Goal: Transaction & Acquisition: Purchase product/service

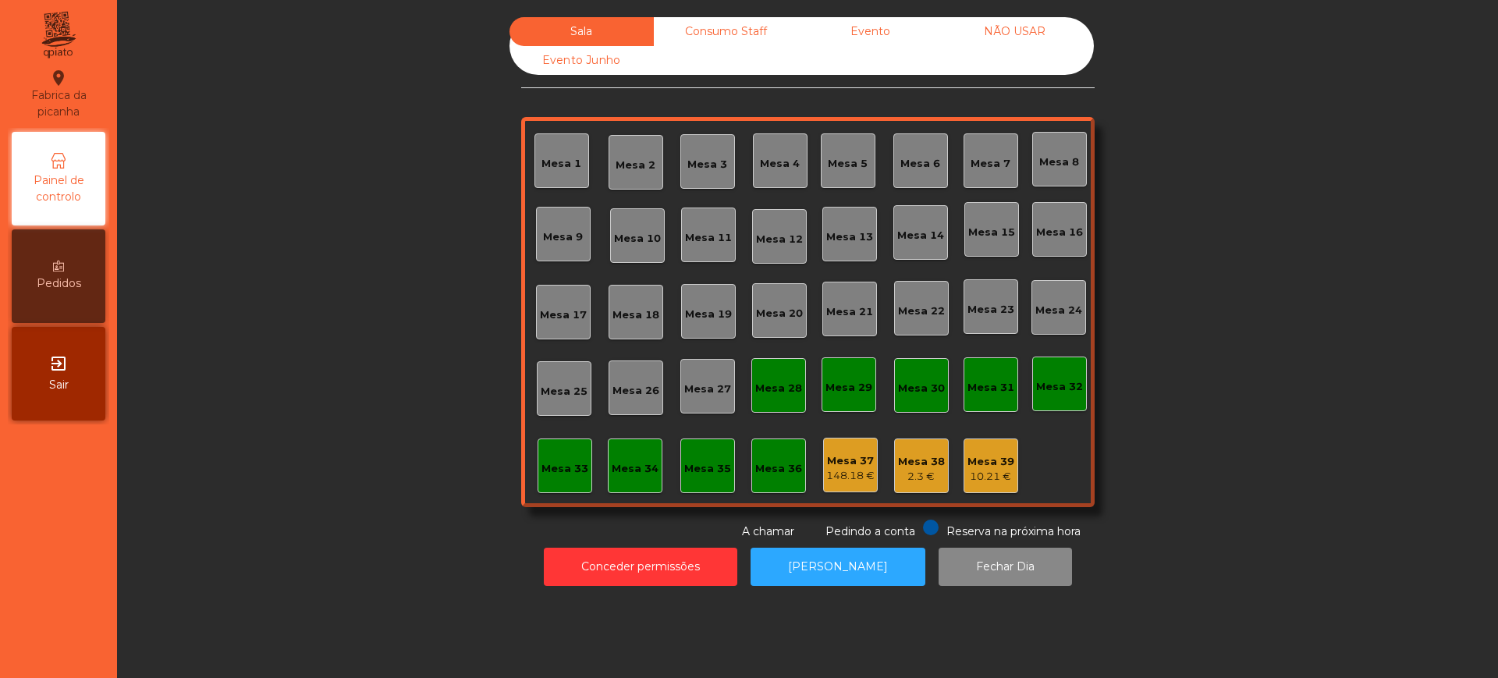
click at [88, 393] on div "exit_to_app Sair" at bounding box center [59, 374] width 94 height 94
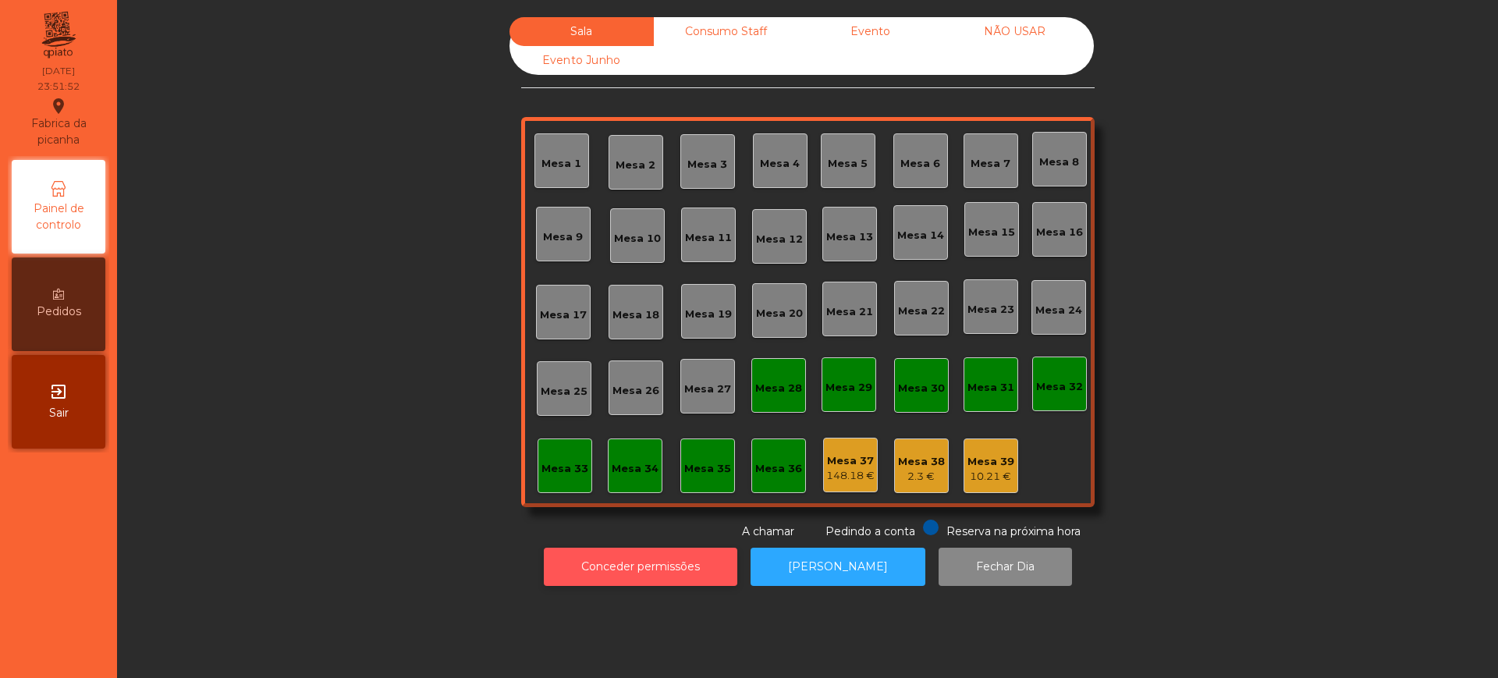
click at [587, 562] on button "Conceder permissões" at bounding box center [640, 567] width 193 height 38
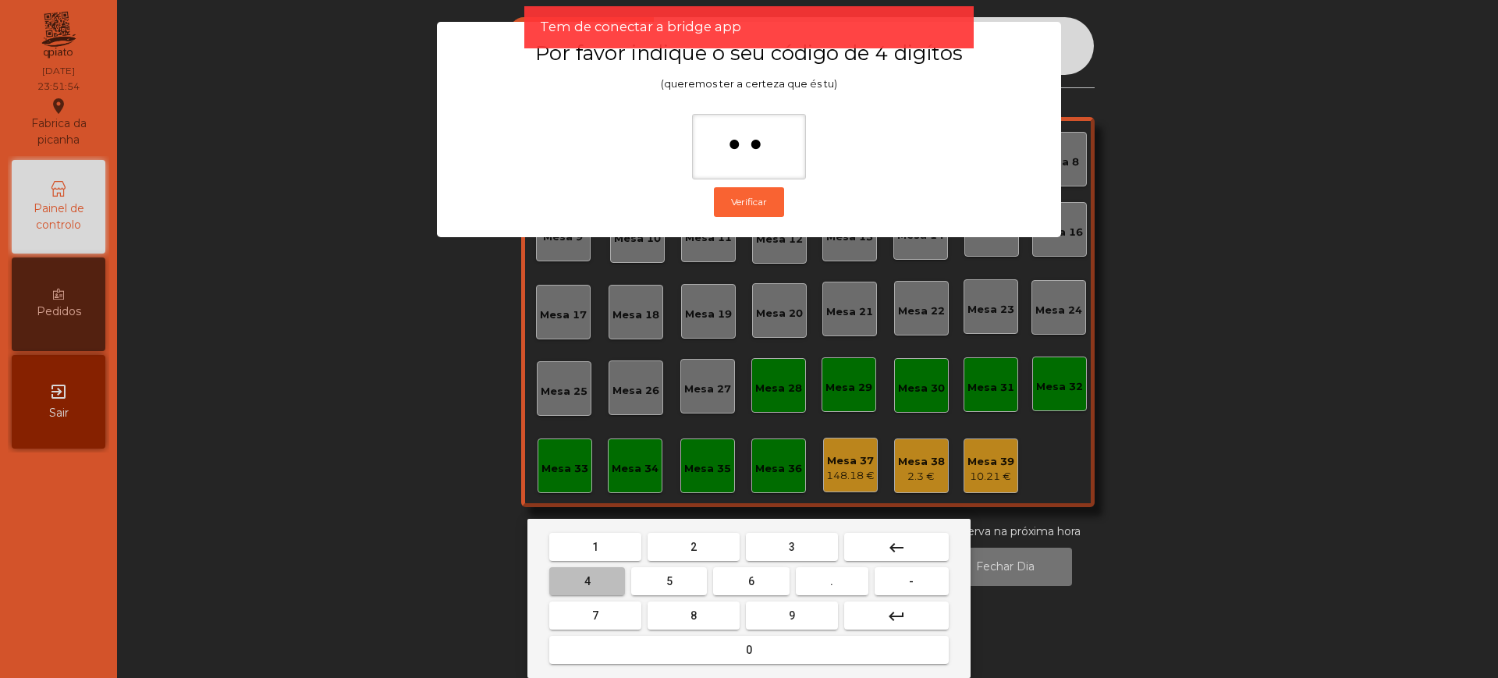
type input "***"
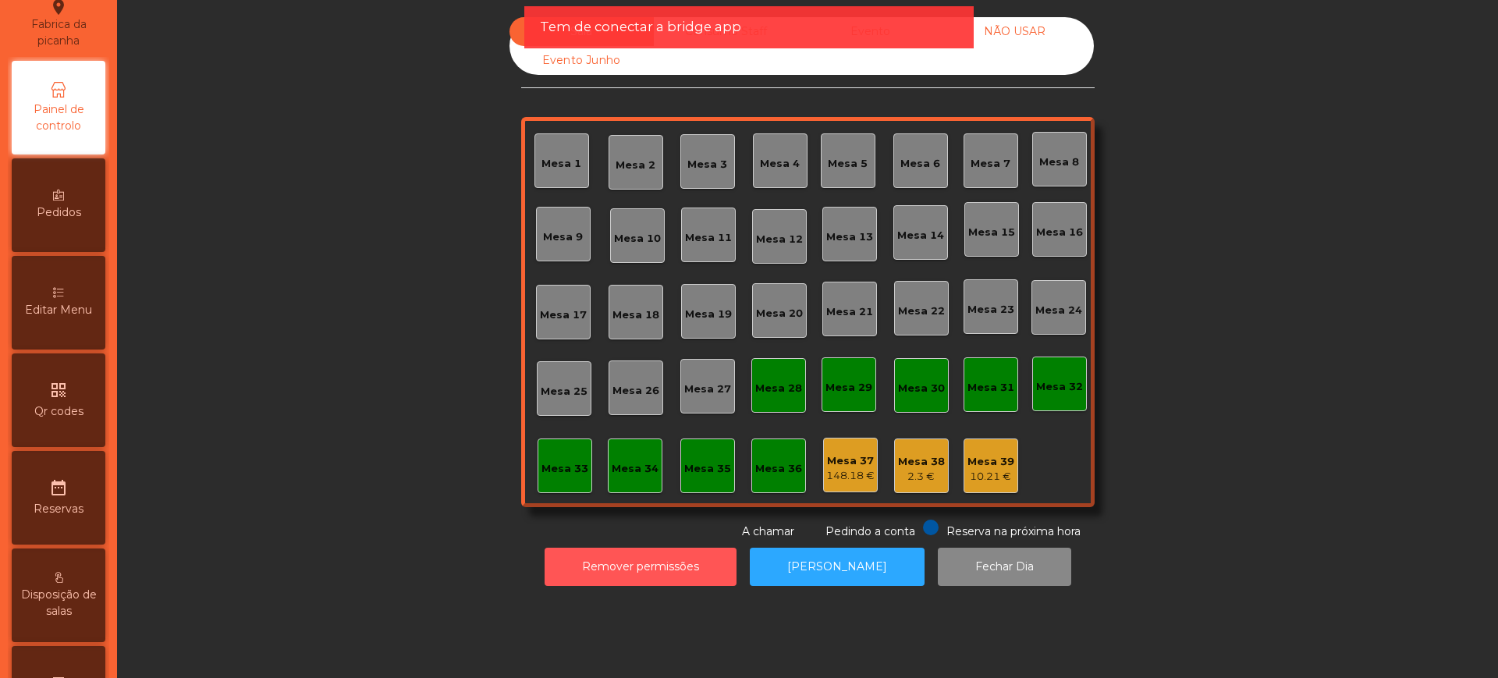
scroll to position [660, 0]
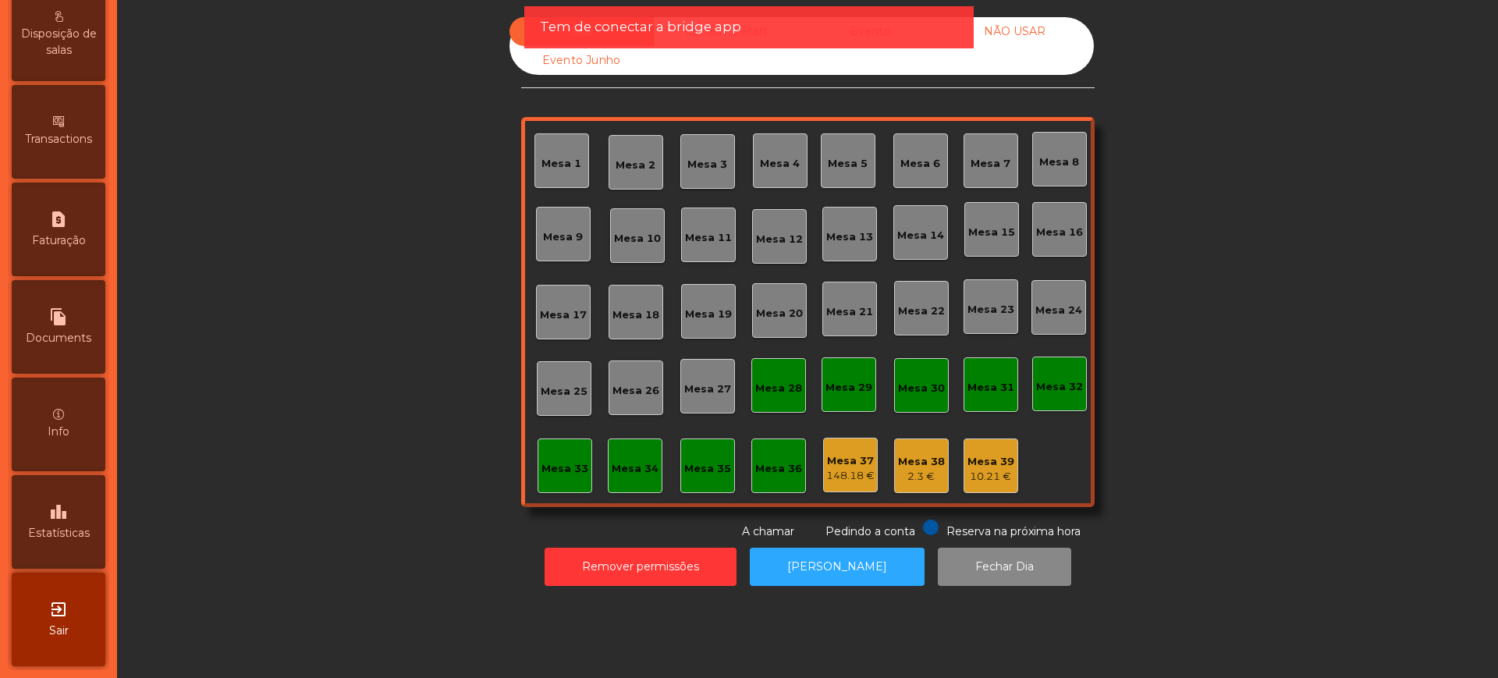
drag, startPoint x: 60, startPoint y: 533, endPoint x: 131, endPoint y: 369, distance: 178.5
click at [60, 534] on span "Estatísticas" at bounding box center [59, 533] width 62 height 16
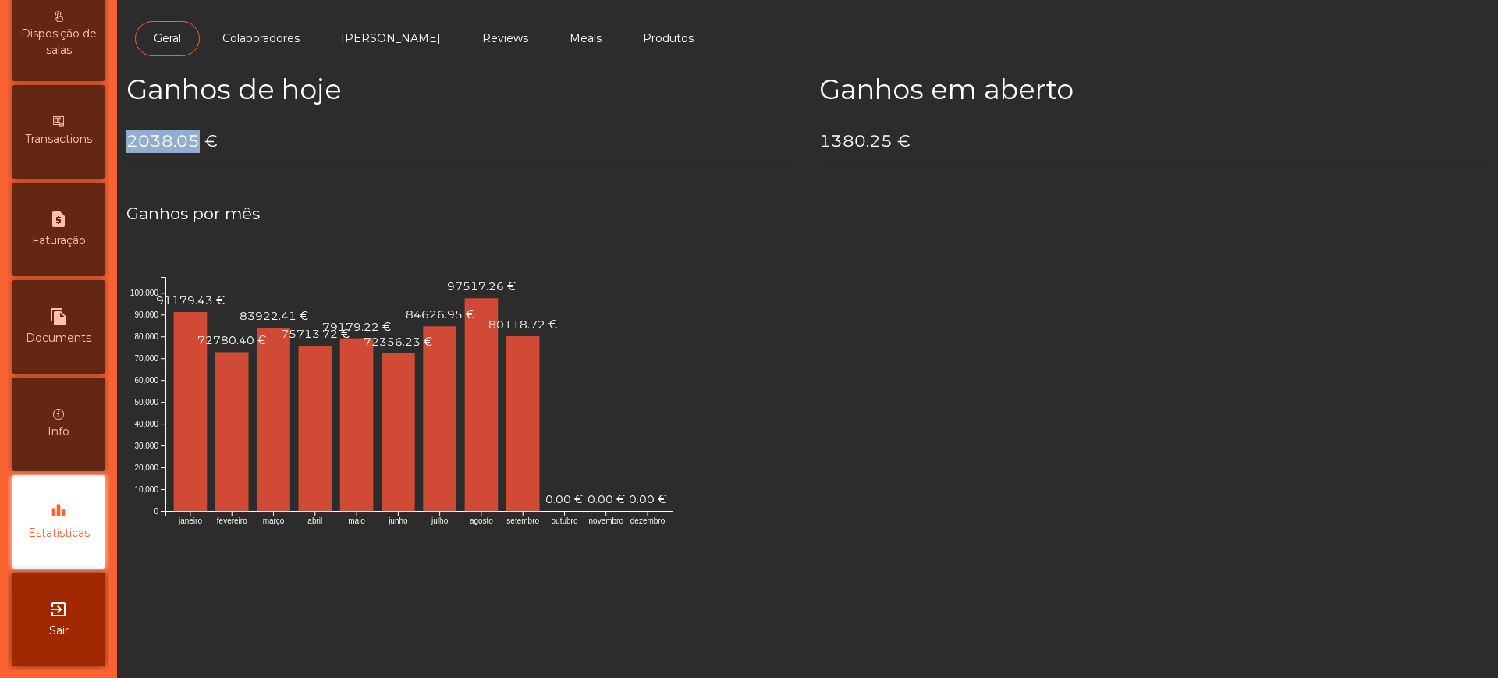
drag, startPoint x: 126, startPoint y: 141, endPoint x: 200, endPoint y: 140, distance: 74.1
click at [200, 140] on h4 "2038.05 €" at bounding box center [460, 140] width 669 height 23
copy h4 "2038.05"
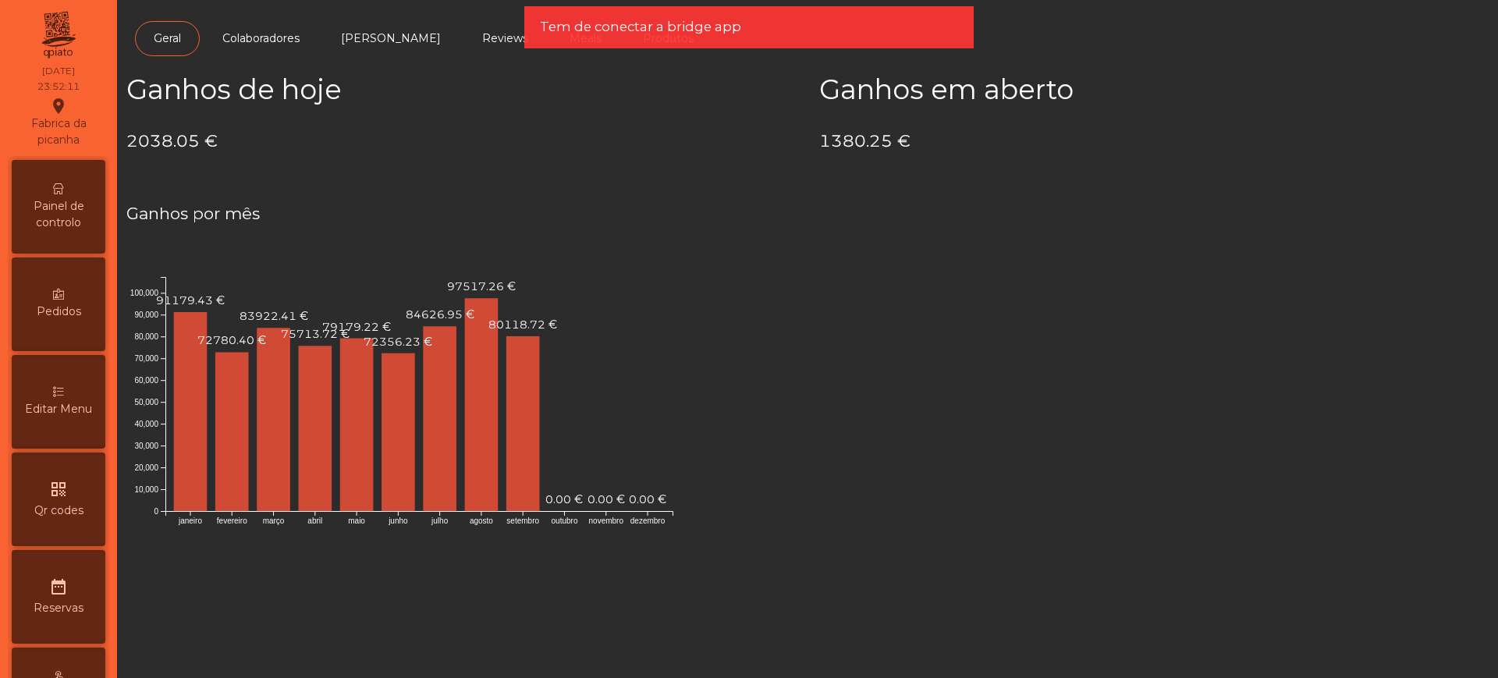
click at [59, 218] on span "Painel de controlo" at bounding box center [59, 214] width 86 height 33
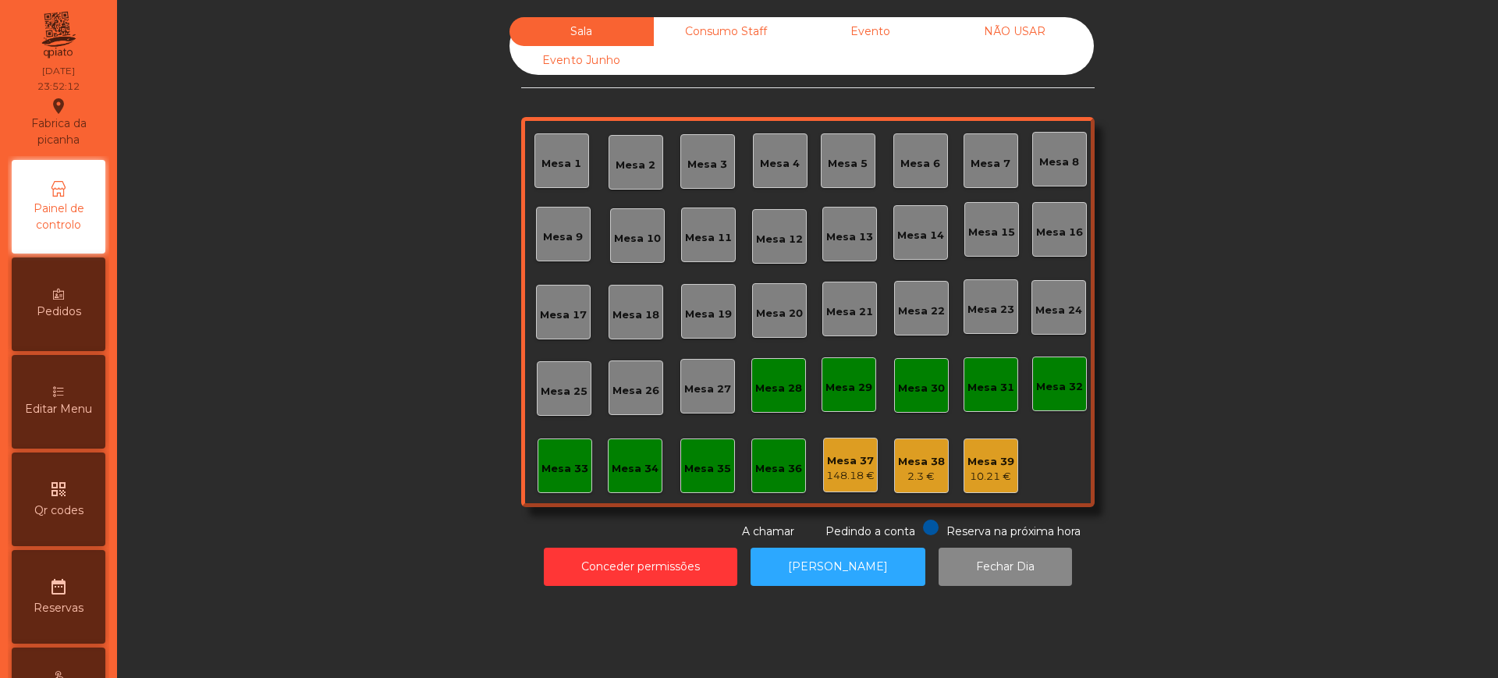
click at [871, 34] on div "Evento" at bounding box center [870, 31] width 144 height 29
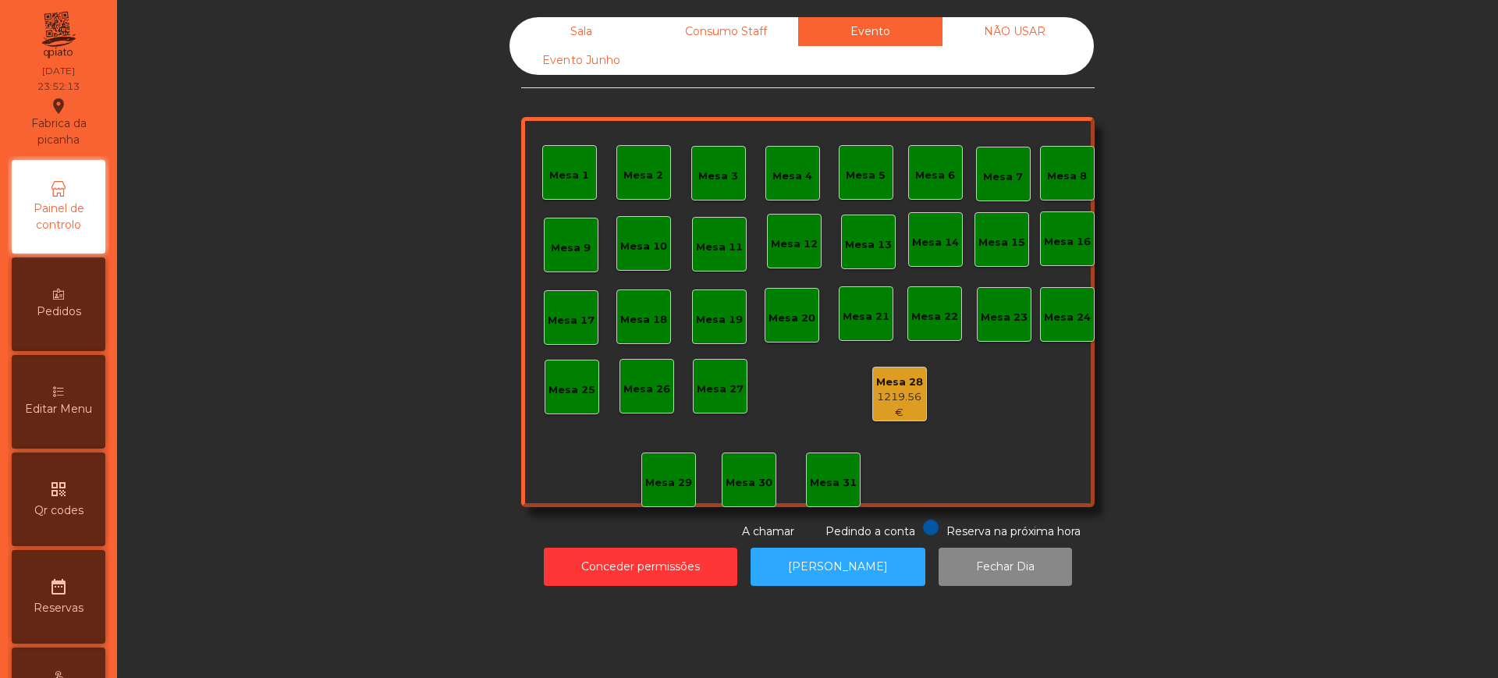
click at [902, 387] on div "Mesa 28" at bounding box center [899, 382] width 53 height 16
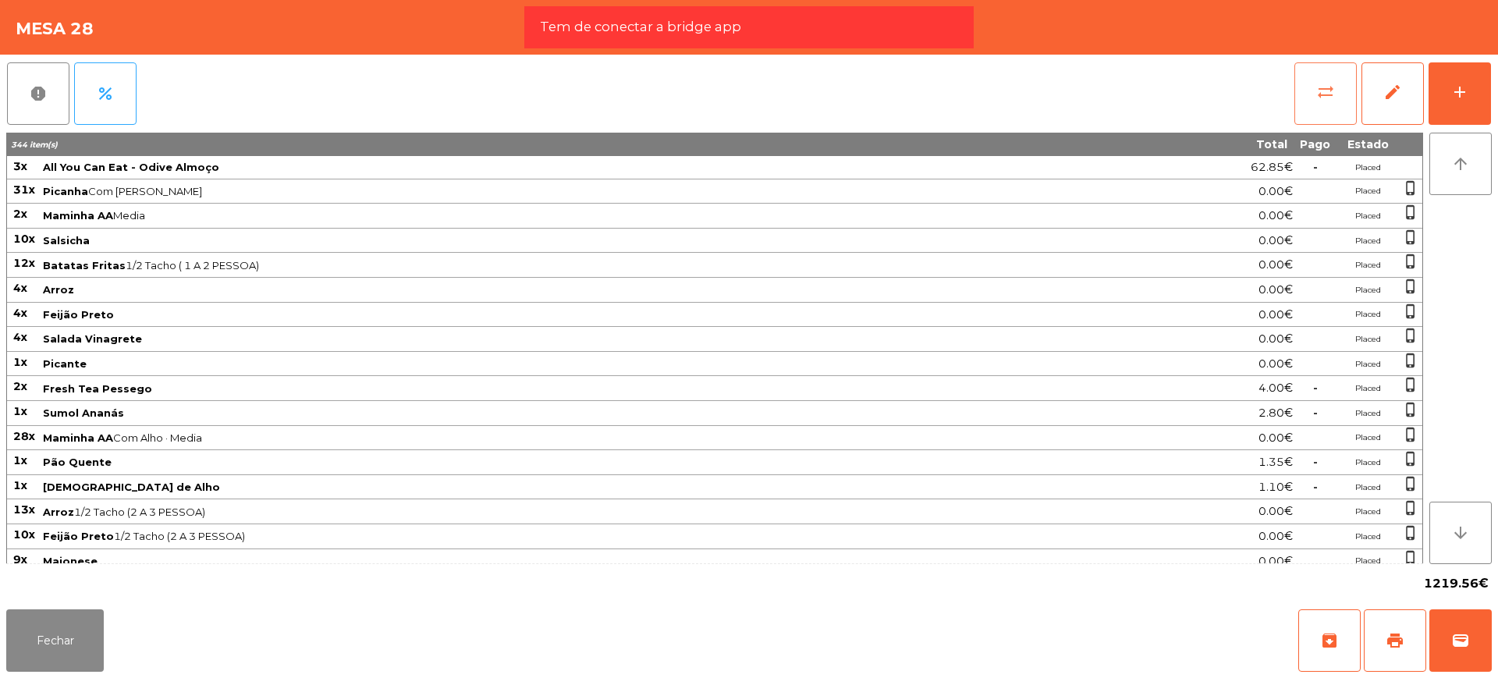
click at [1305, 93] on button "sync_alt" at bounding box center [1325, 93] width 62 height 62
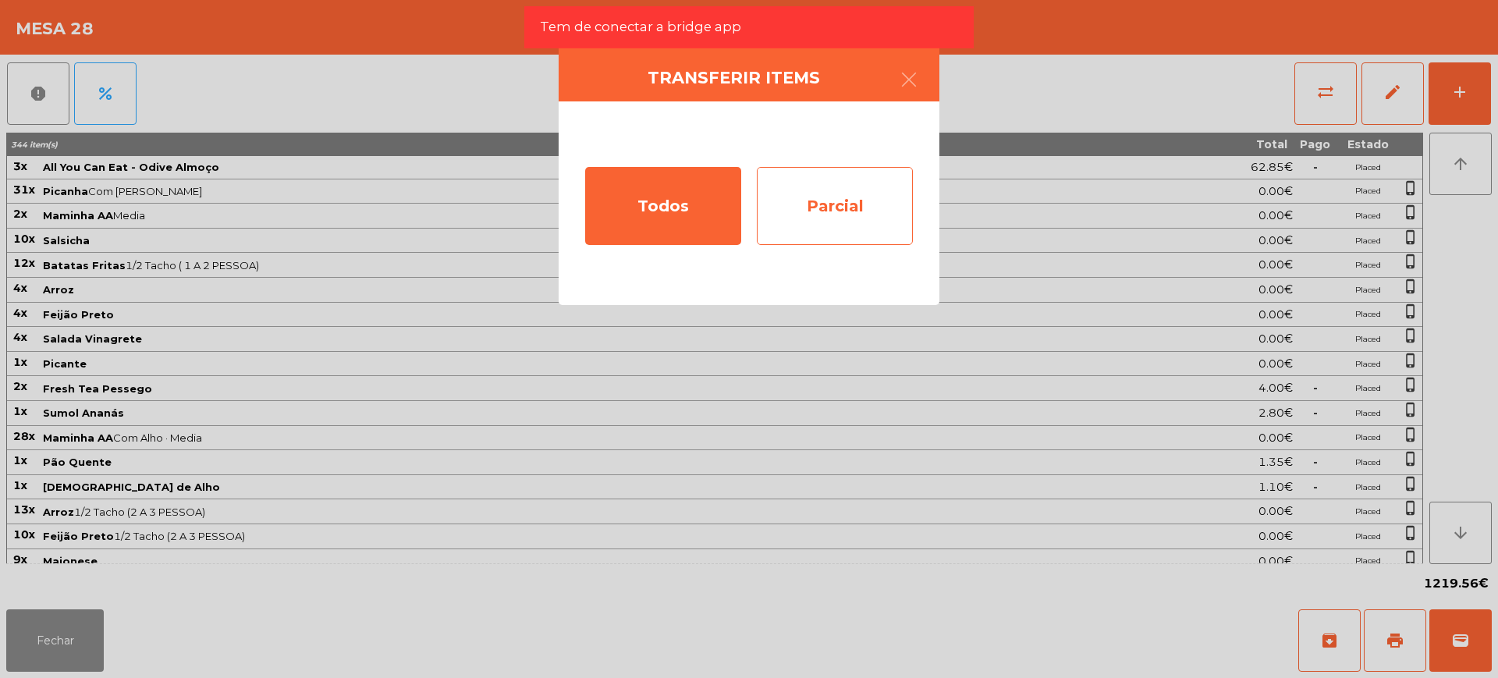
click at [854, 202] on div "Parcial" at bounding box center [835, 206] width 156 height 78
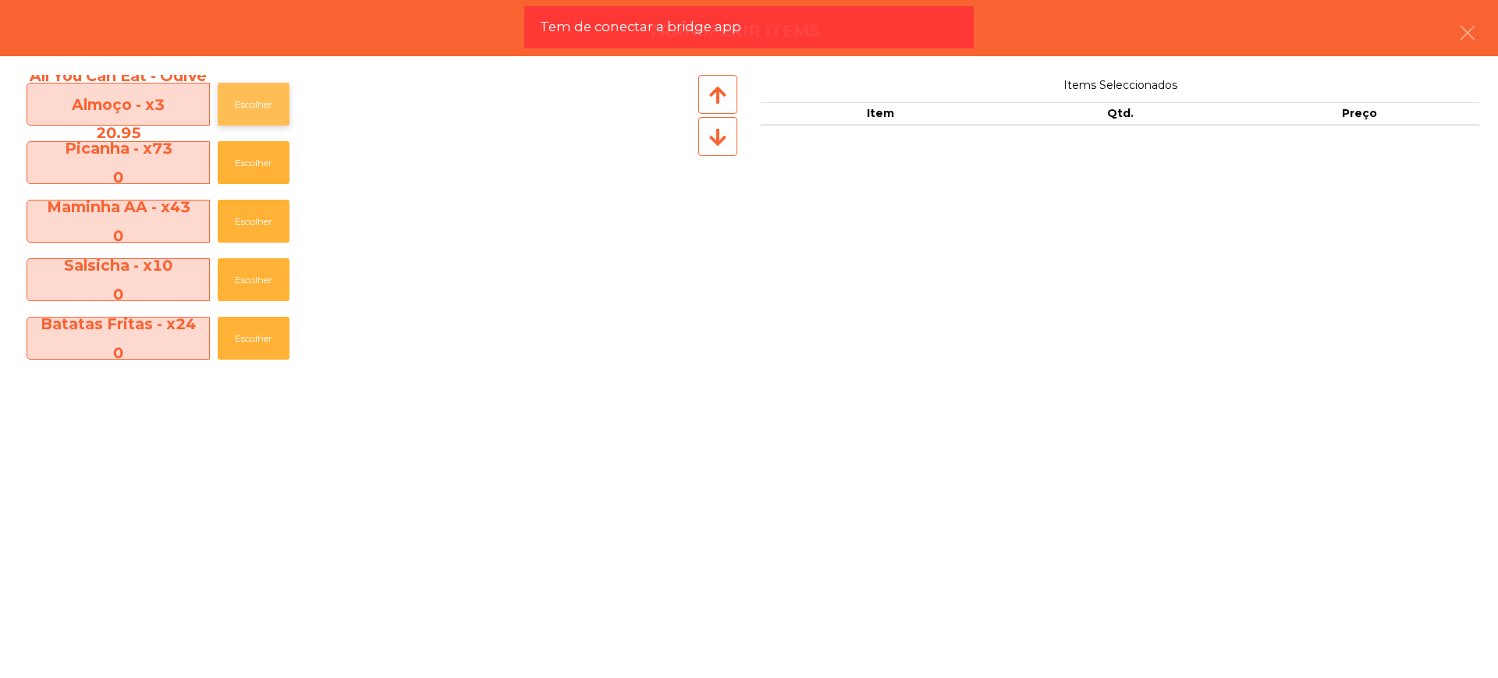
click at [250, 106] on button "Escolher" at bounding box center [254, 104] width 72 height 43
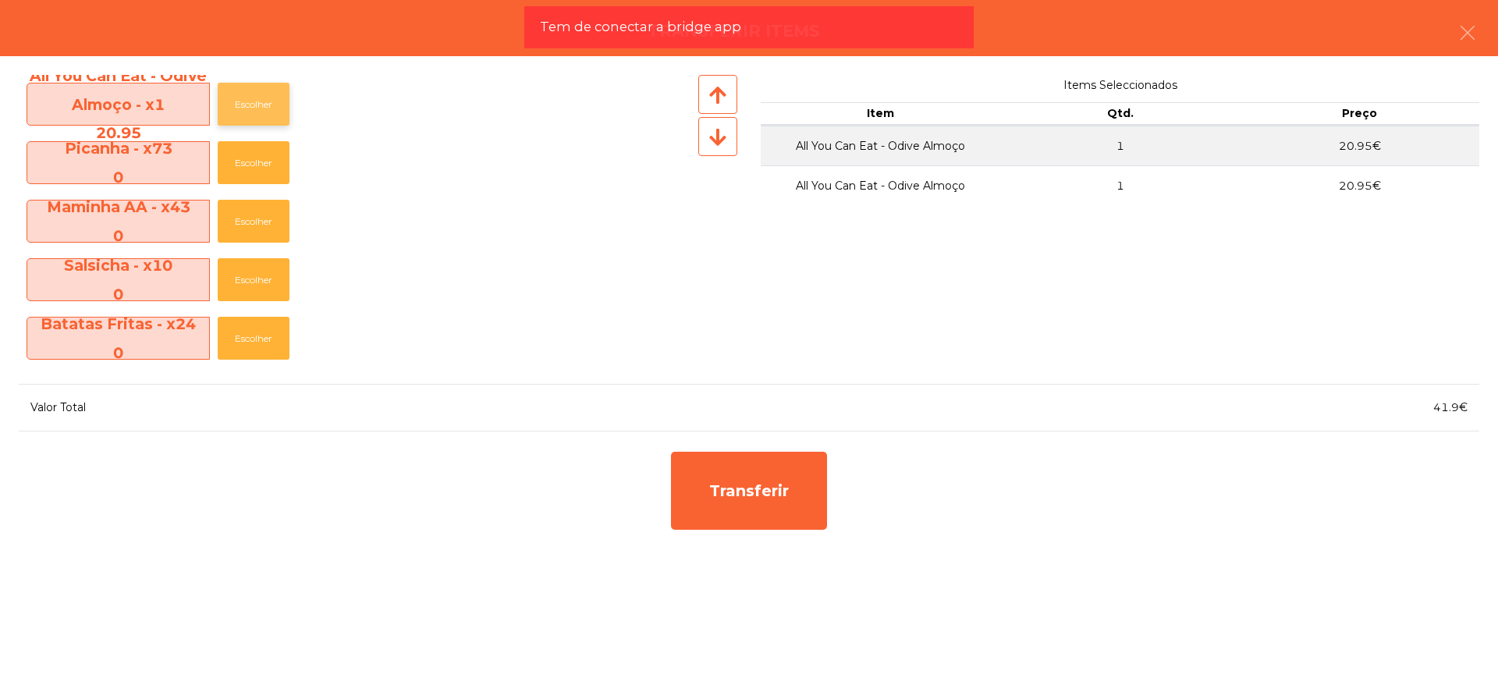
click at [253, 105] on button "Escolher" at bounding box center [254, 104] width 72 height 43
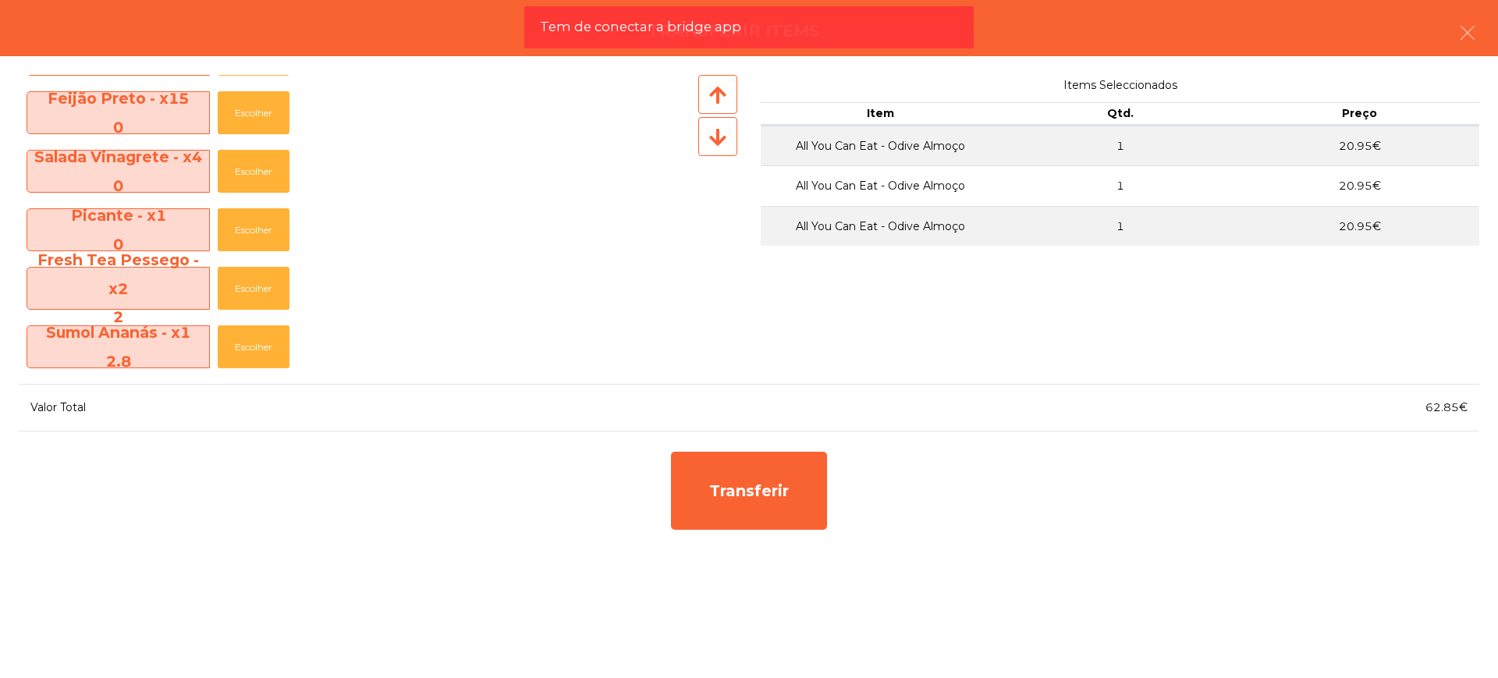
scroll to position [292, 0]
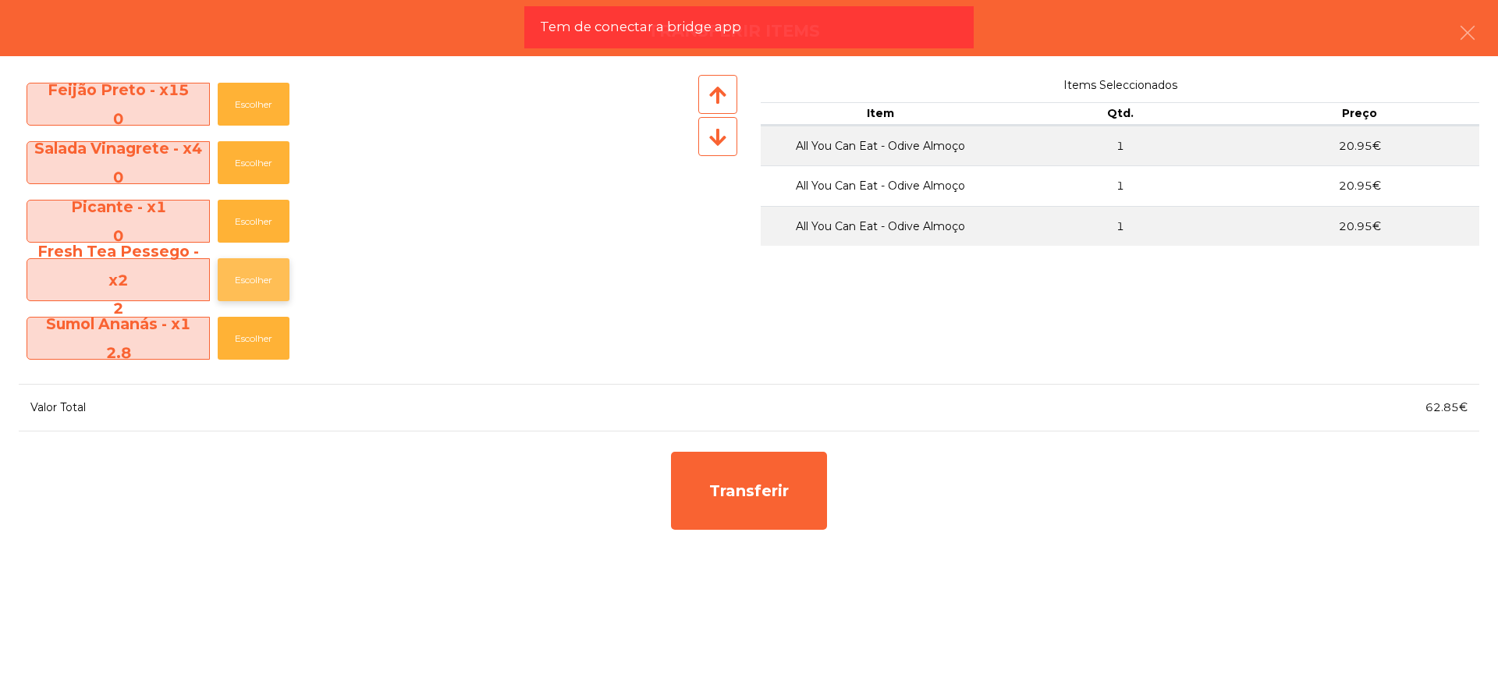
click at [260, 278] on button "Escolher" at bounding box center [254, 279] width 72 height 43
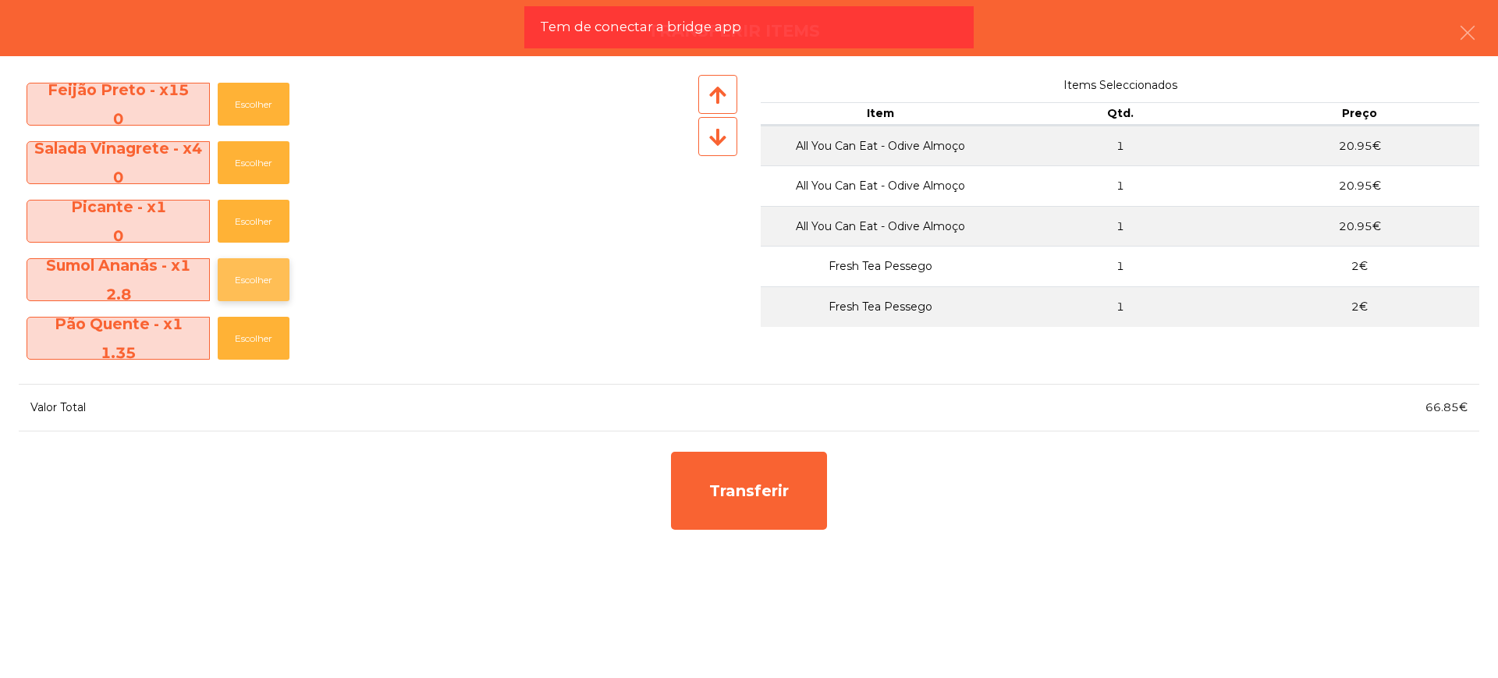
click at [264, 278] on button "Escolher" at bounding box center [254, 279] width 72 height 43
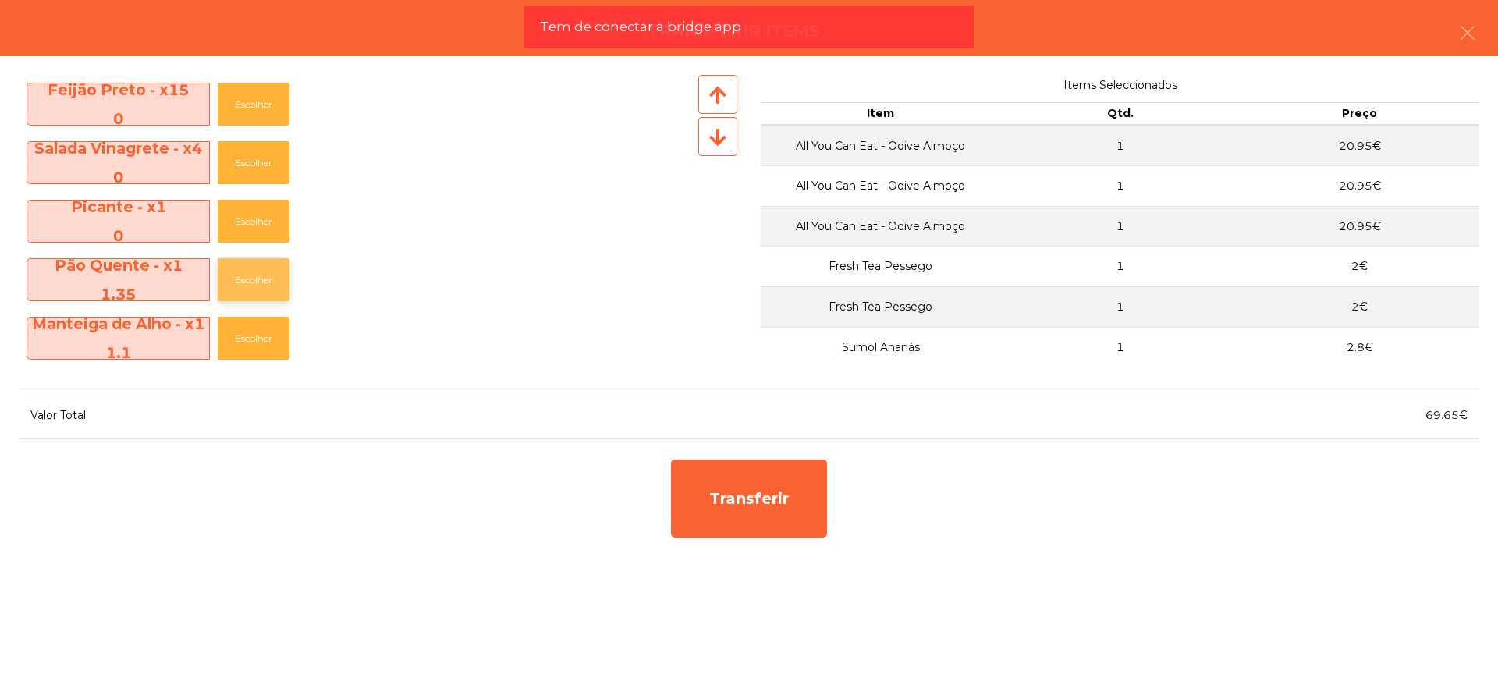
click at [266, 283] on button "Escolher" at bounding box center [254, 279] width 72 height 43
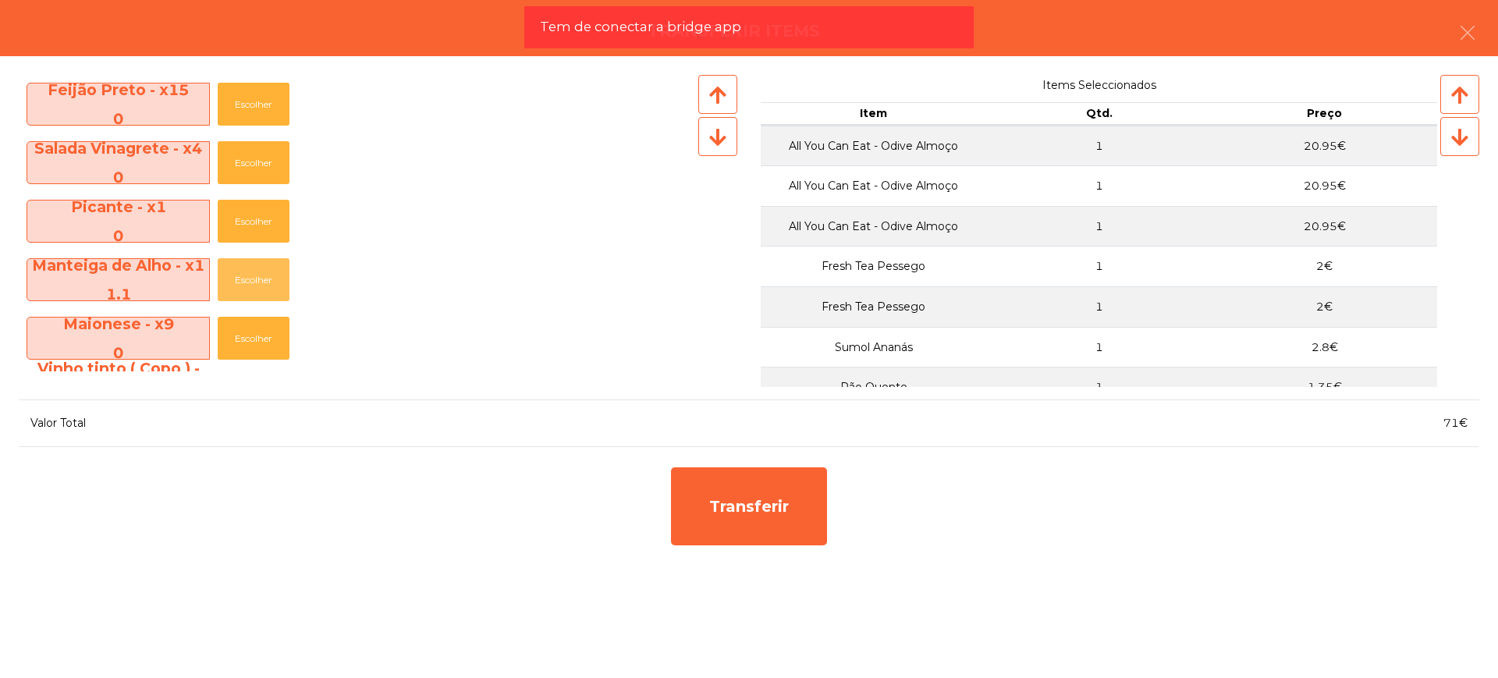
click at [266, 283] on button "Escolher" at bounding box center [254, 279] width 72 height 43
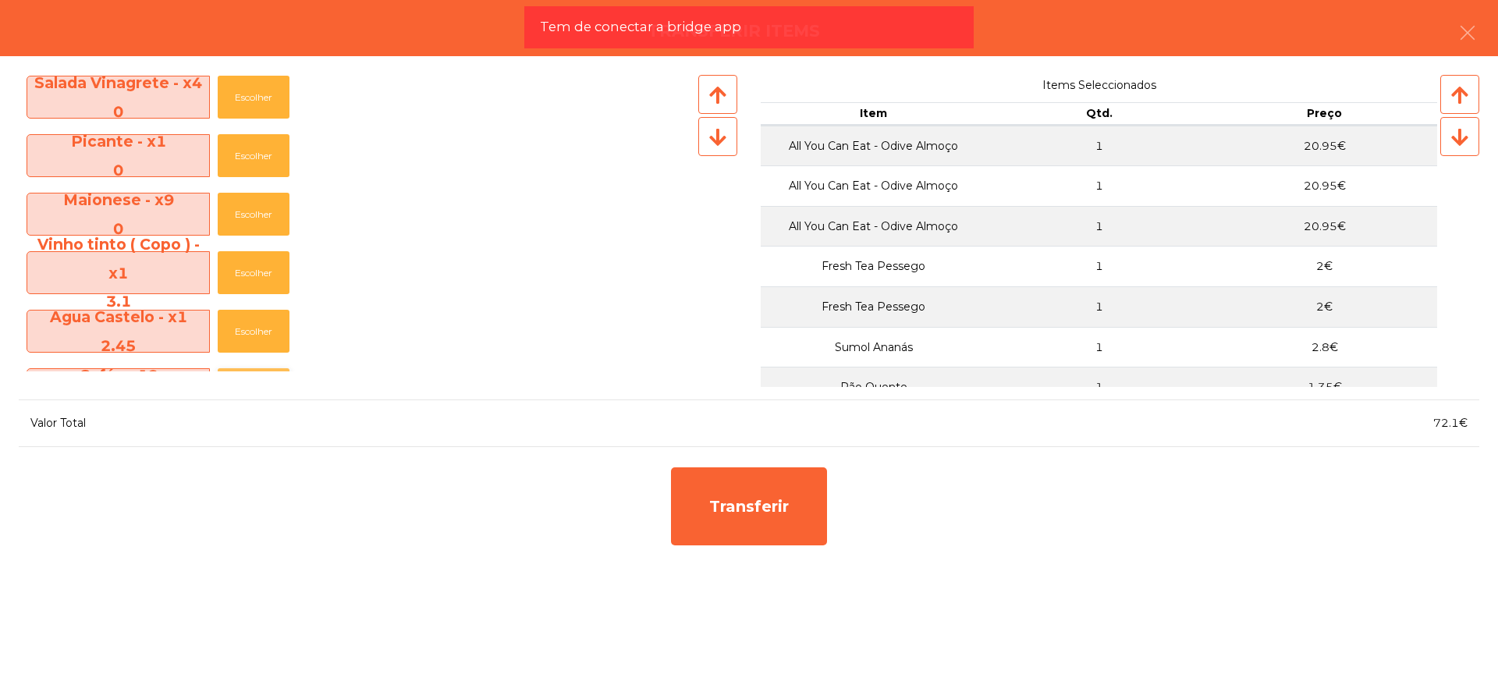
scroll to position [487, 0]
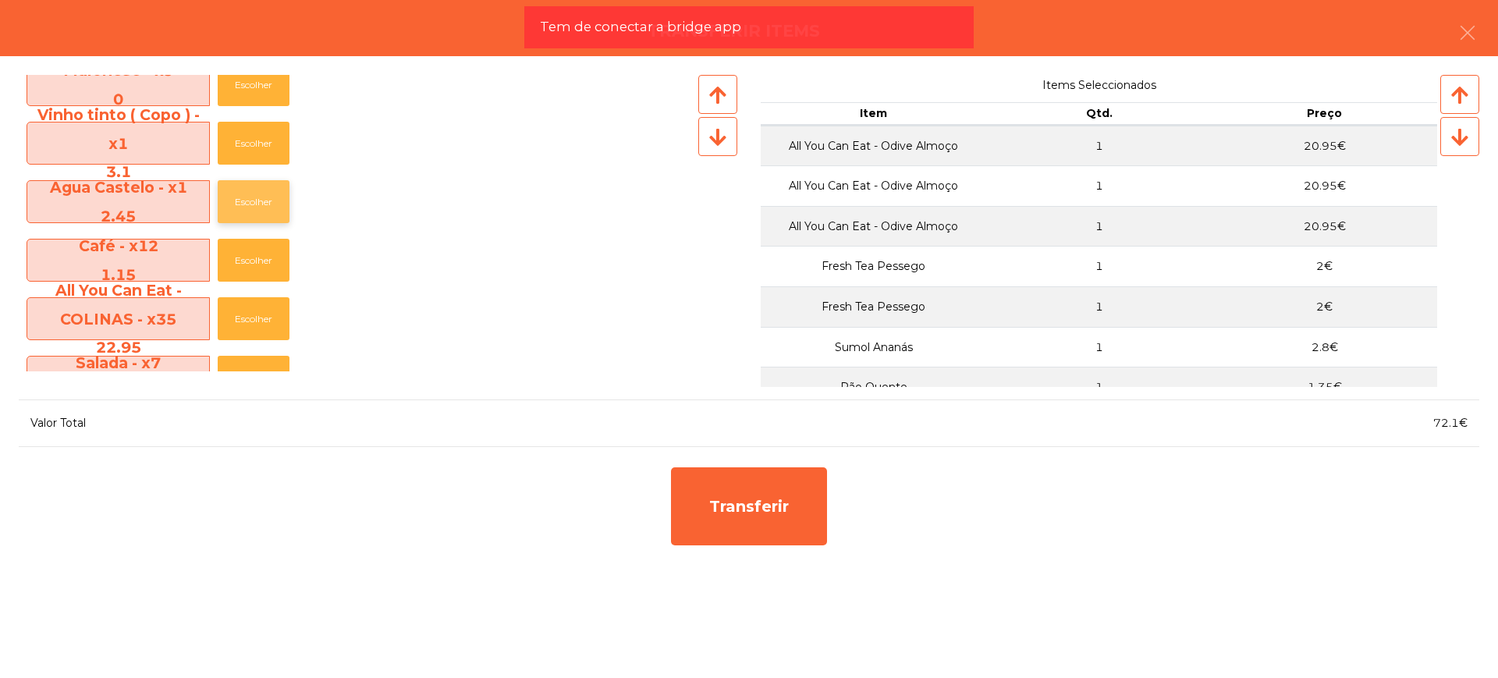
click at [276, 201] on button "Escolher" at bounding box center [254, 201] width 72 height 43
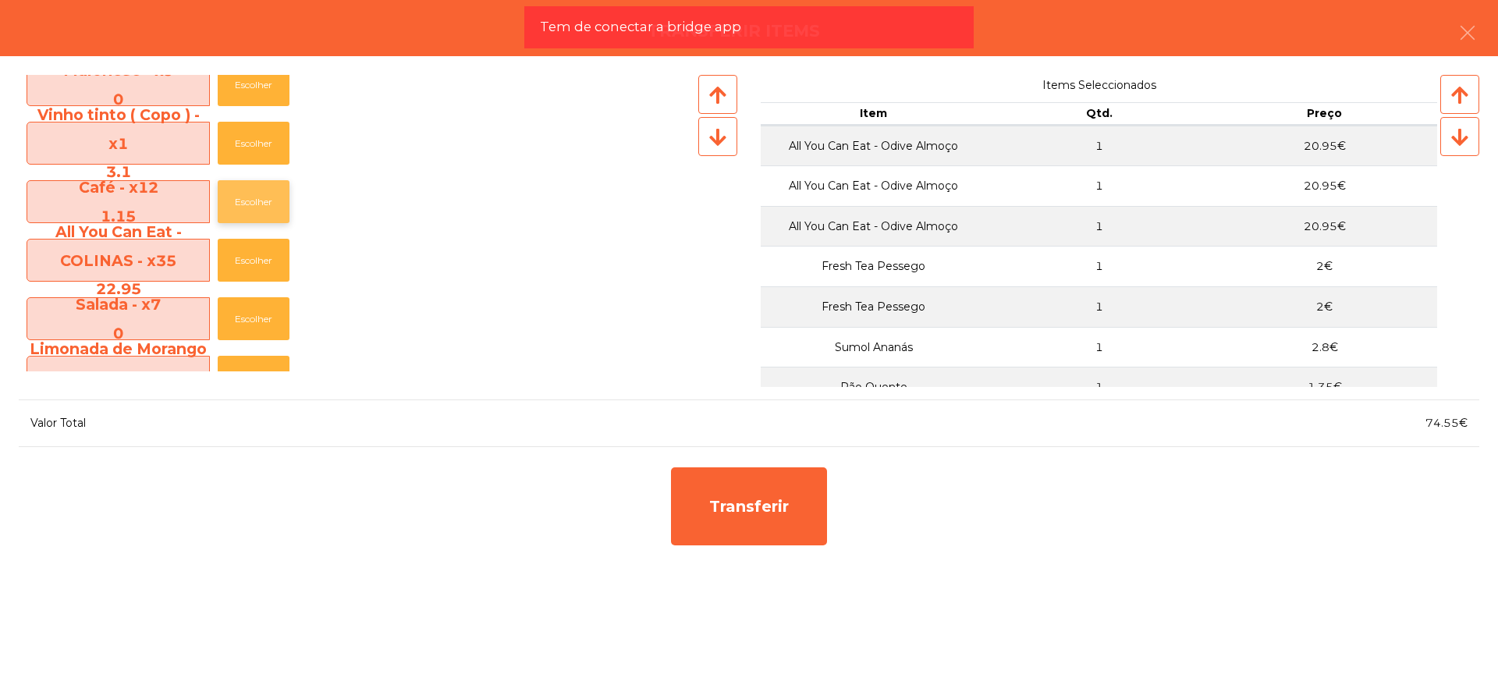
click at [274, 197] on button "Escolher" at bounding box center [254, 201] width 72 height 43
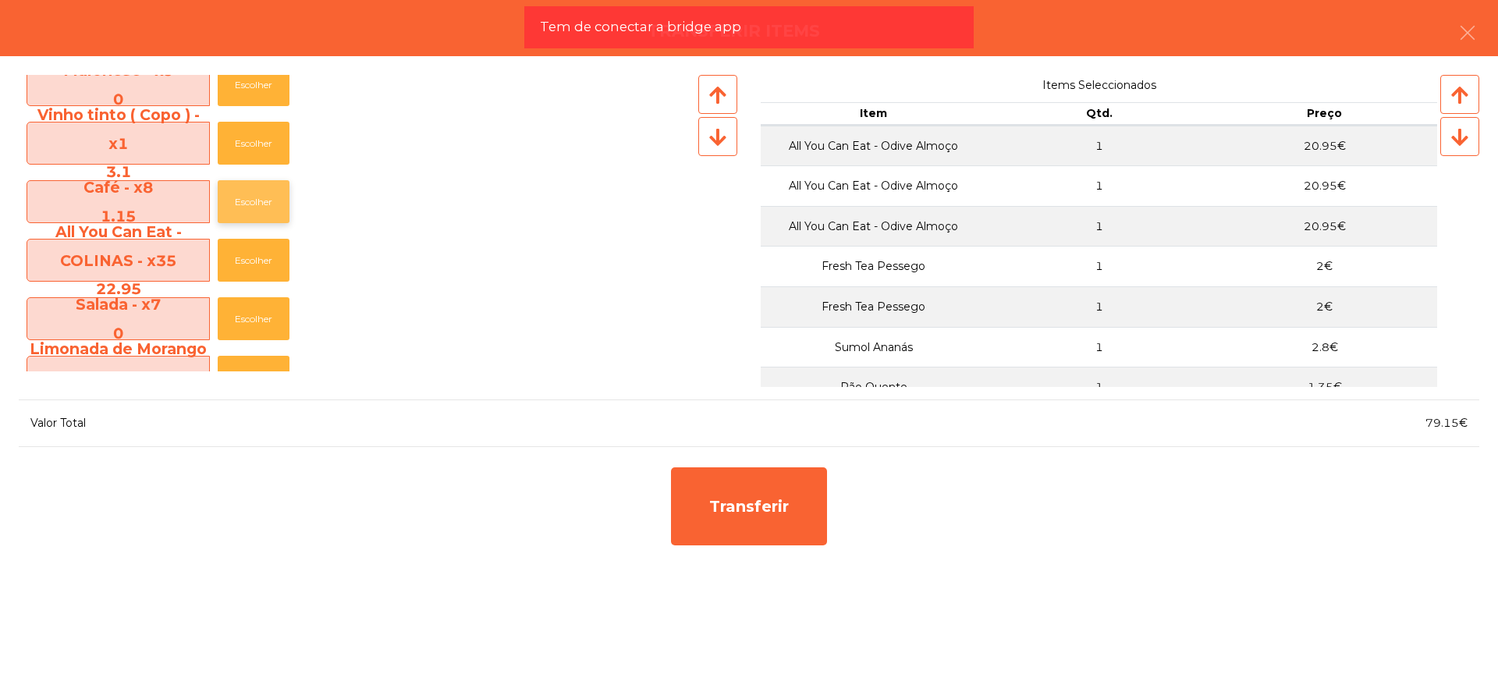
click at [274, 197] on button "Escolher" at bounding box center [254, 201] width 72 height 43
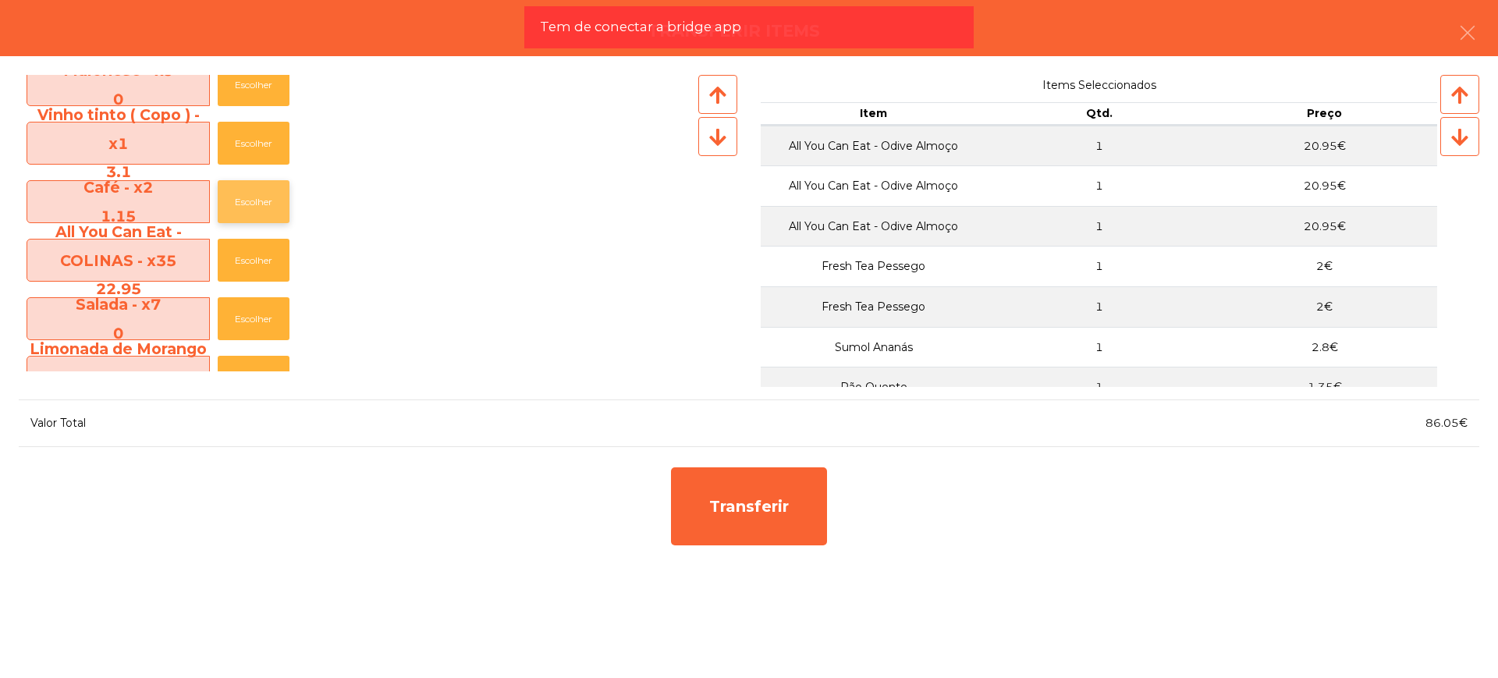
click at [274, 197] on button "Escolher" at bounding box center [254, 201] width 72 height 43
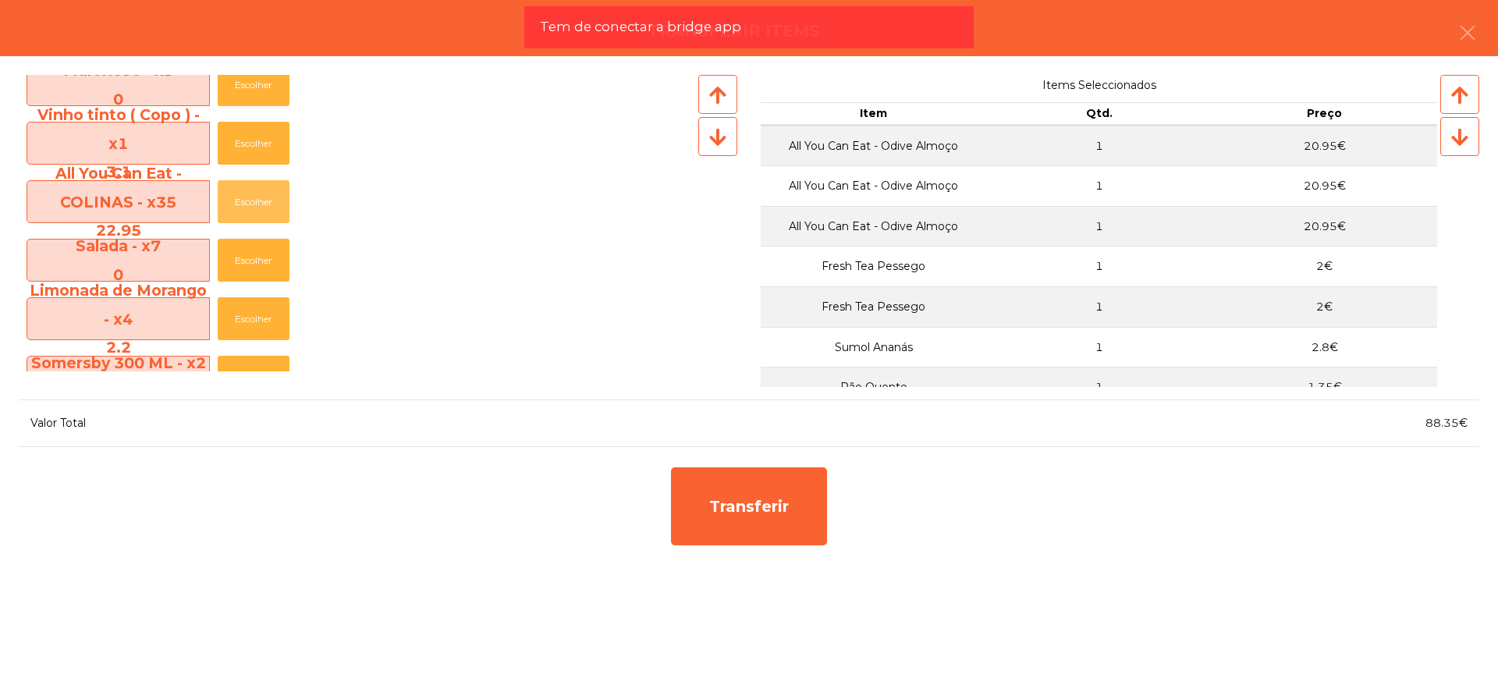
click at [274, 197] on button "Escolher" at bounding box center [254, 201] width 72 height 43
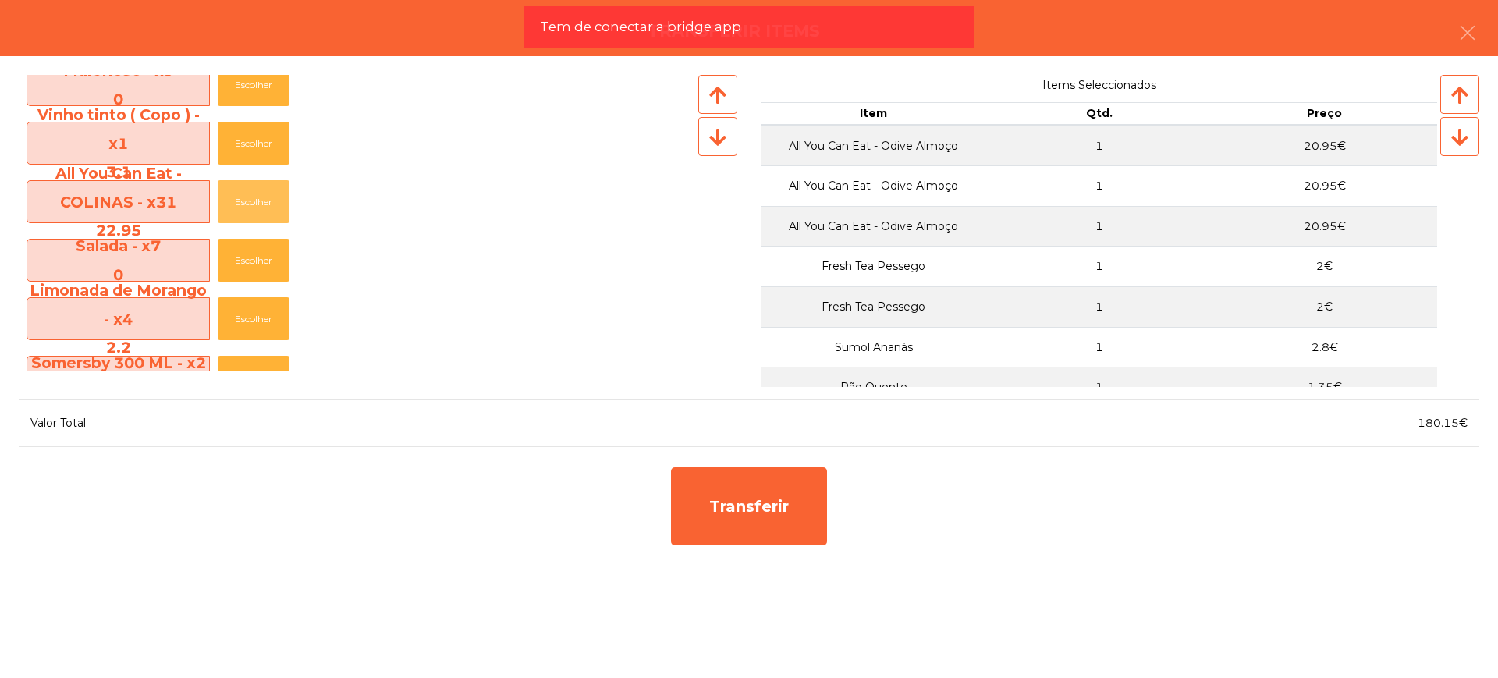
click at [274, 197] on button "Escolher" at bounding box center [254, 201] width 72 height 43
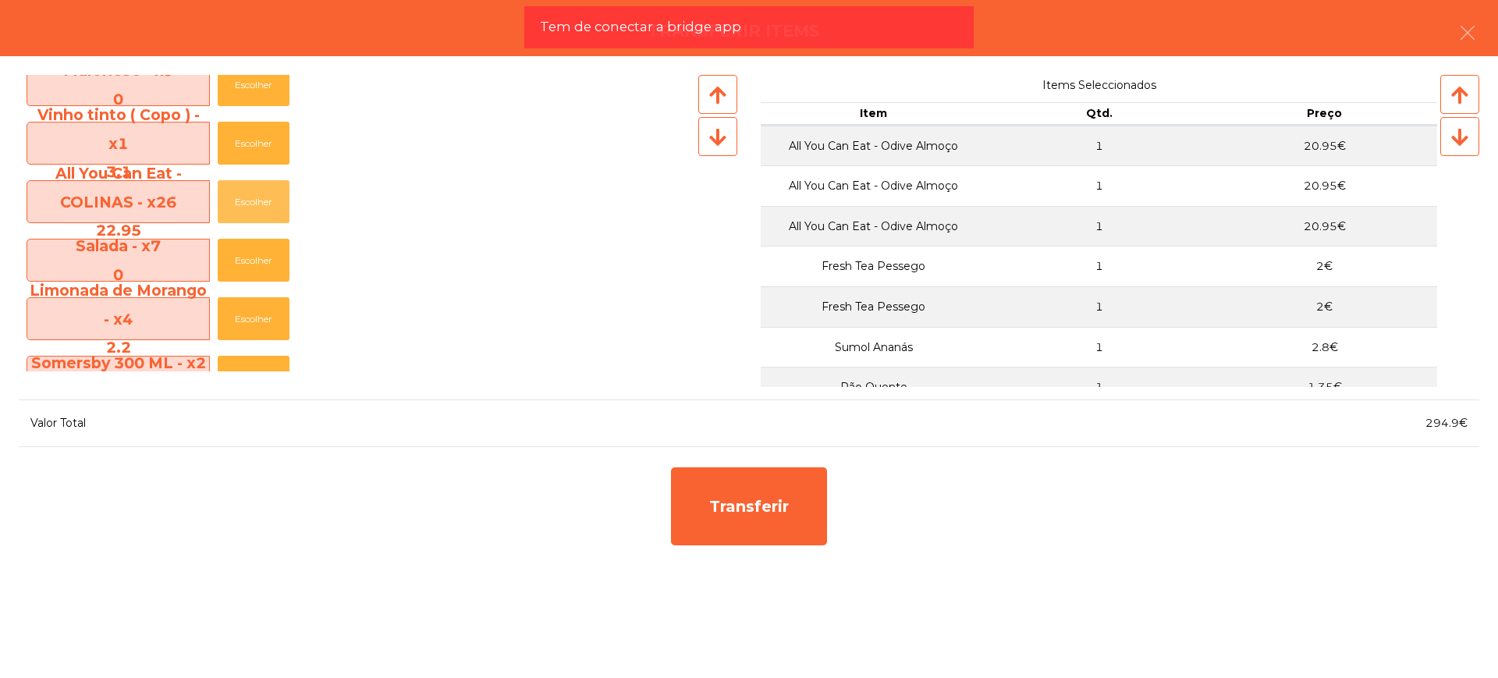
click at [274, 197] on button "Escolher" at bounding box center [254, 201] width 72 height 43
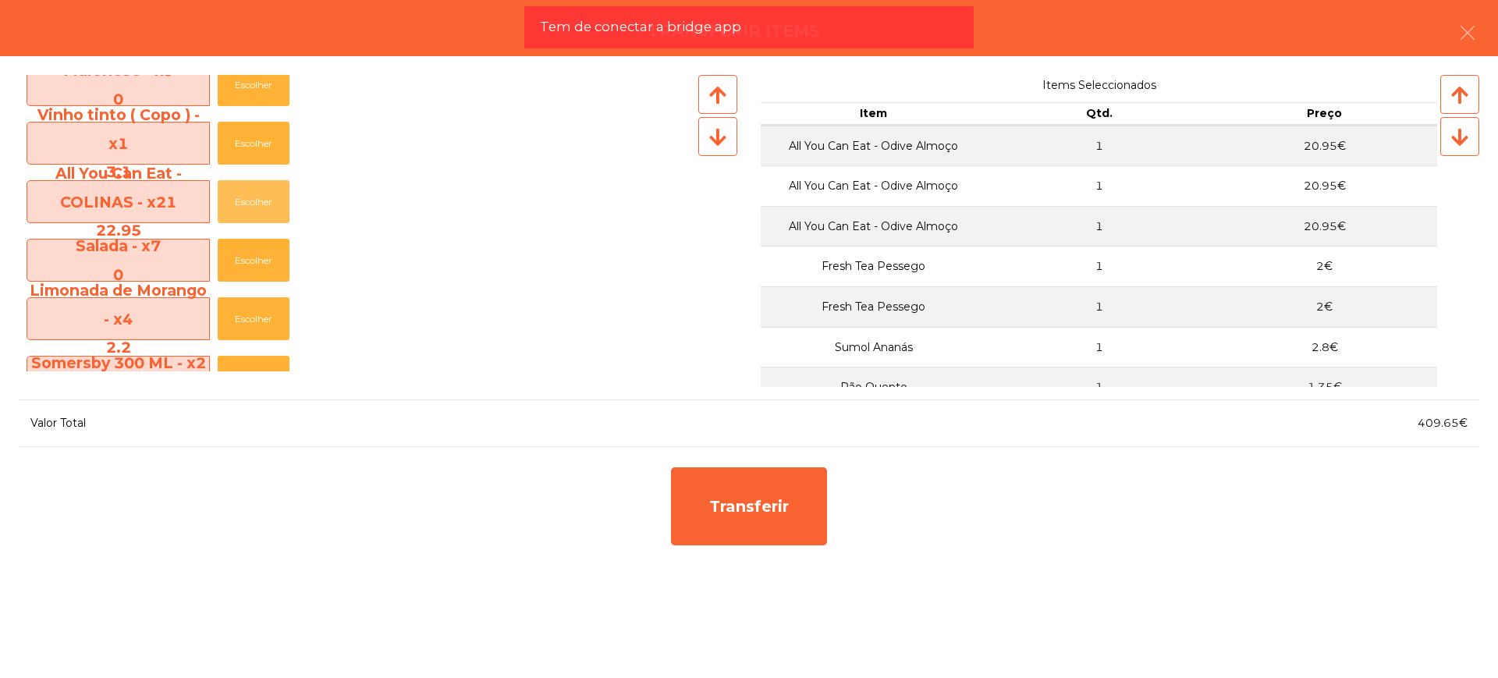
click at [274, 197] on button "Escolher" at bounding box center [254, 201] width 72 height 43
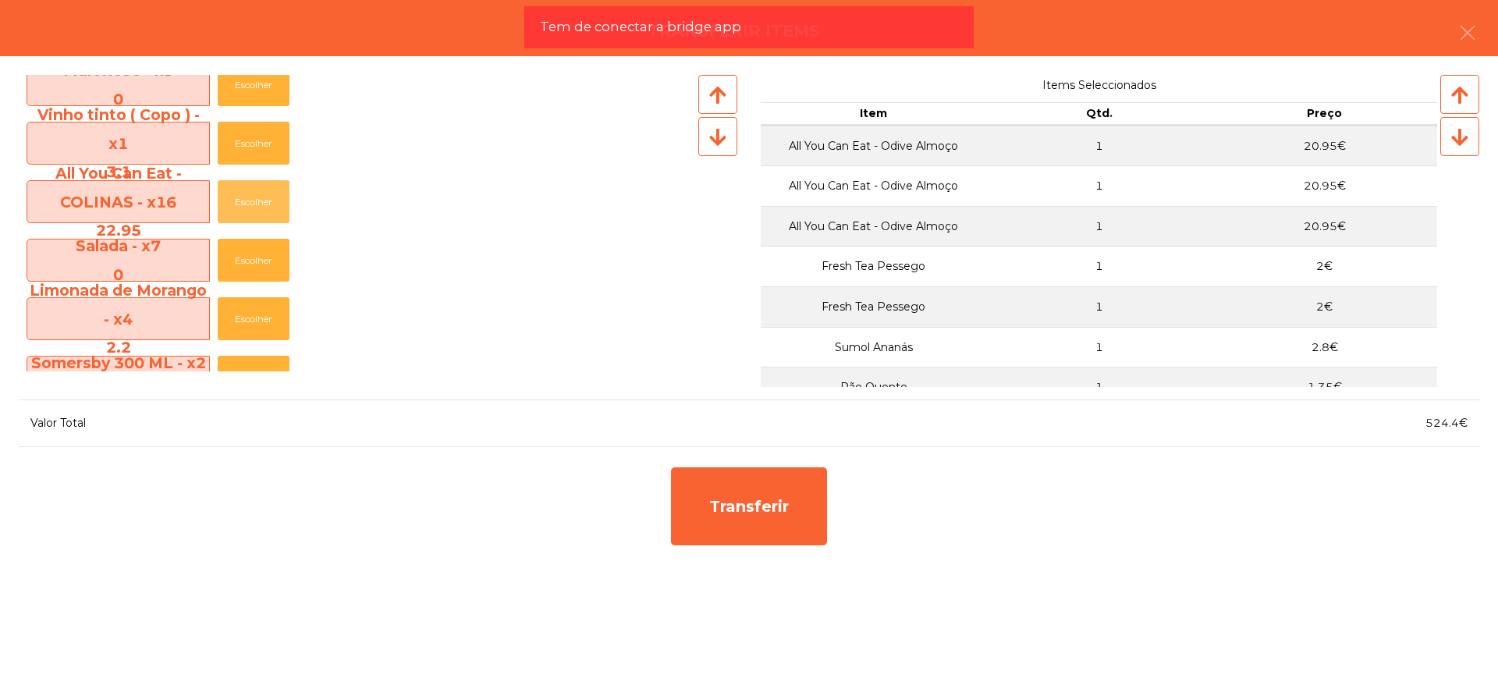
click at [274, 197] on button "Escolher" at bounding box center [254, 201] width 72 height 43
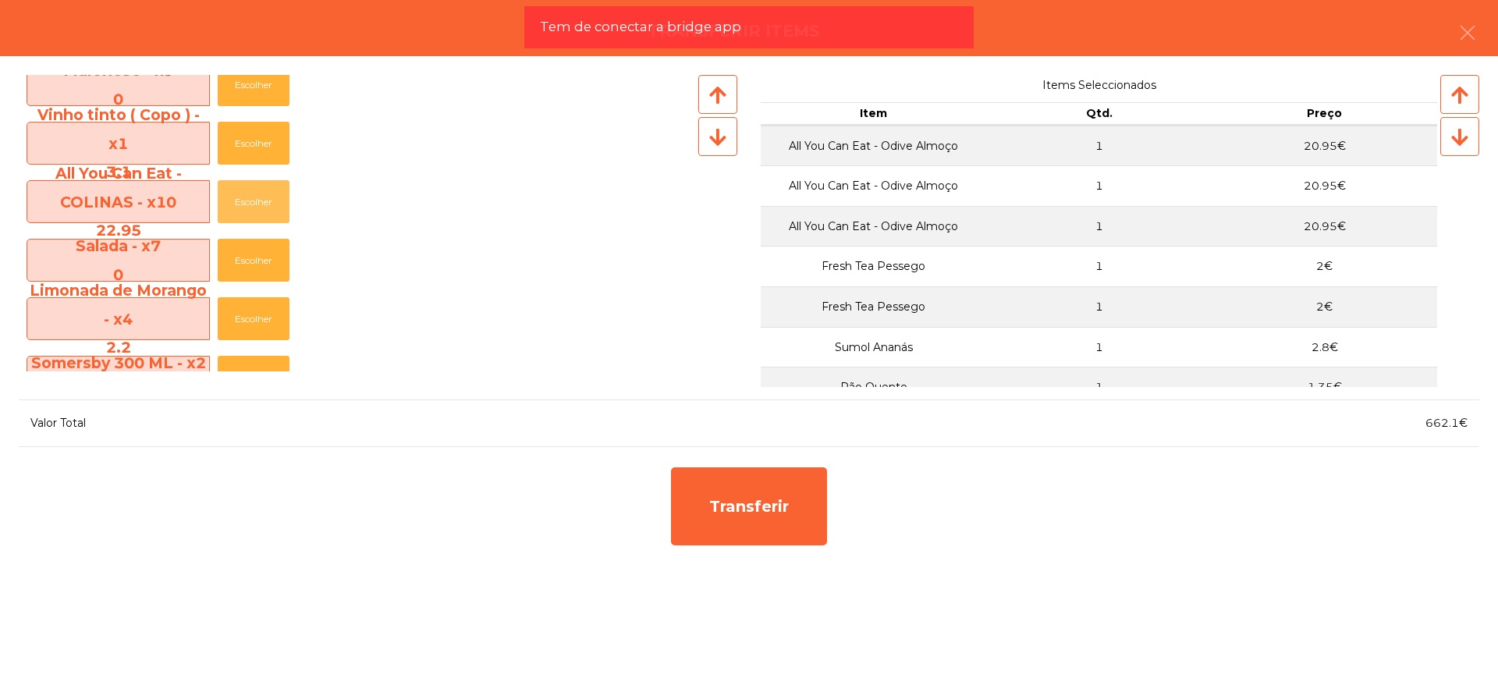
click at [274, 197] on button "Escolher" at bounding box center [254, 201] width 72 height 43
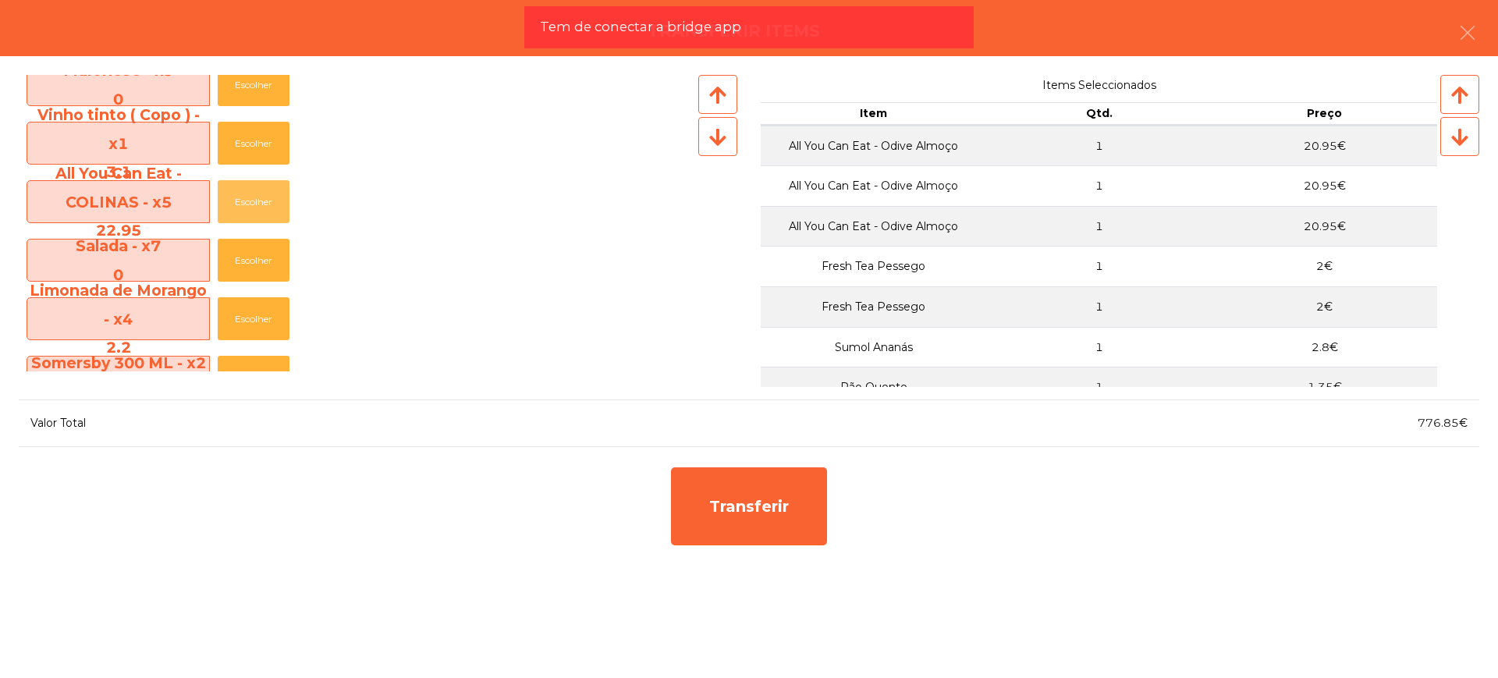
click at [274, 197] on button "Escolher" at bounding box center [254, 201] width 72 height 43
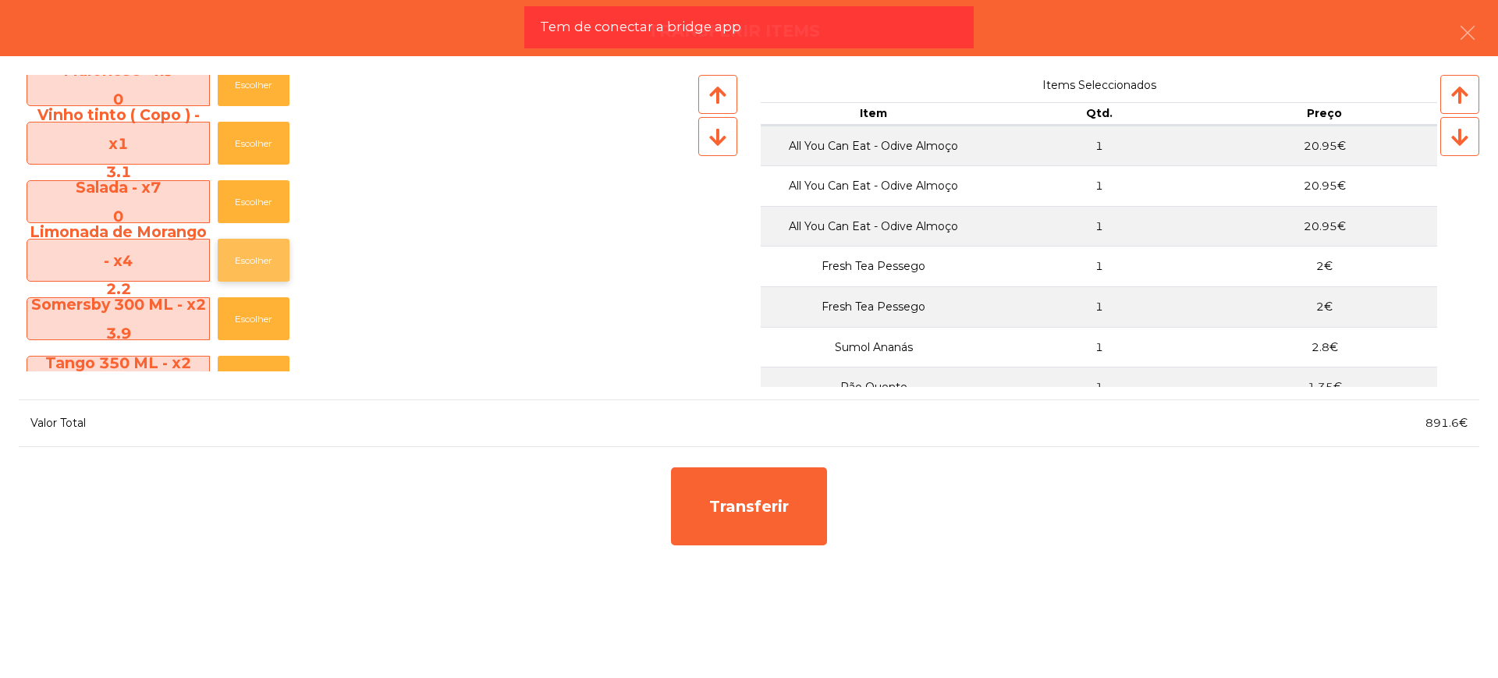
click at [272, 239] on button "Escolher" at bounding box center [254, 260] width 72 height 43
click at [266, 250] on button "Escolher" at bounding box center [254, 260] width 72 height 43
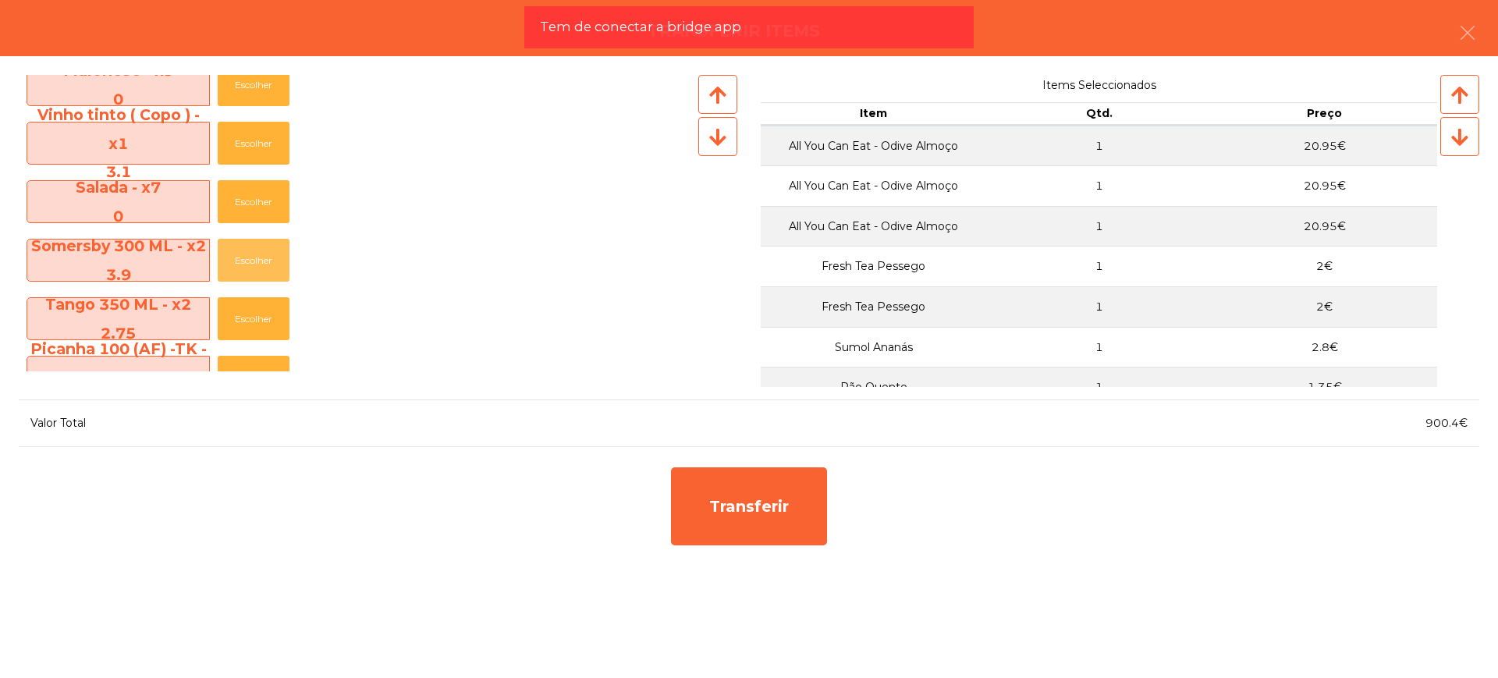
click at [266, 250] on button "Escolher" at bounding box center [254, 260] width 72 height 43
click at [265, 250] on button "Escolher" at bounding box center [254, 260] width 72 height 43
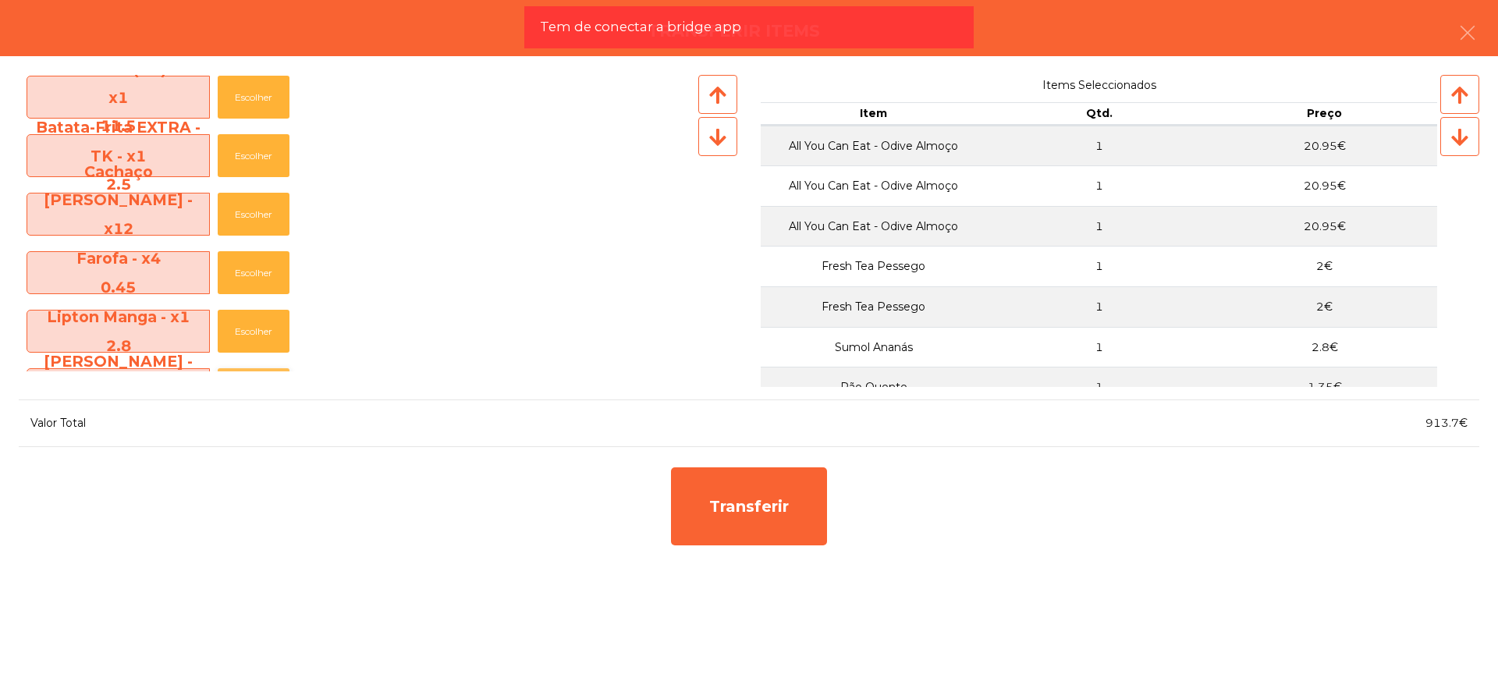
scroll to position [780, 0]
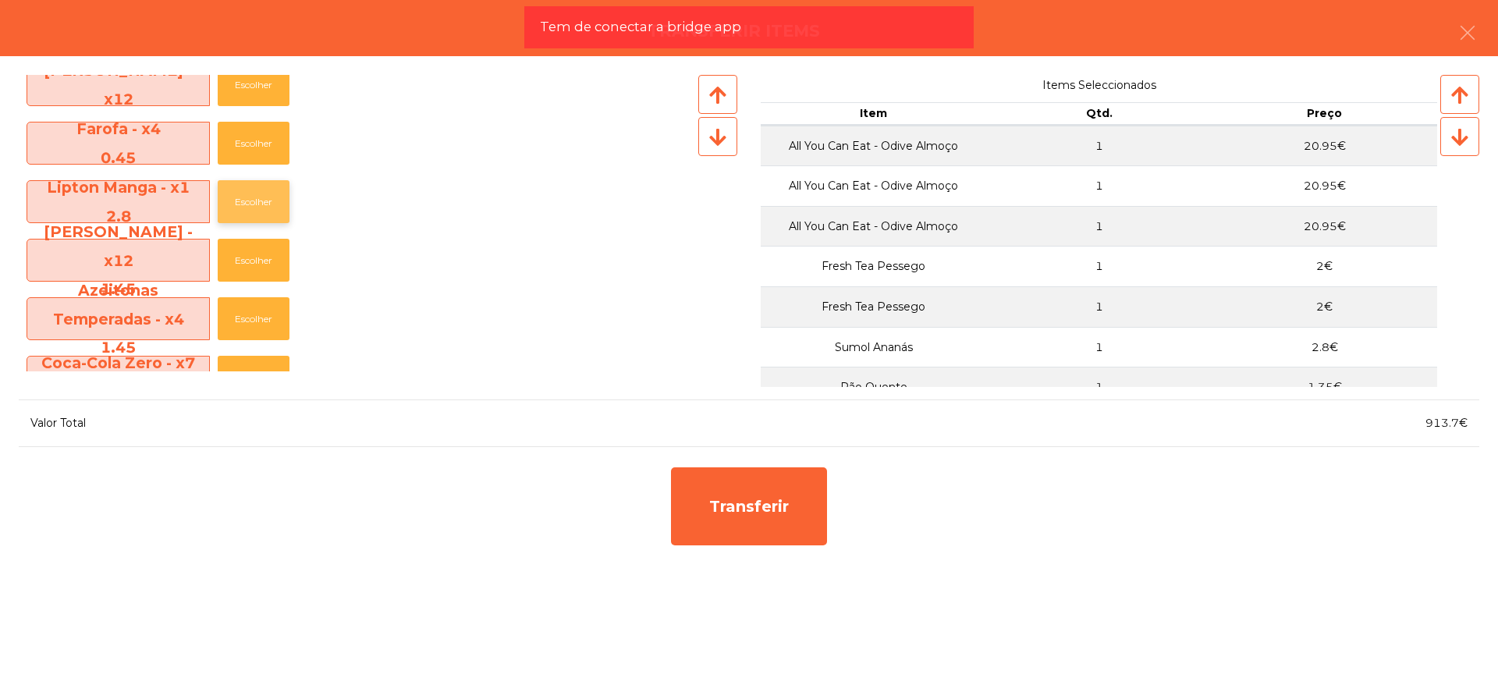
click at [268, 198] on button "Escolher" at bounding box center [254, 201] width 72 height 43
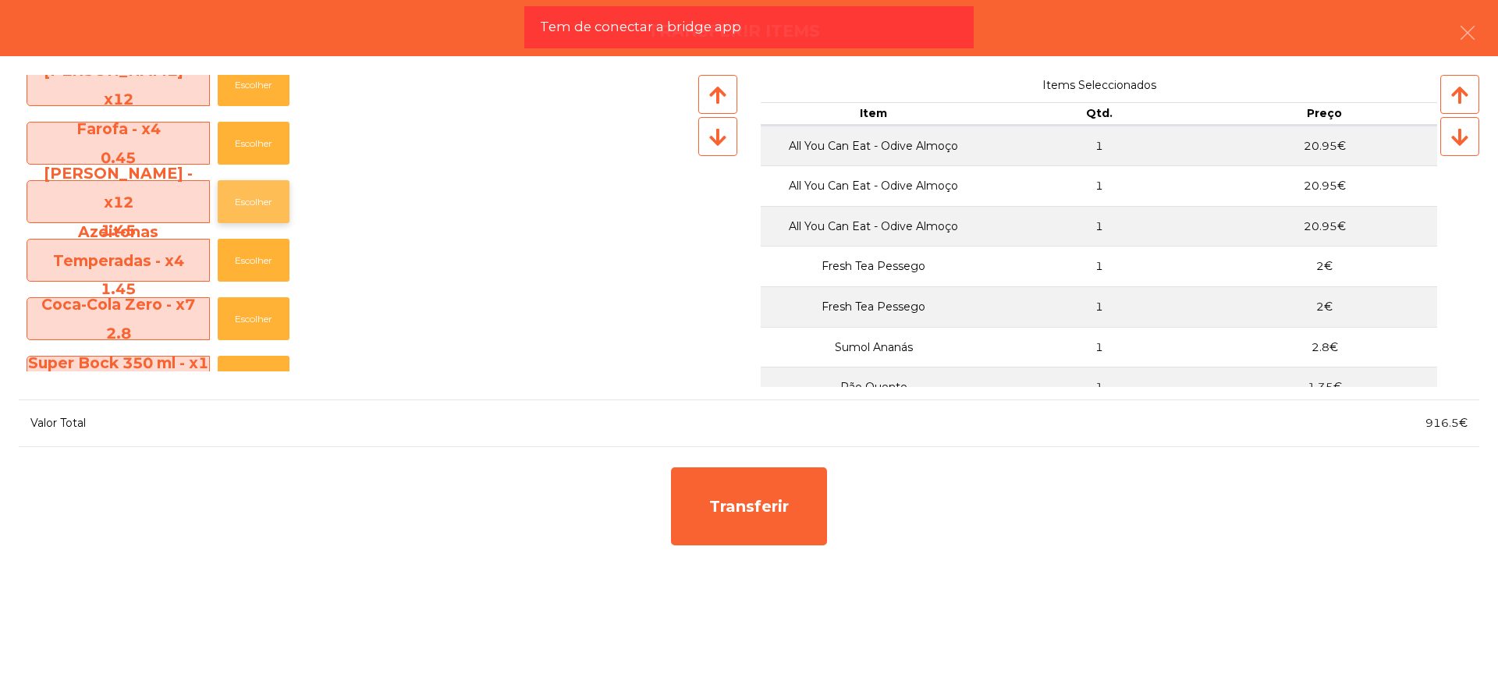
click at [268, 197] on button "Escolher" at bounding box center [254, 201] width 72 height 43
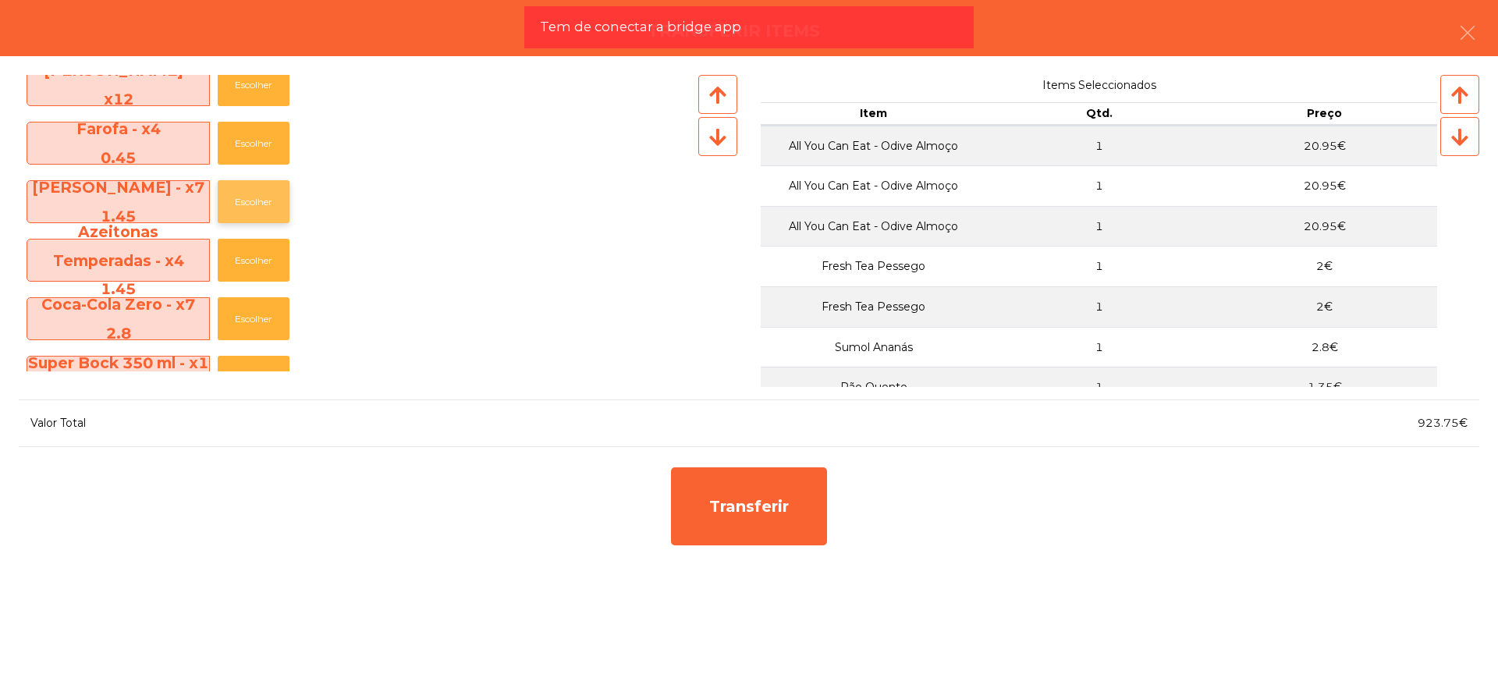
click at [268, 197] on button "Escolher" at bounding box center [254, 201] width 72 height 43
click at [254, 319] on button "Escolher" at bounding box center [254, 318] width 72 height 43
click at [255, 318] on button "Escolher" at bounding box center [254, 318] width 72 height 43
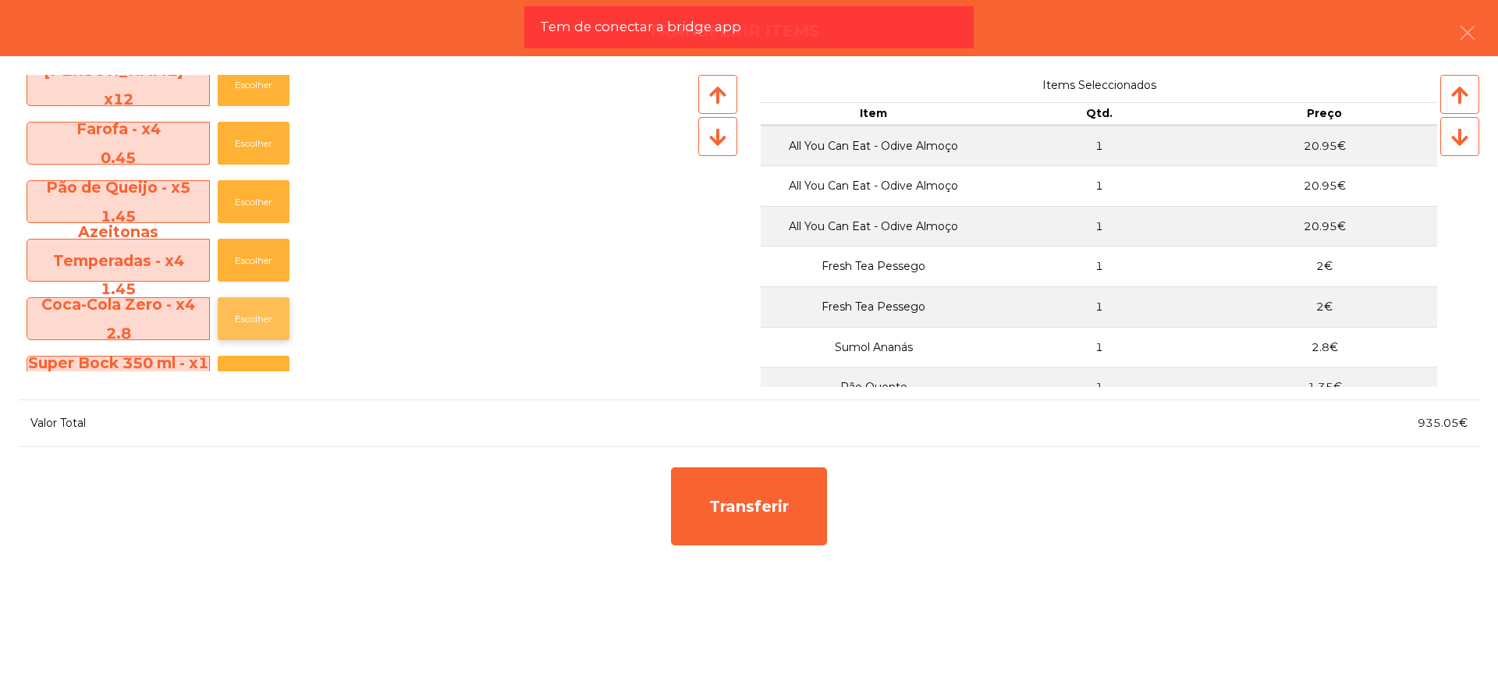
click at [256, 318] on button "Escolher" at bounding box center [254, 318] width 72 height 43
click at [260, 314] on button "Escolher" at bounding box center [254, 318] width 72 height 43
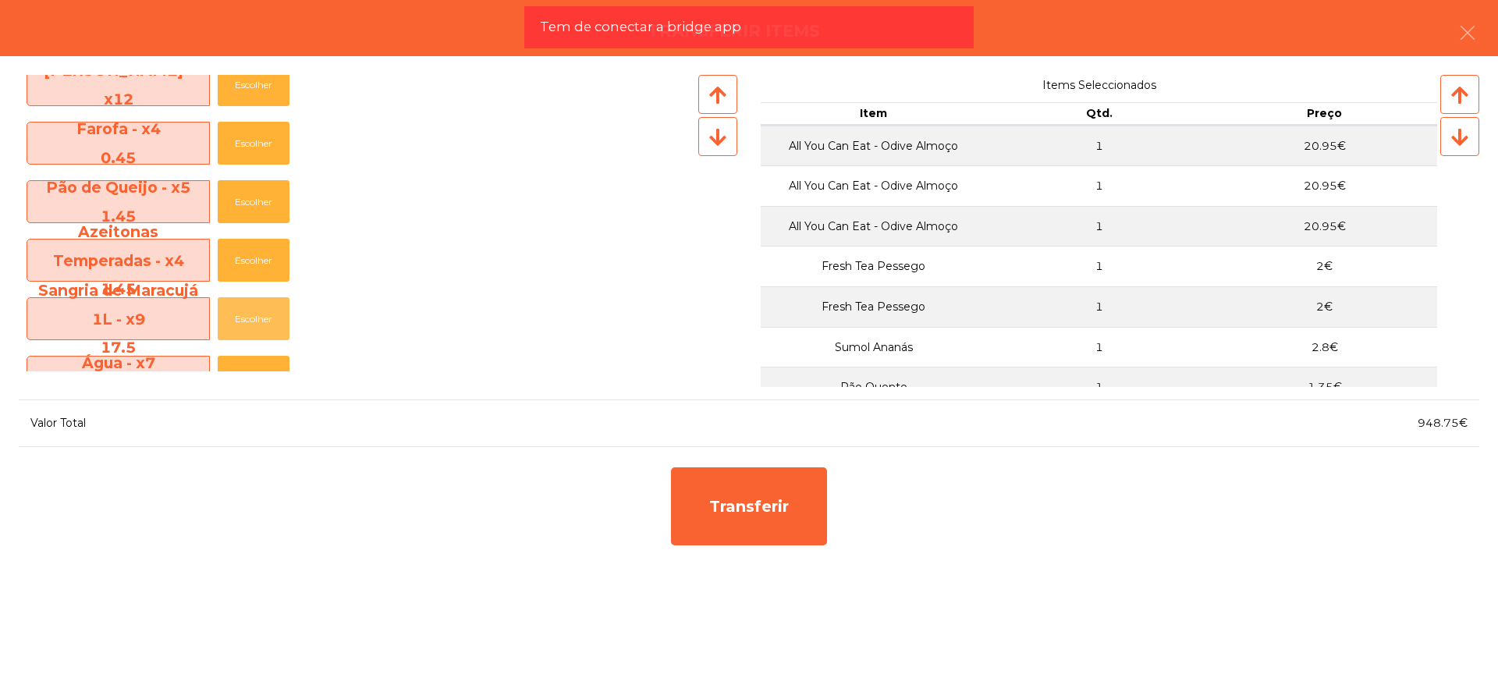
click at [260, 314] on button "Escolher" at bounding box center [254, 318] width 72 height 43
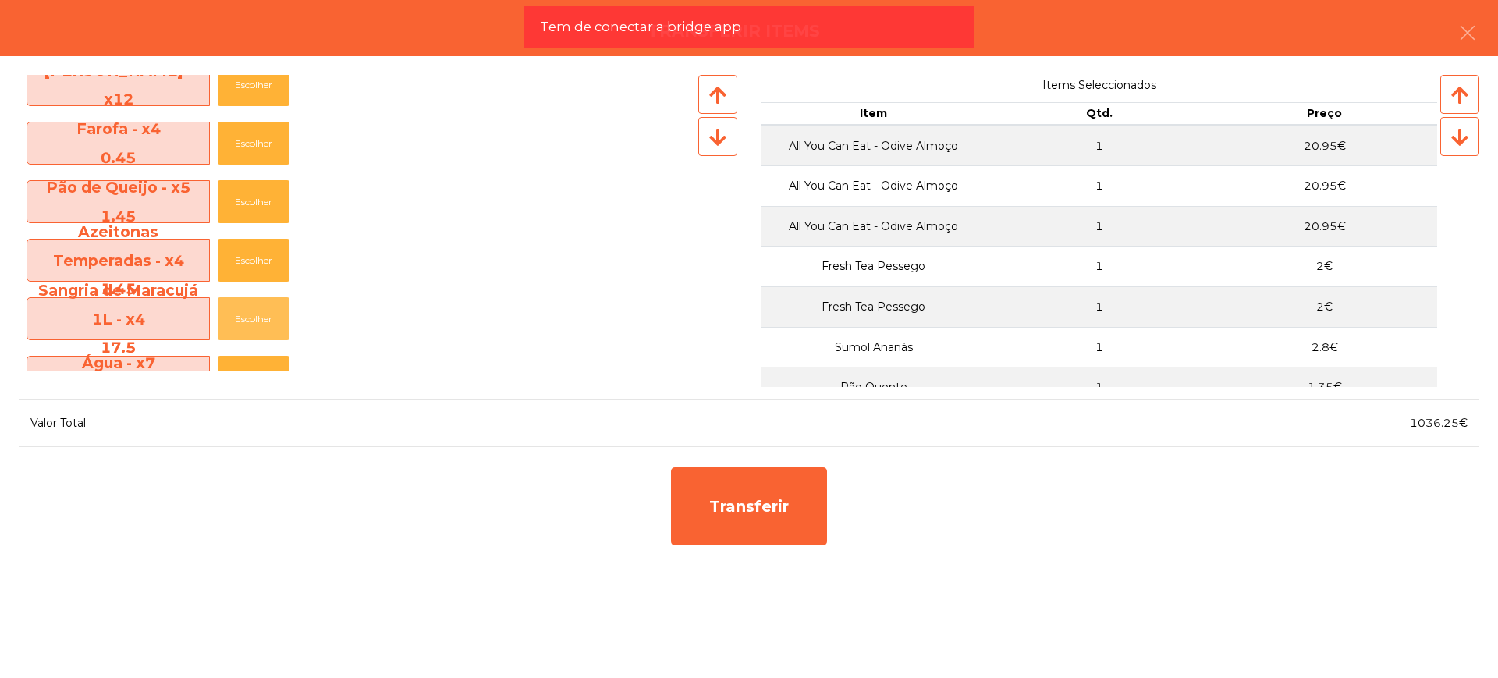
click at [260, 314] on button "Escolher" at bounding box center [254, 318] width 72 height 43
click at [265, 215] on button "Escolher" at bounding box center [254, 201] width 72 height 43
drag, startPoint x: 1416, startPoint y: 422, endPoint x: 1456, endPoint y: 424, distance: 39.8
click at [1456, 424] on div "1072.7€" at bounding box center [1114, 423] width 730 height 21
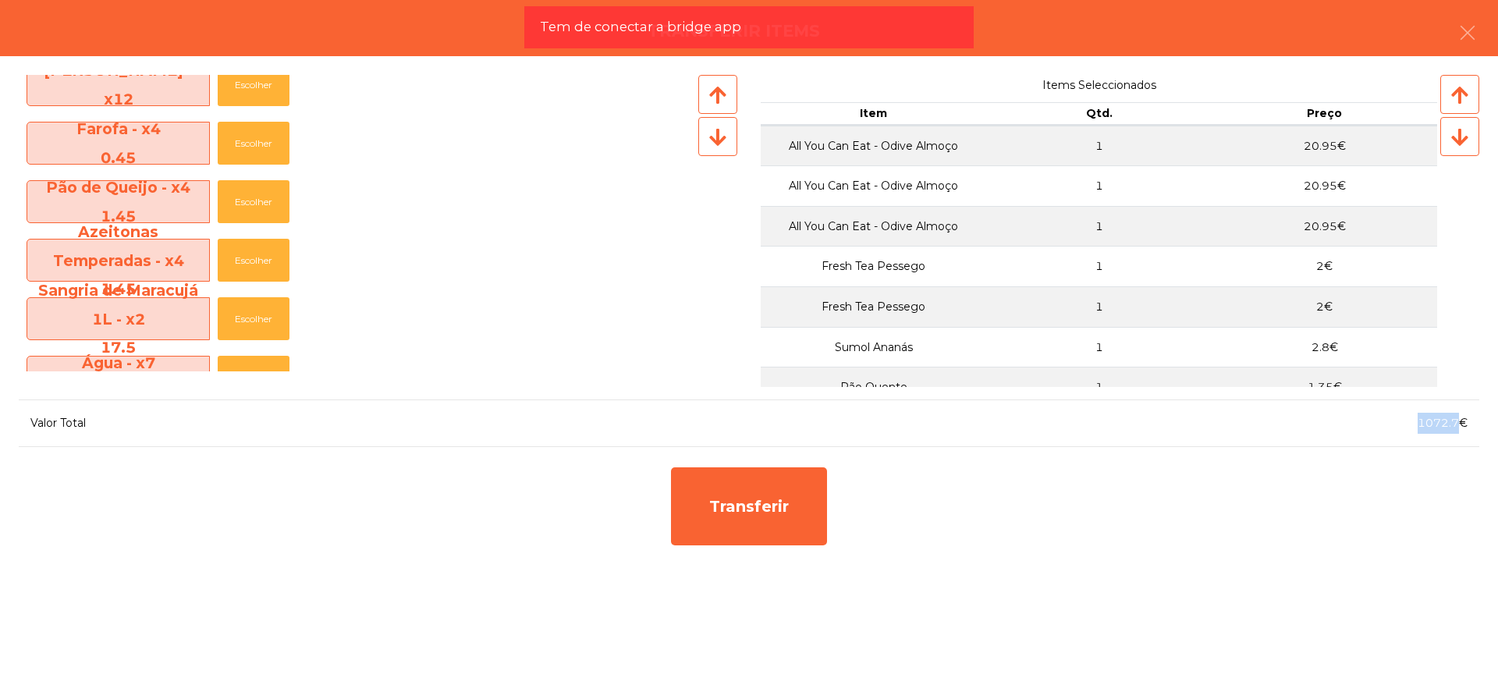
copy span "1072.7"
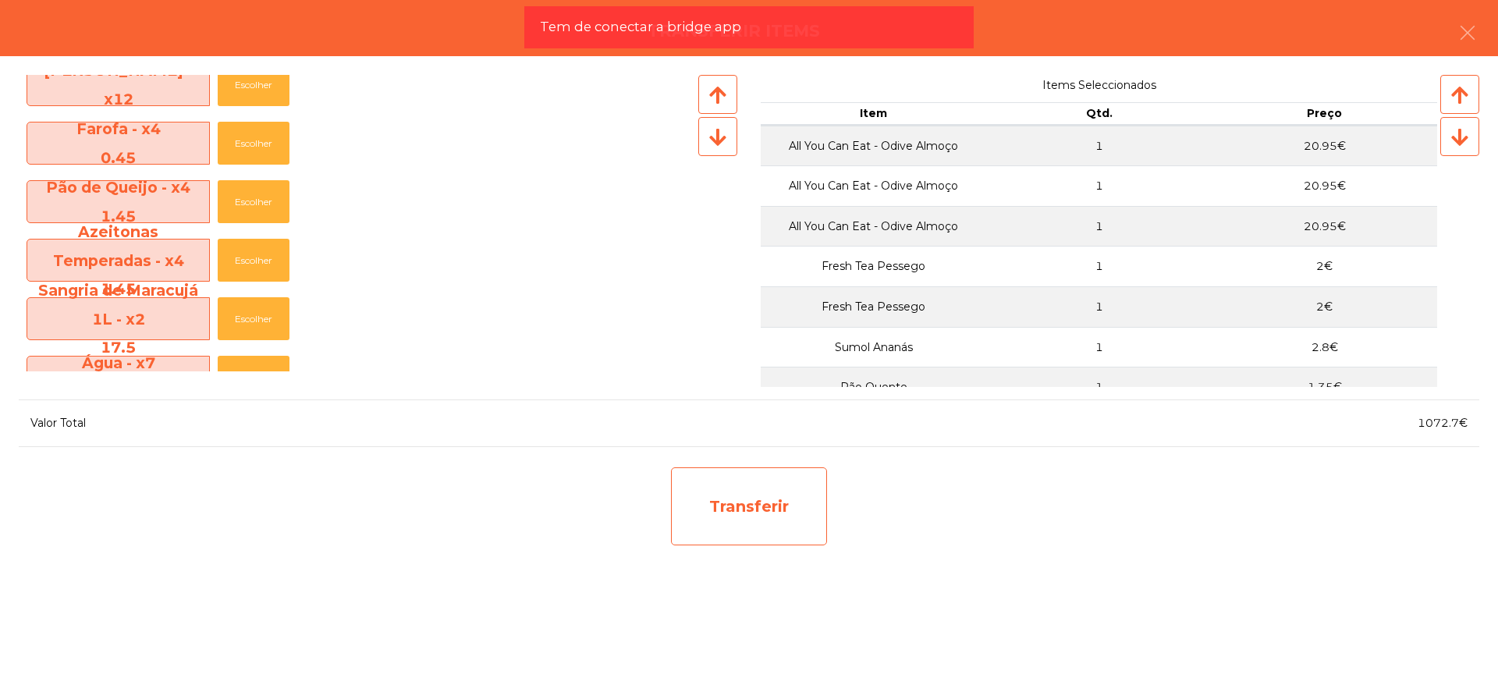
click at [744, 537] on div "Transferir" at bounding box center [749, 506] width 156 height 78
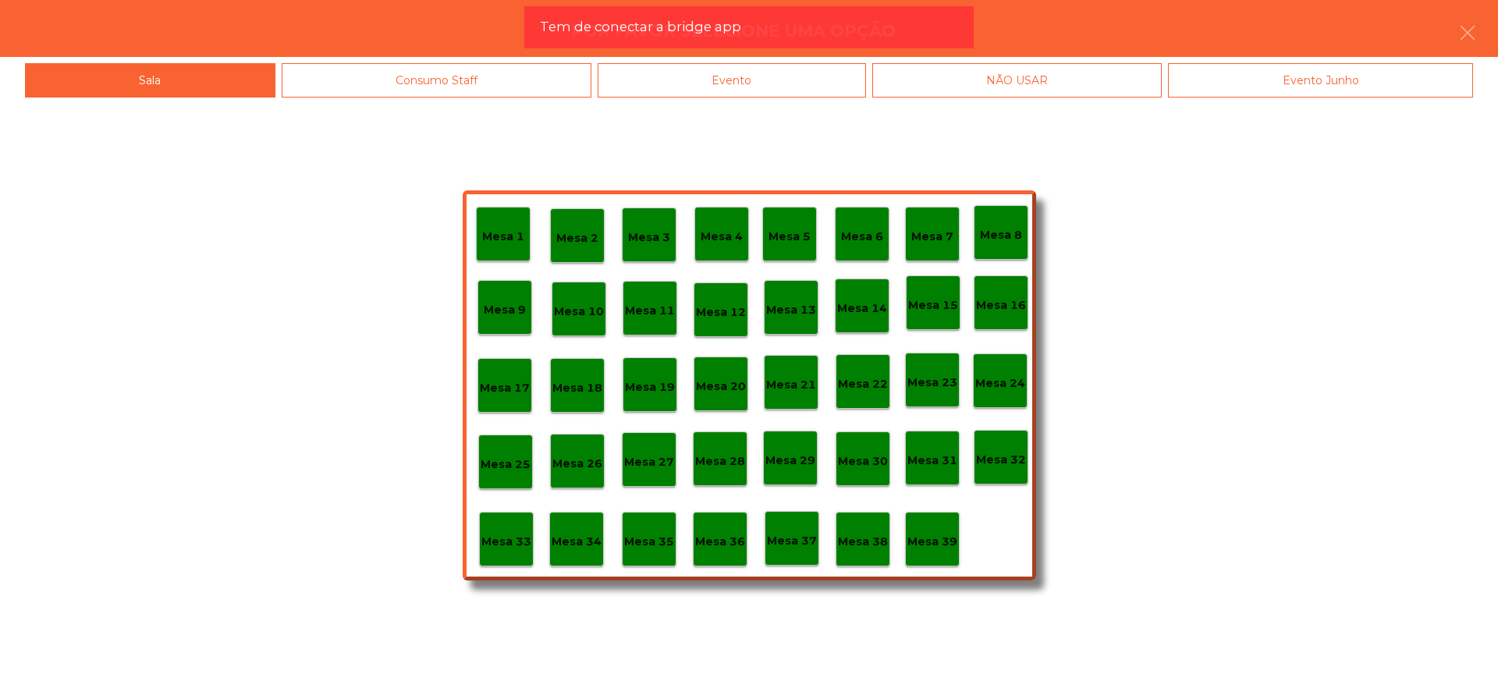
click at [782, 456] on p "Mesa 29" at bounding box center [790, 461] width 50 height 18
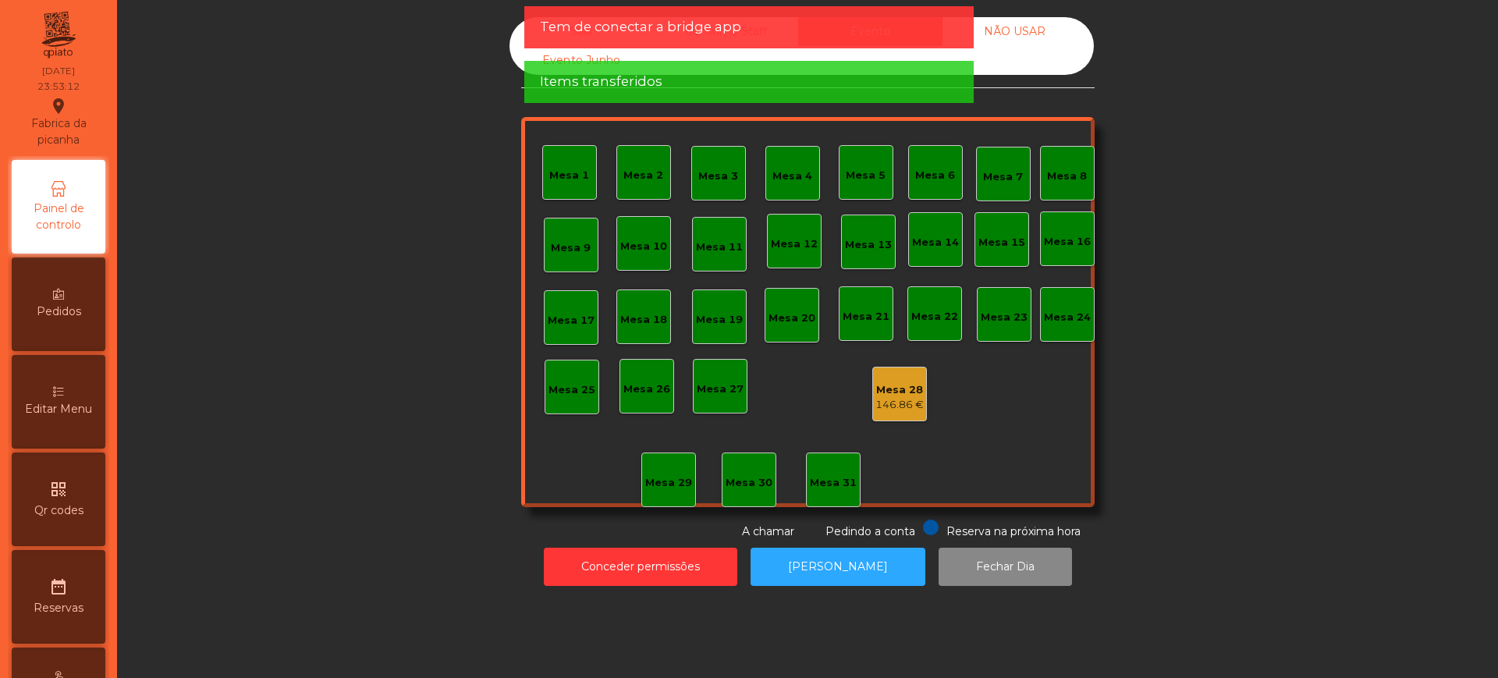
click at [899, 395] on div "Mesa 28" at bounding box center [899, 390] width 48 height 16
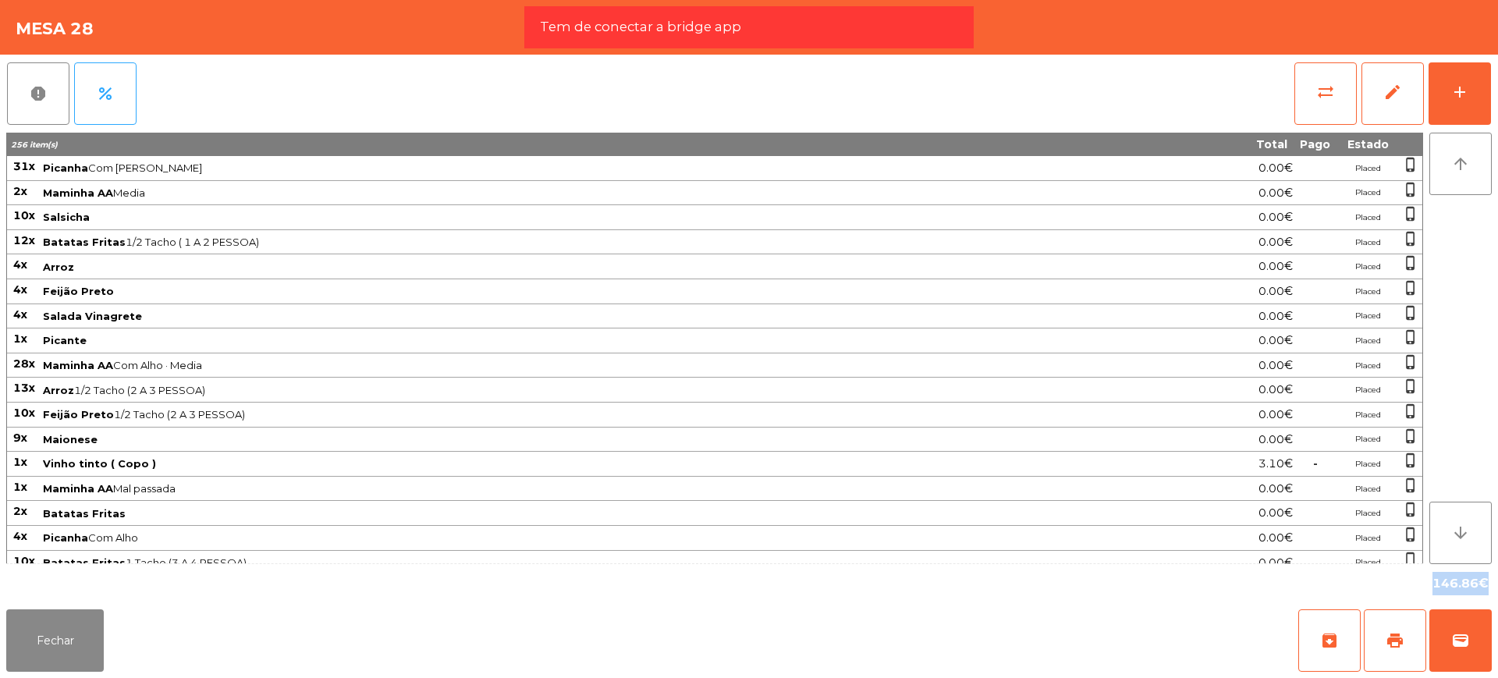
drag, startPoint x: 1434, startPoint y: 580, endPoint x: 1479, endPoint y: 582, distance: 44.5
click at [1479, 582] on div "146.86€" at bounding box center [1459, 583] width 66 height 27
copy div "146.86"
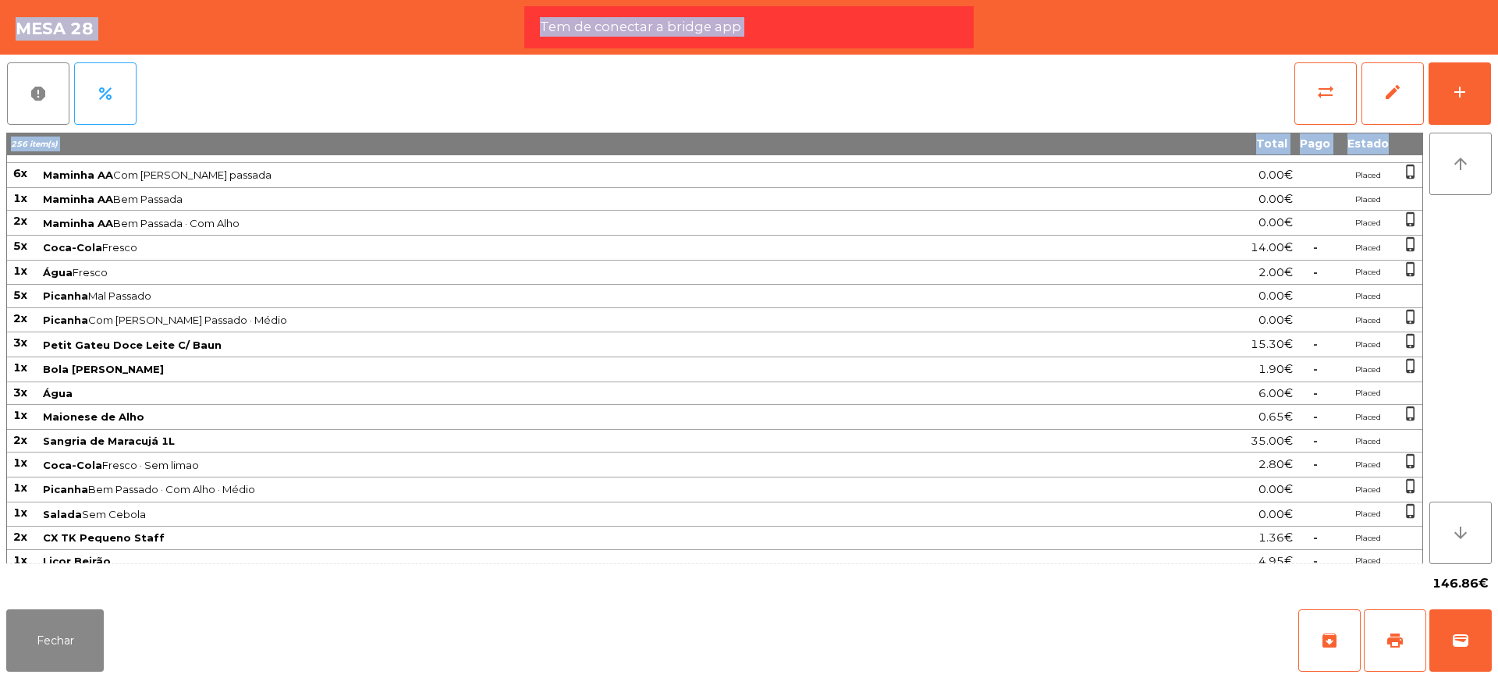
scroll to position [886, 0]
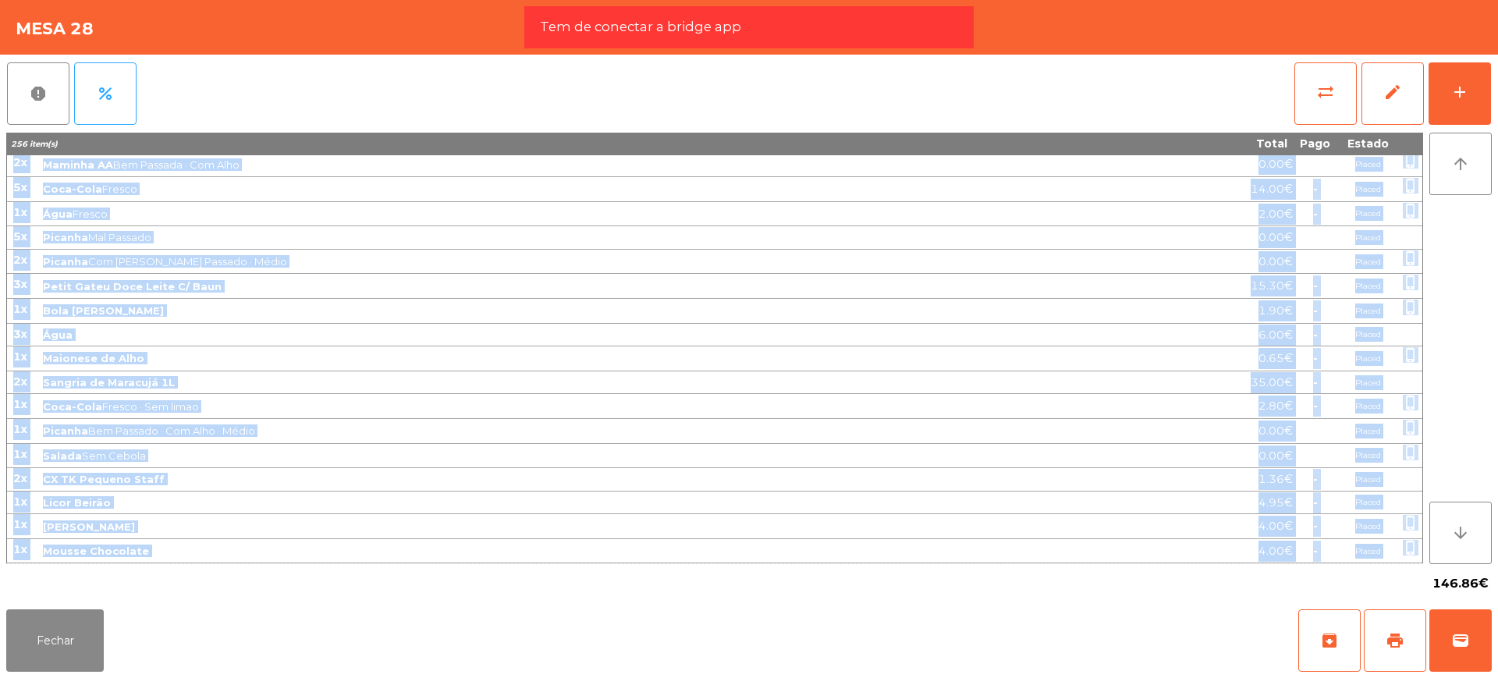
drag, startPoint x: 14, startPoint y: 166, endPoint x: 1417, endPoint y: 548, distance: 1454.3
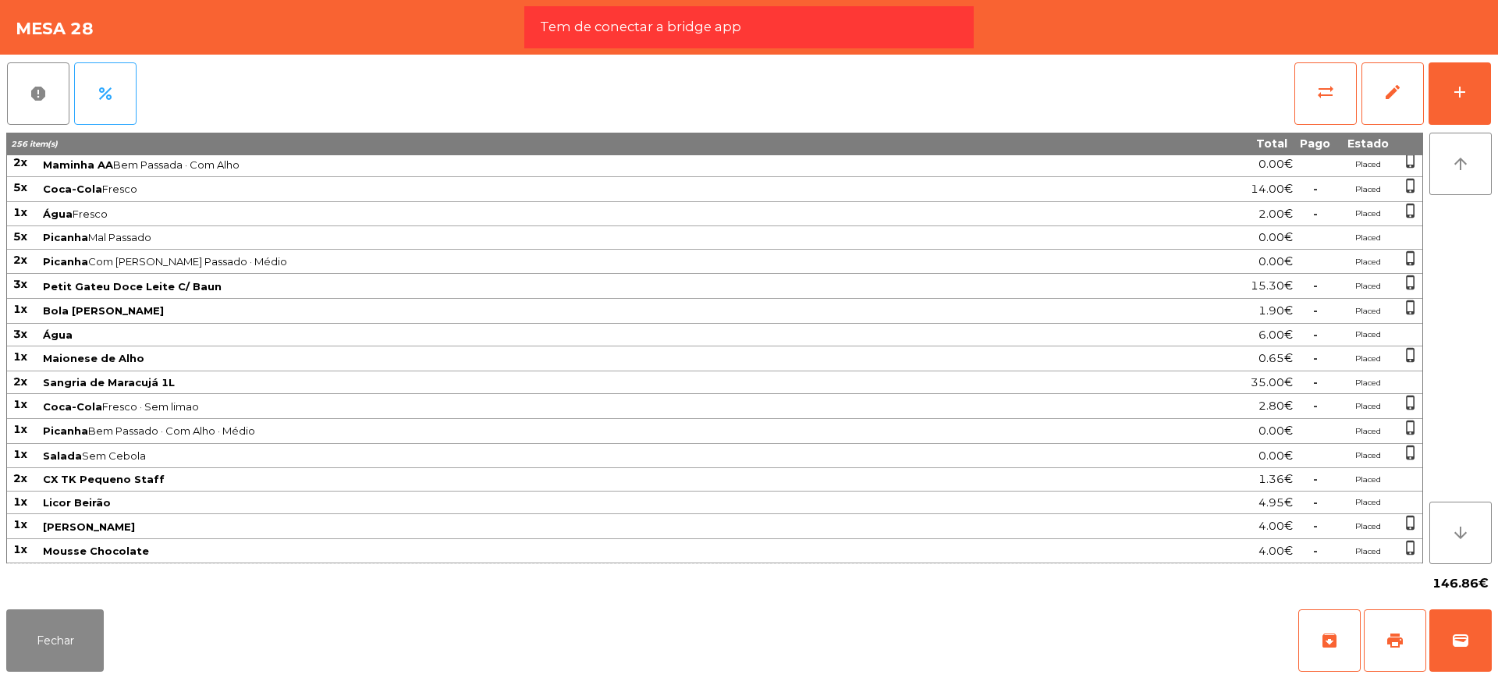
copy tbody "71l Ipsumdo Sit Amet · Conse 3.56€ Adipis elits_doeius 0t Incidid UT Labor 8.88…"
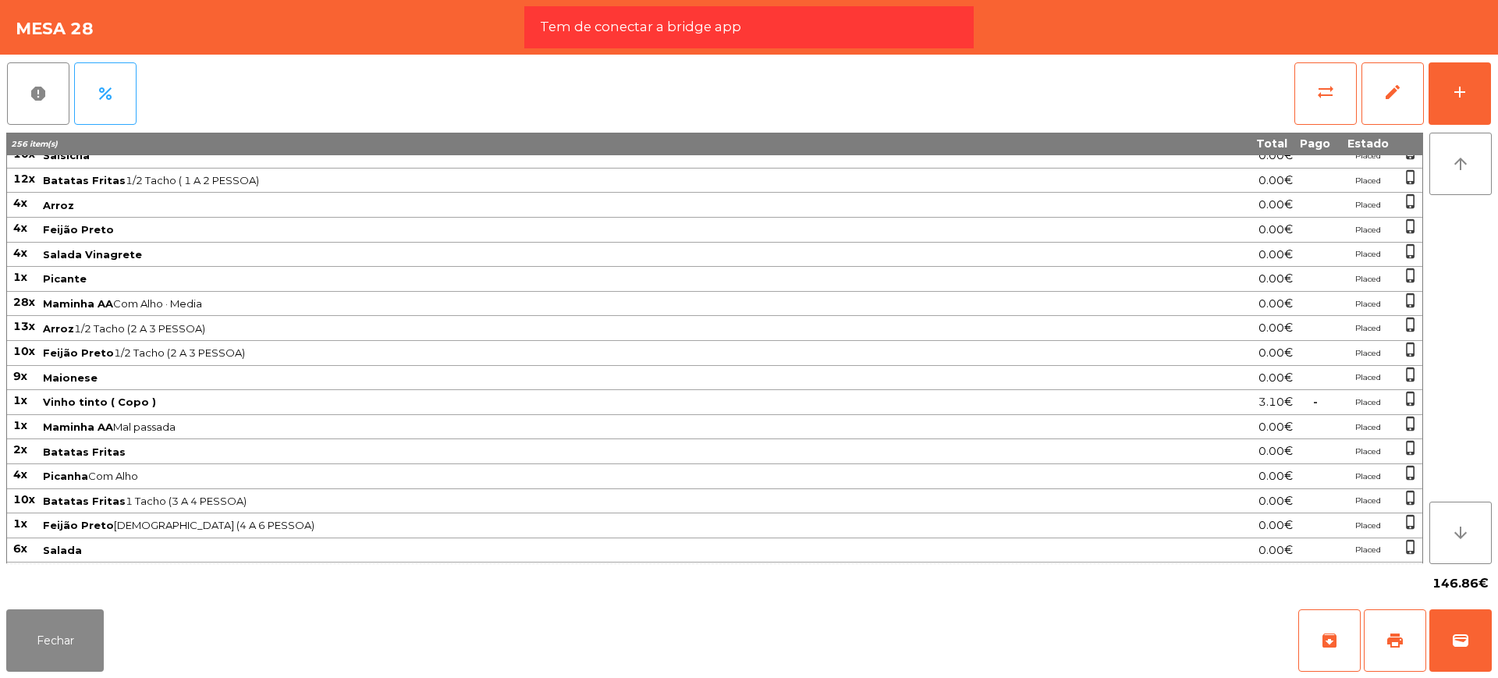
scroll to position [0, 0]
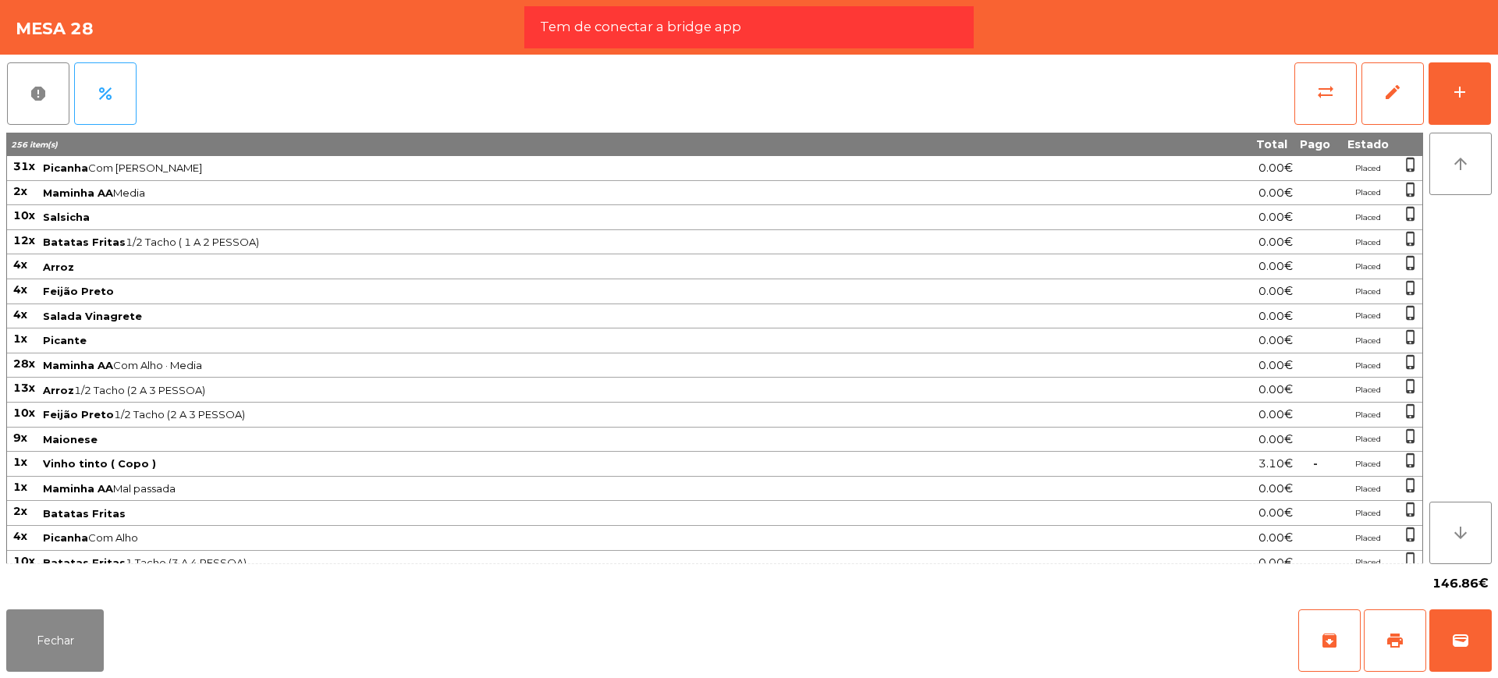
drag, startPoint x: 1420, startPoint y: 555, endPoint x: 9, endPoint y: 165, distance: 1463.3
copy tbody "71l Ipsumdo Sit Amet · Conse 3.56€ Adipis elits_doeius 0t Incidid UT Labor 8.88…"
click at [1402, 84] on button "edit" at bounding box center [1392, 93] width 62 height 62
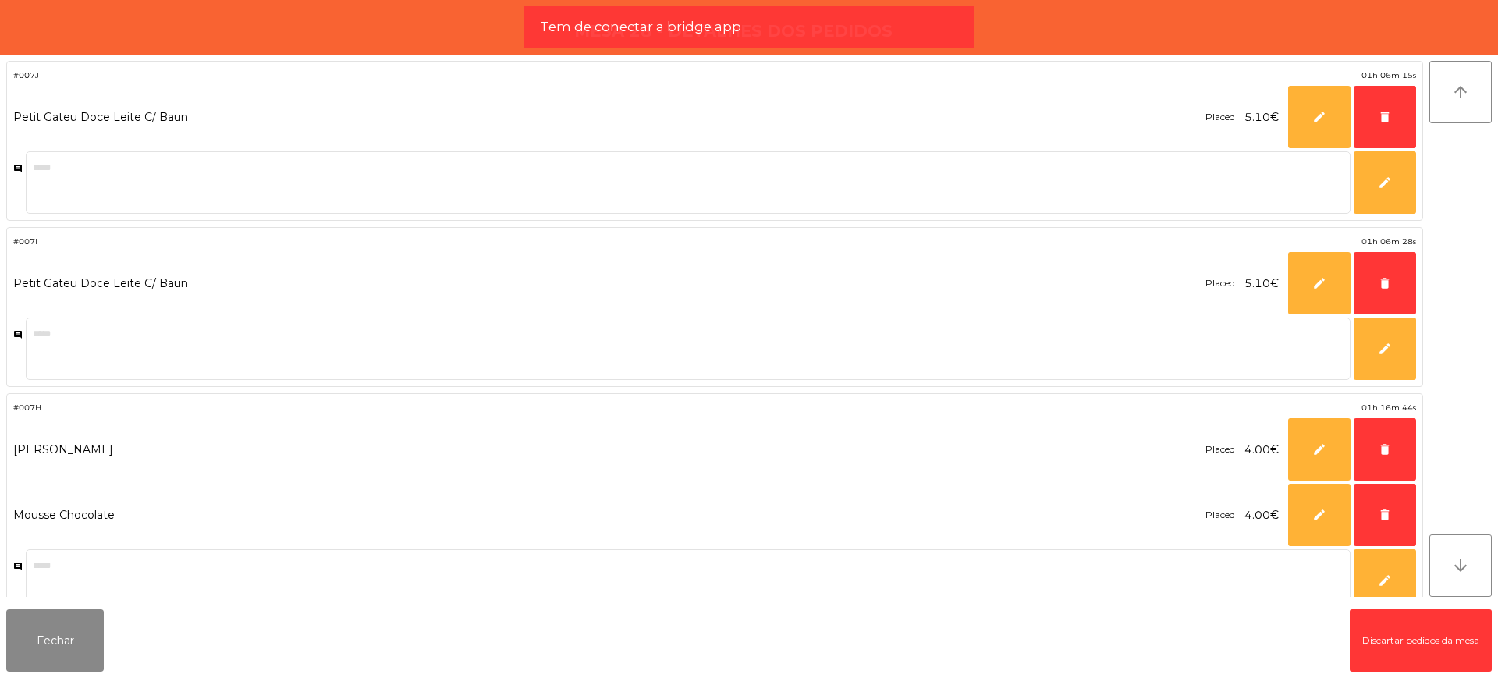
click at [1378, 632] on button "Discartar pedidos da mesa" at bounding box center [1420, 640] width 142 height 62
click at [53, 671] on button "Fechar" at bounding box center [54, 640] width 97 height 62
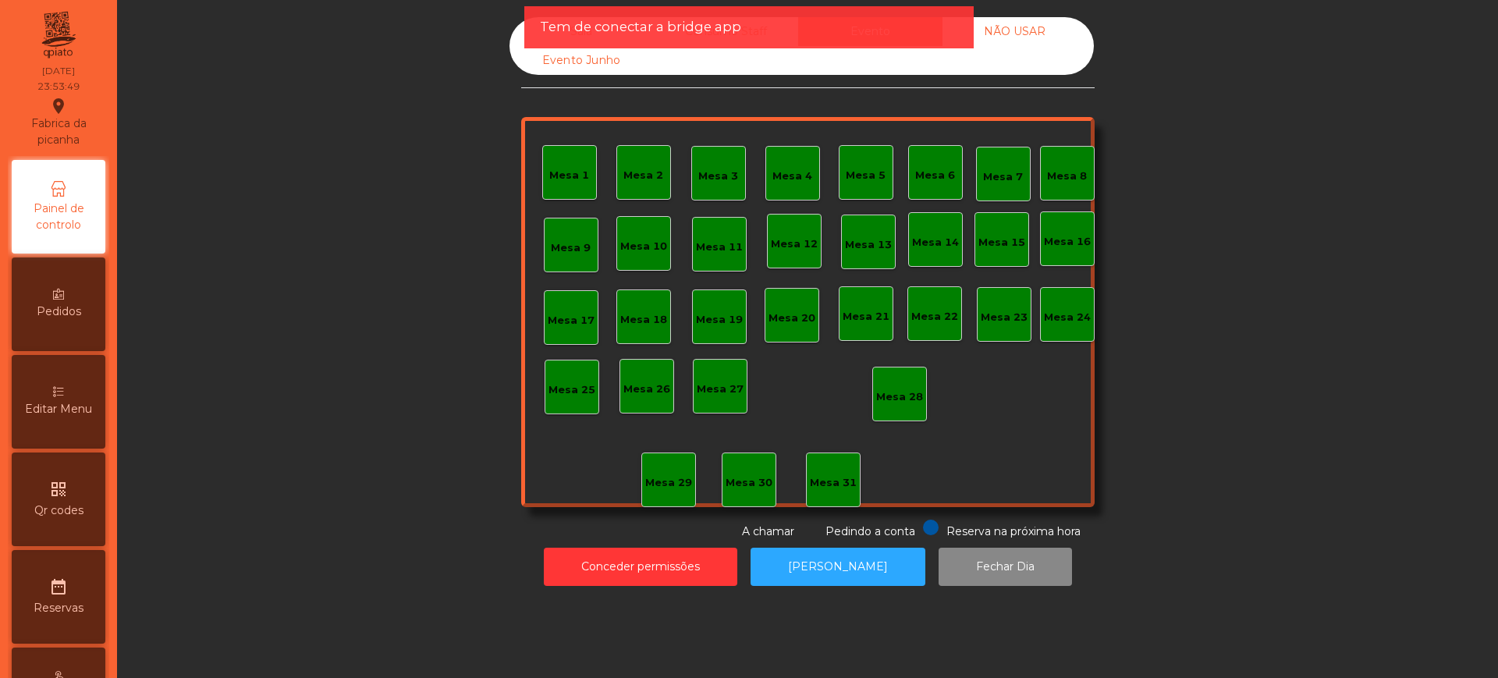
click at [514, 22] on div "Sala" at bounding box center [581, 31] width 144 height 29
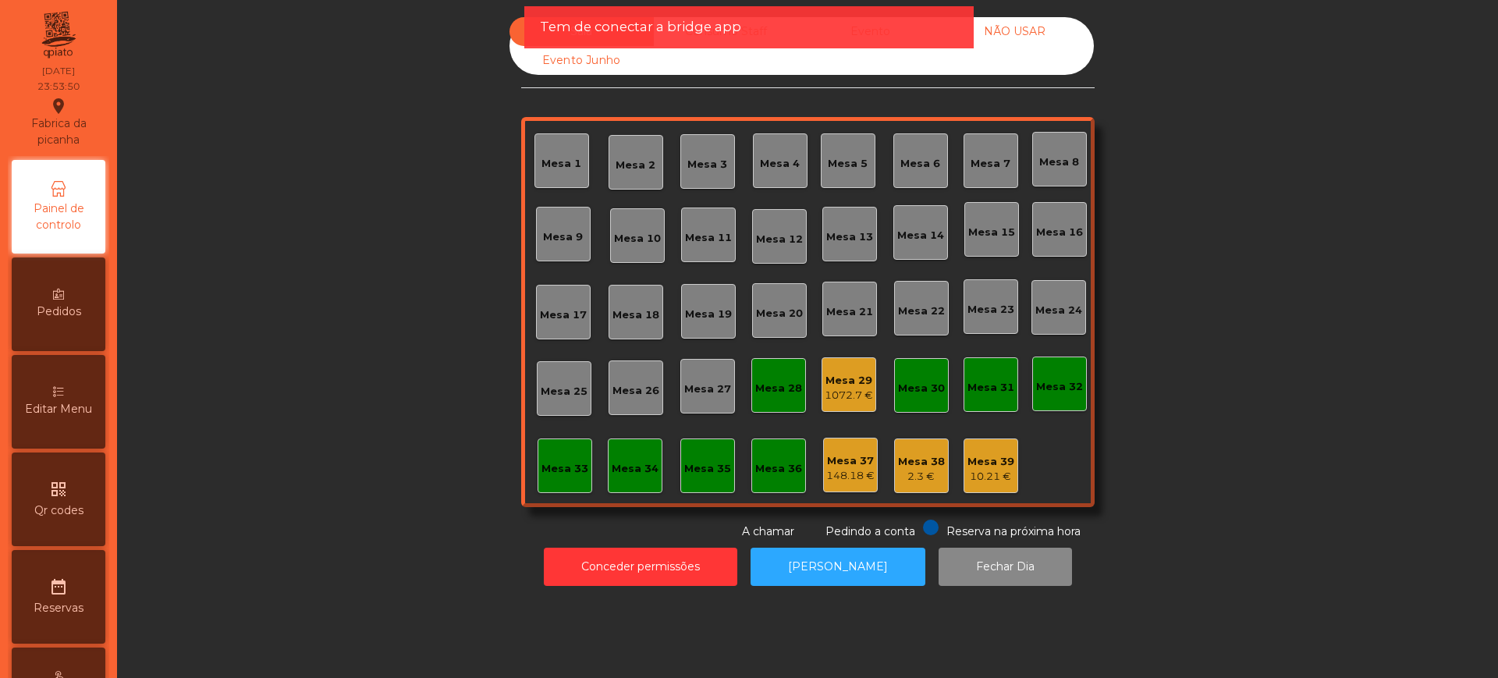
click at [851, 385] on div "Mesa 29" at bounding box center [848, 381] width 48 height 16
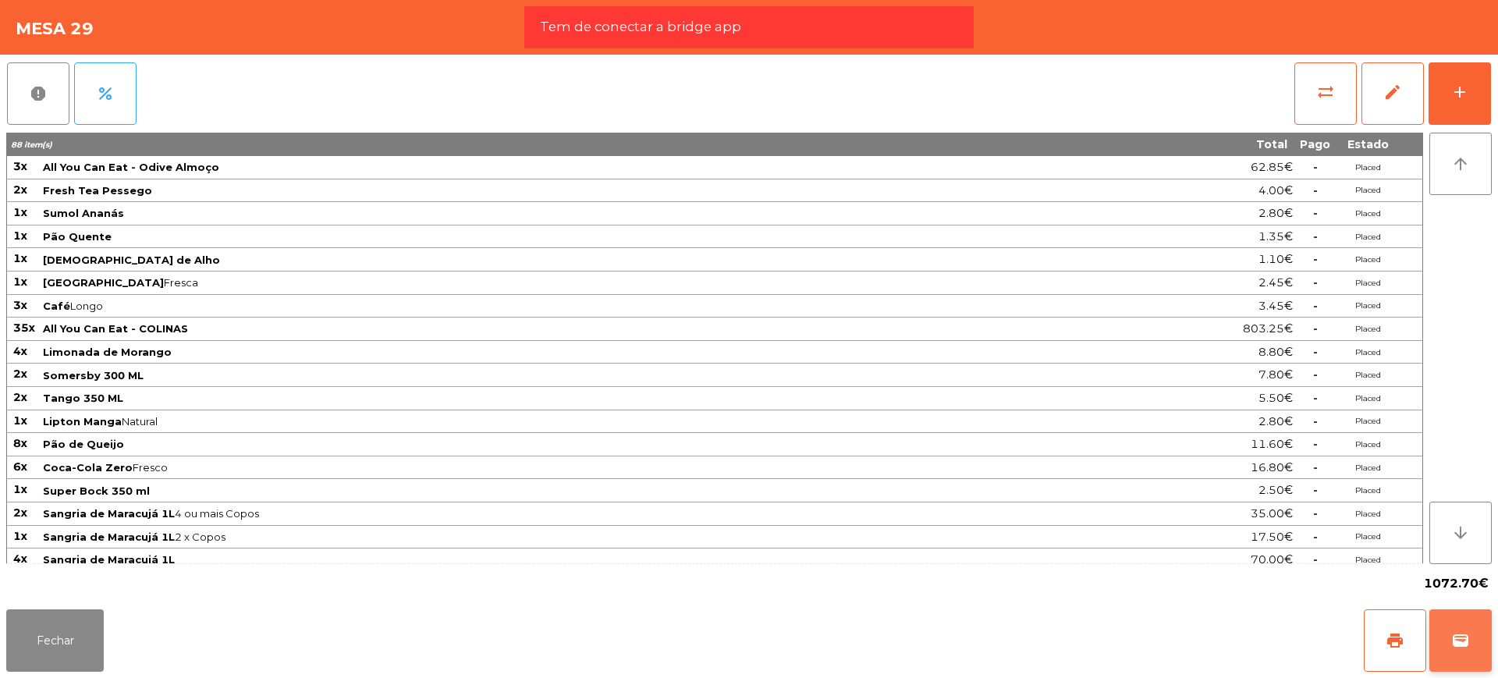
click at [1445, 633] on button "wallet" at bounding box center [1460, 640] width 62 height 62
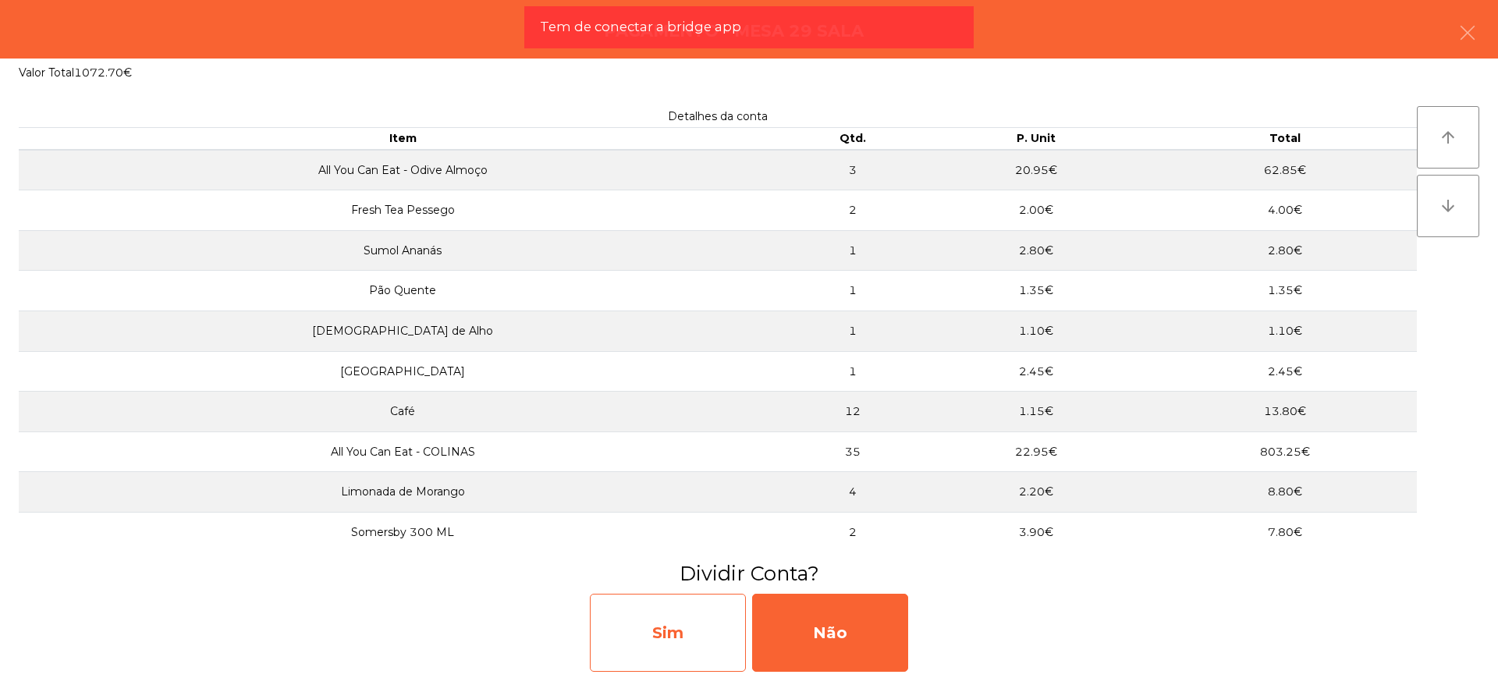
click at [674, 639] on div "Sim" at bounding box center [668, 633] width 156 height 78
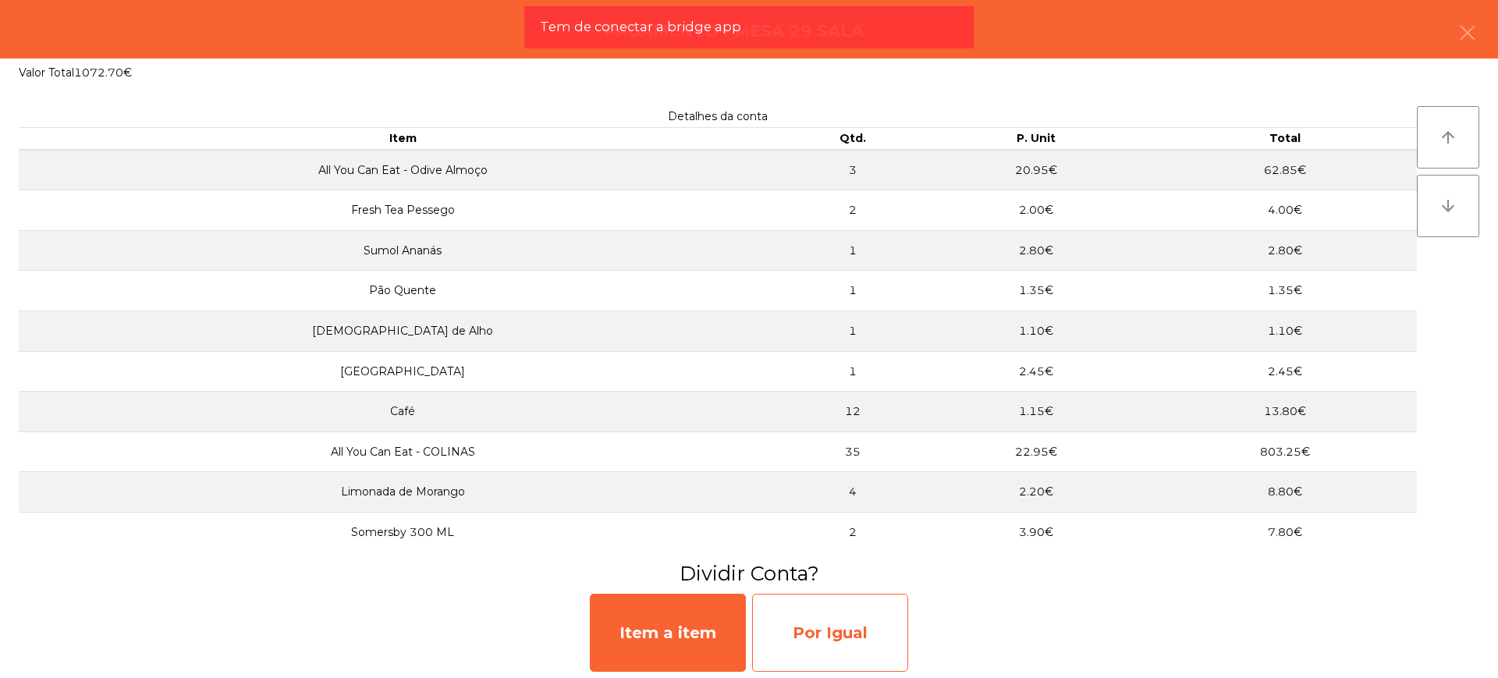
click at [899, 637] on div "Por Igual" at bounding box center [830, 633] width 156 height 78
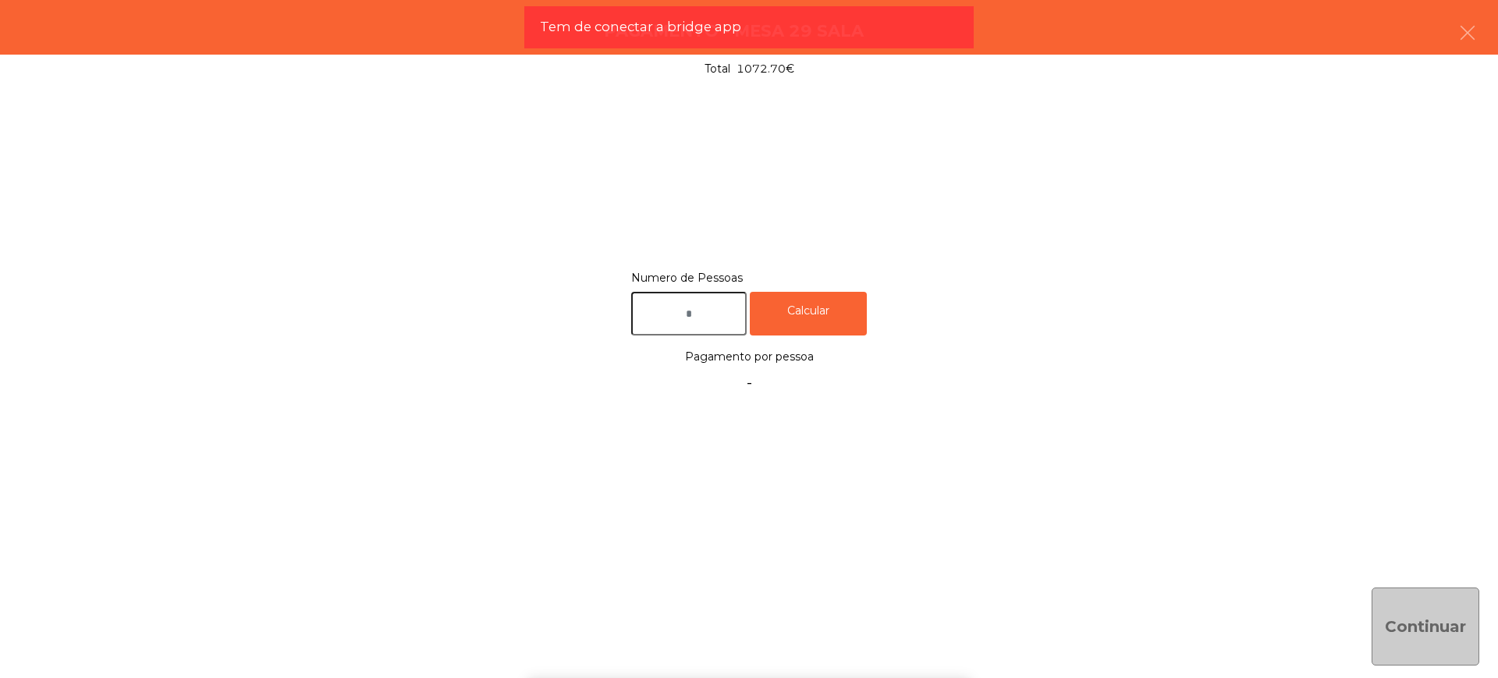
click at [705, 325] on input "text" at bounding box center [688, 314] width 115 height 44
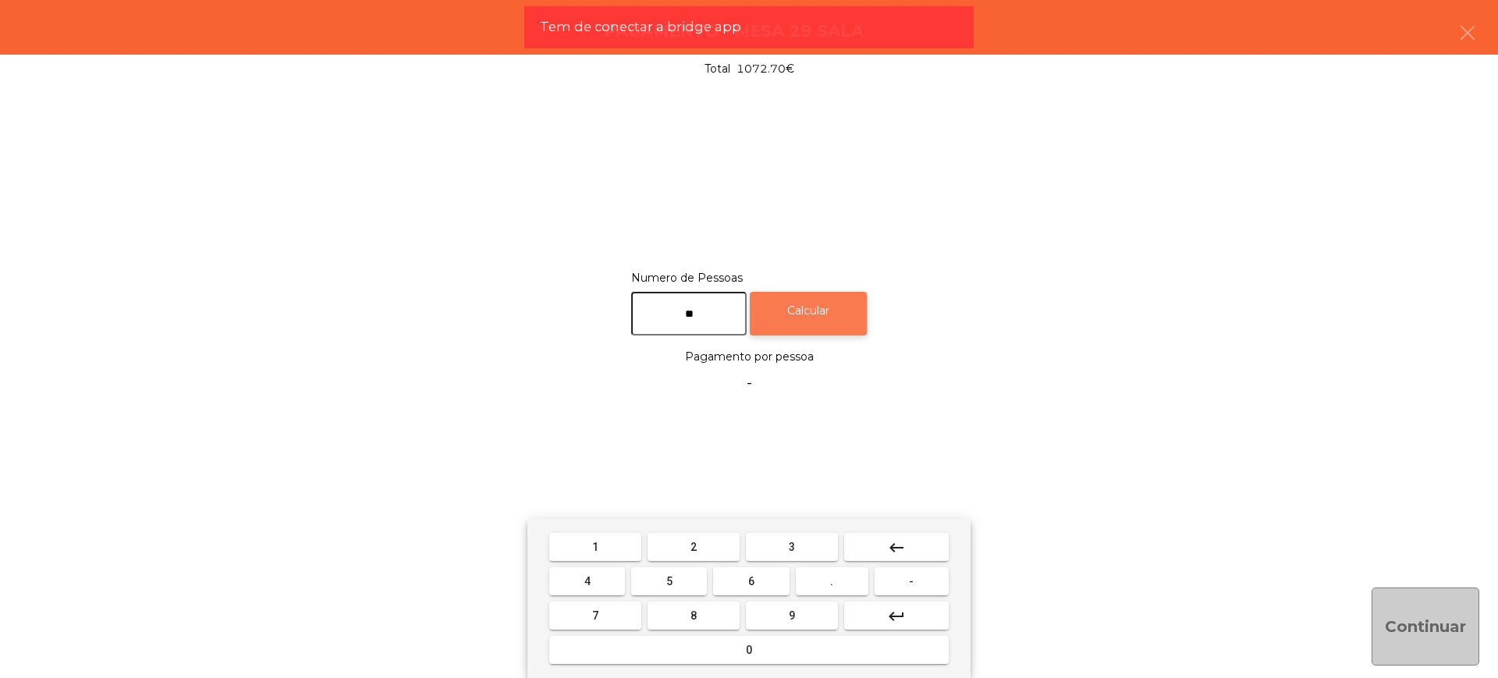
type input "**"
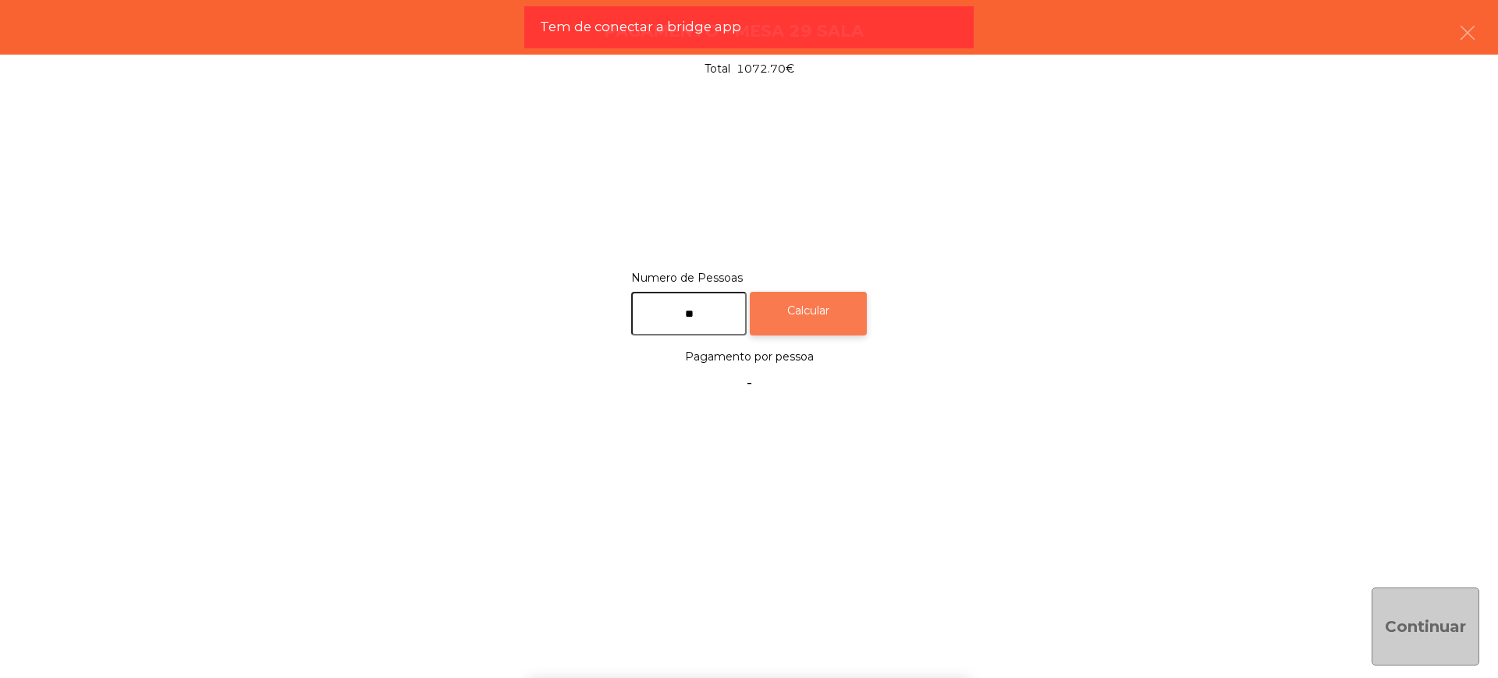
click at [831, 324] on div "Calcular" at bounding box center [808, 314] width 117 height 44
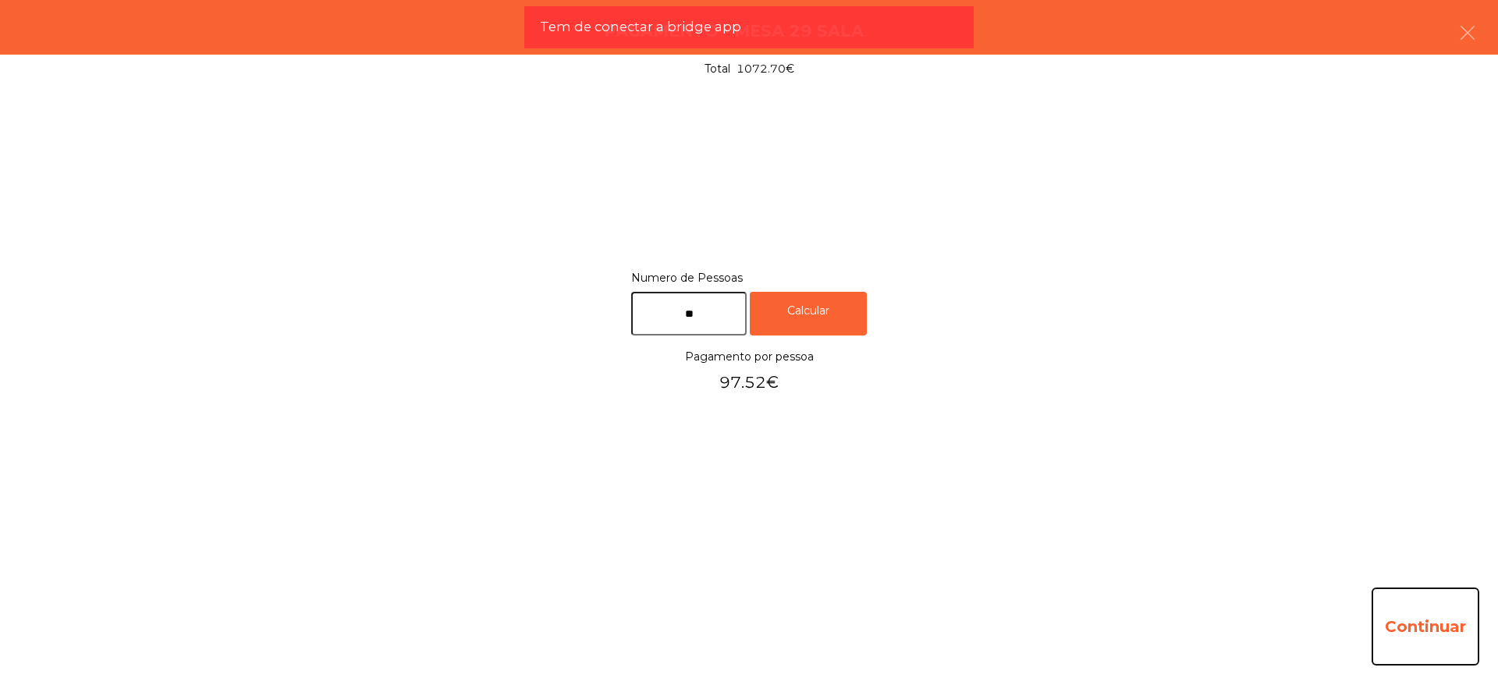
click at [1414, 625] on button "Continuar" at bounding box center [1425, 626] width 108 height 78
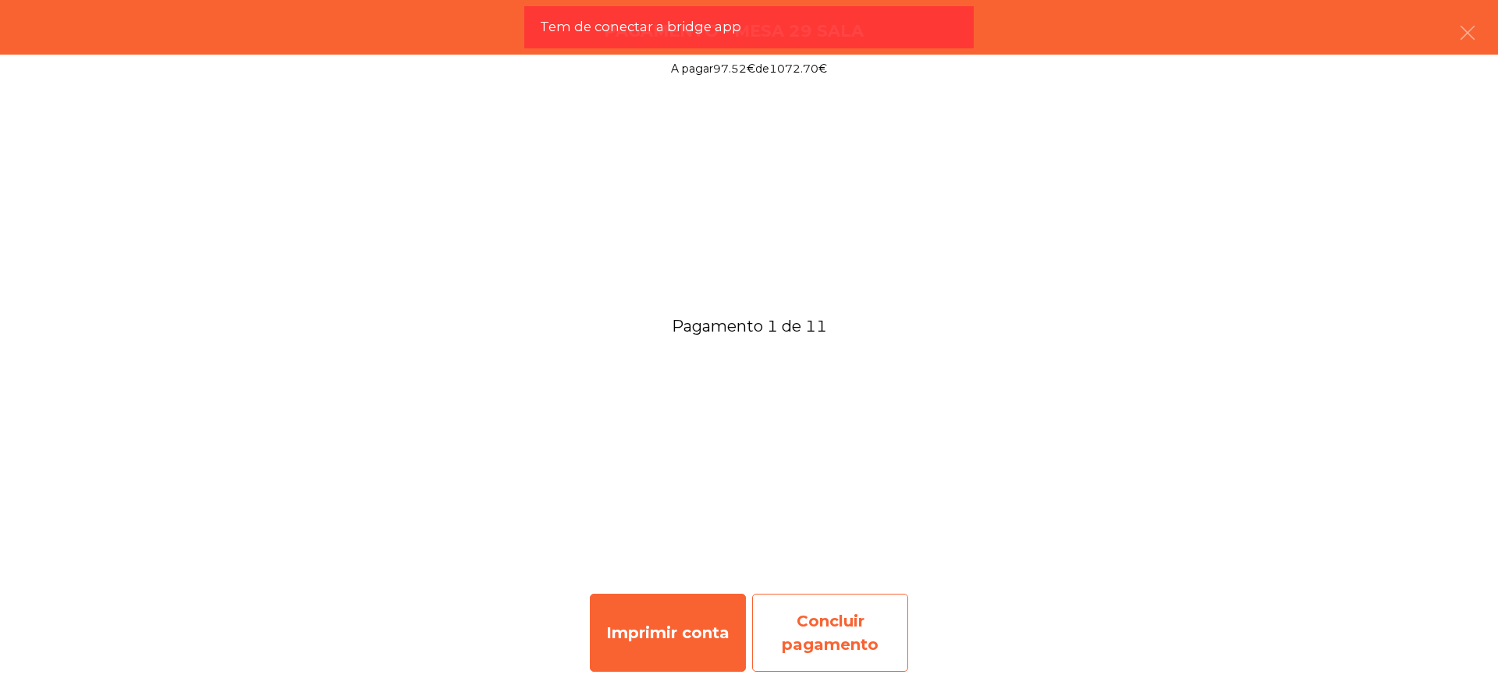
click at [831, 630] on div "Concluir pagamento" at bounding box center [830, 633] width 156 height 78
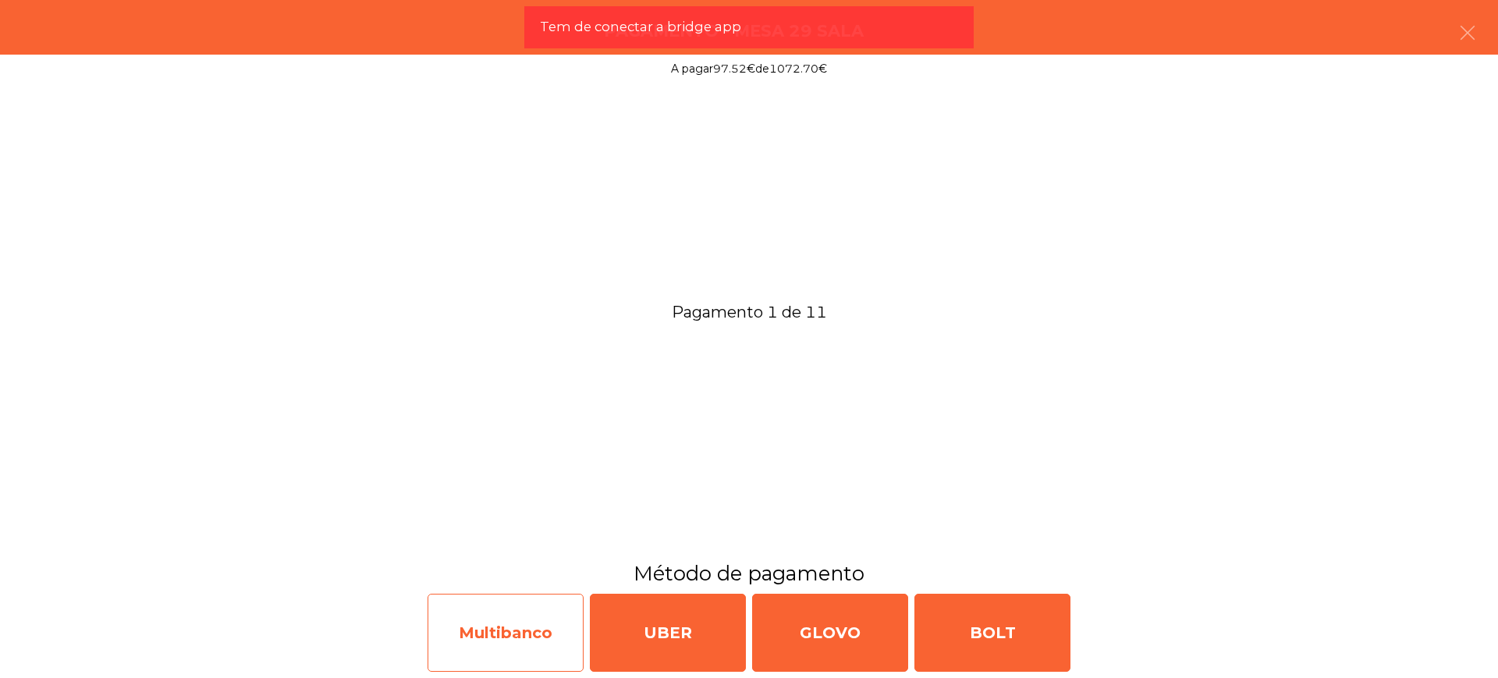
click at [474, 623] on div "Multibanco" at bounding box center [505, 633] width 156 height 78
select select "**"
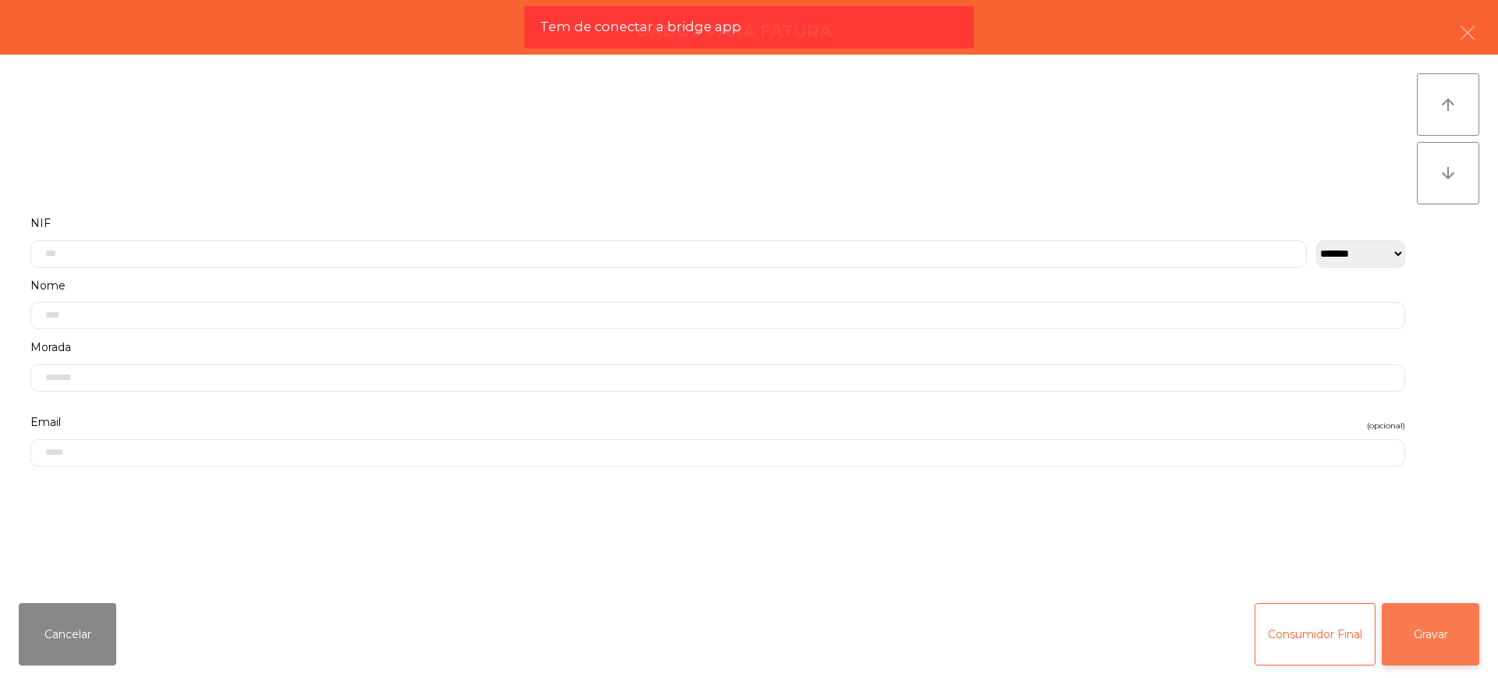
click at [1413, 628] on button "Gravar" at bounding box center [1429, 634] width 97 height 62
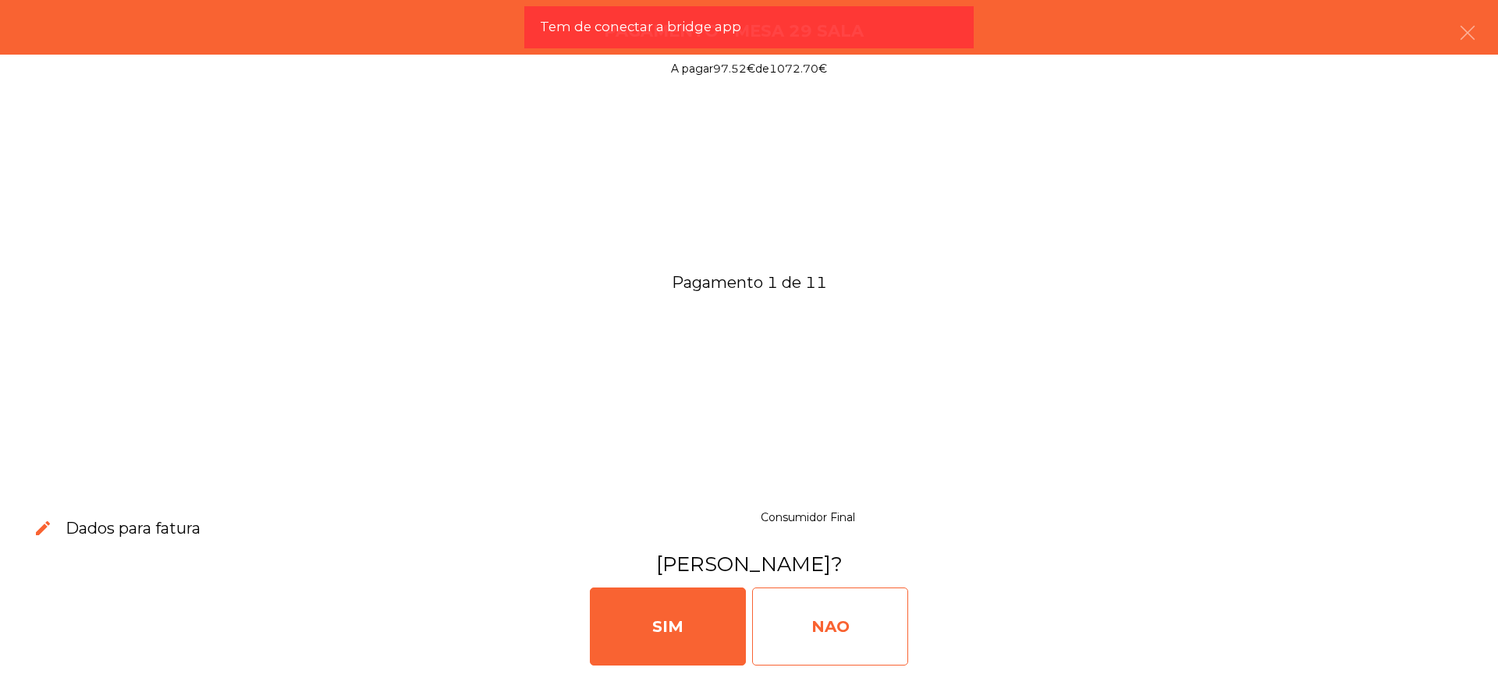
click at [800, 614] on div "NAO" at bounding box center [830, 626] width 156 height 78
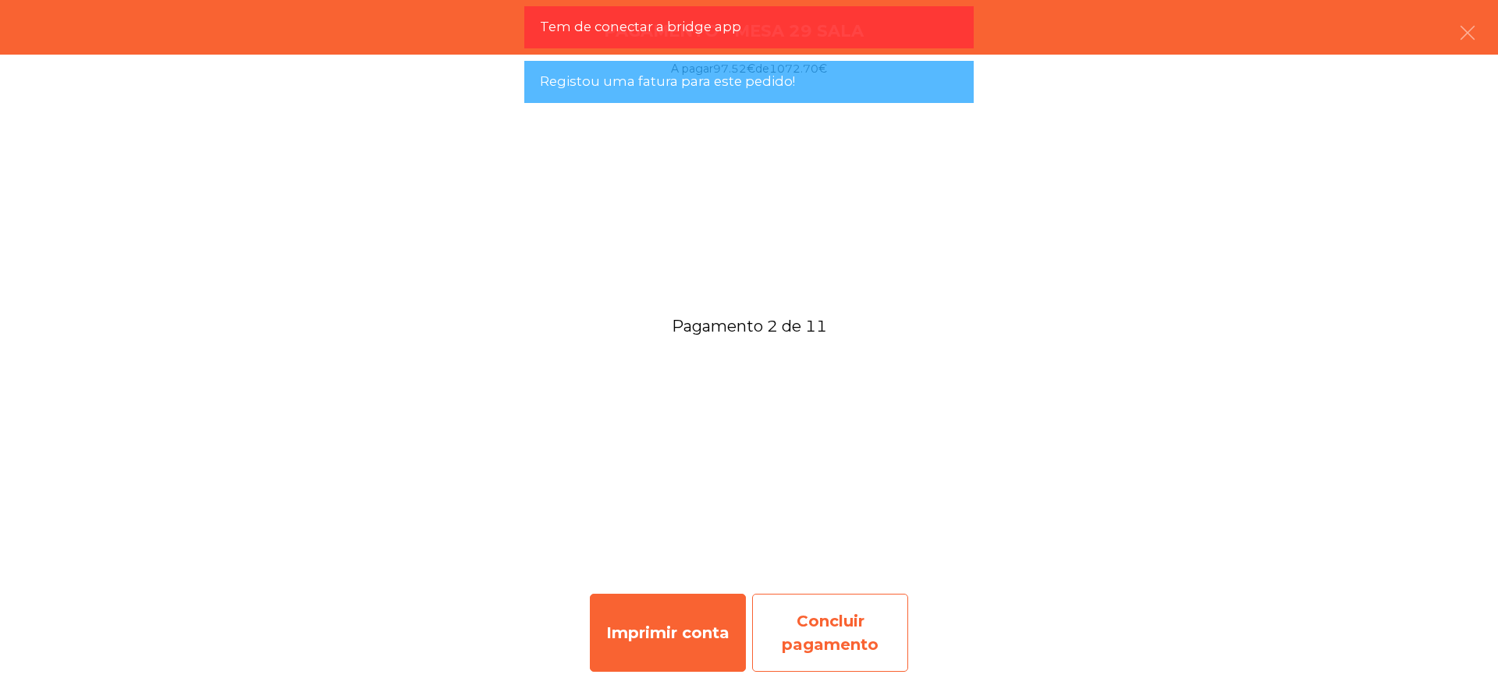
click at [831, 604] on div "Concluir pagamento" at bounding box center [830, 633] width 156 height 78
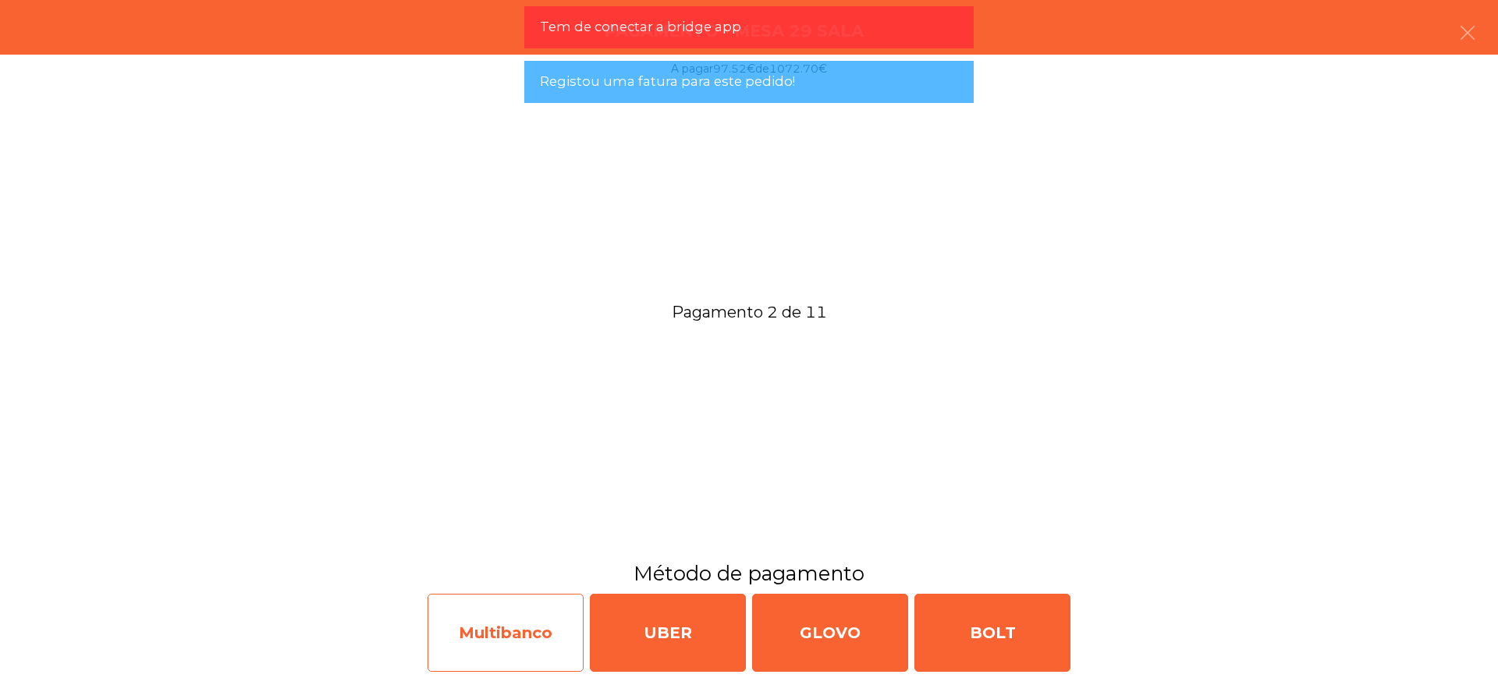
click at [500, 624] on div "Multibanco" at bounding box center [505, 633] width 156 height 78
select select "**"
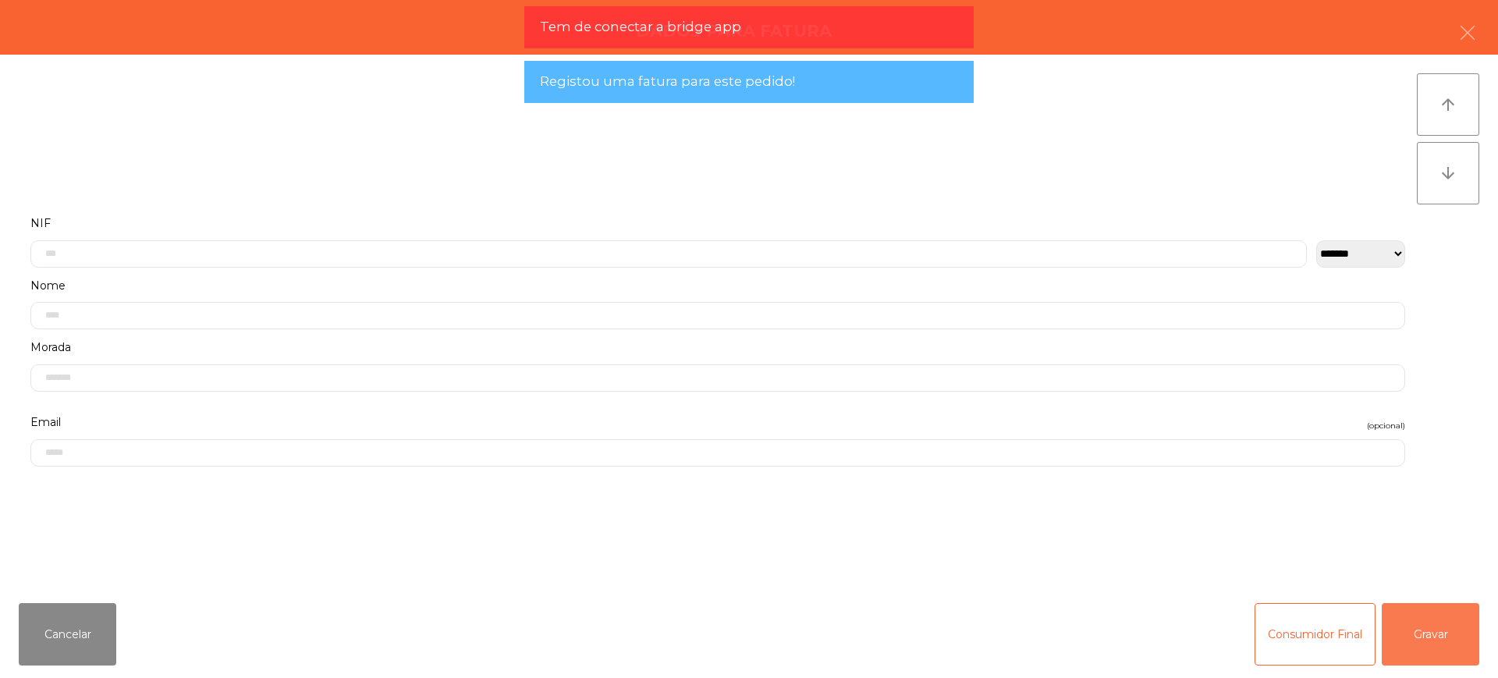
click at [1440, 633] on button "Gravar" at bounding box center [1429, 634] width 97 height 62
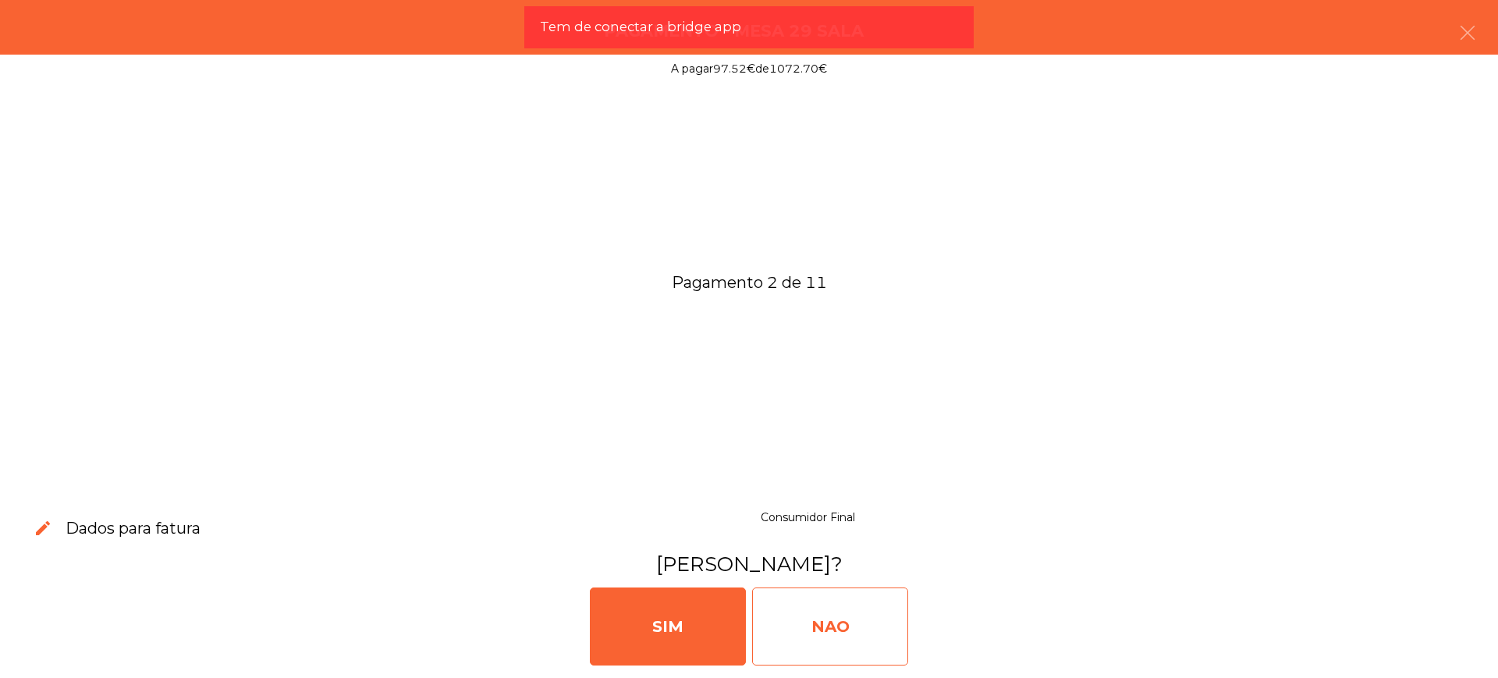
click at [789, 640] on div "NAO" at bounding box center [830, 626] width 156 height 78
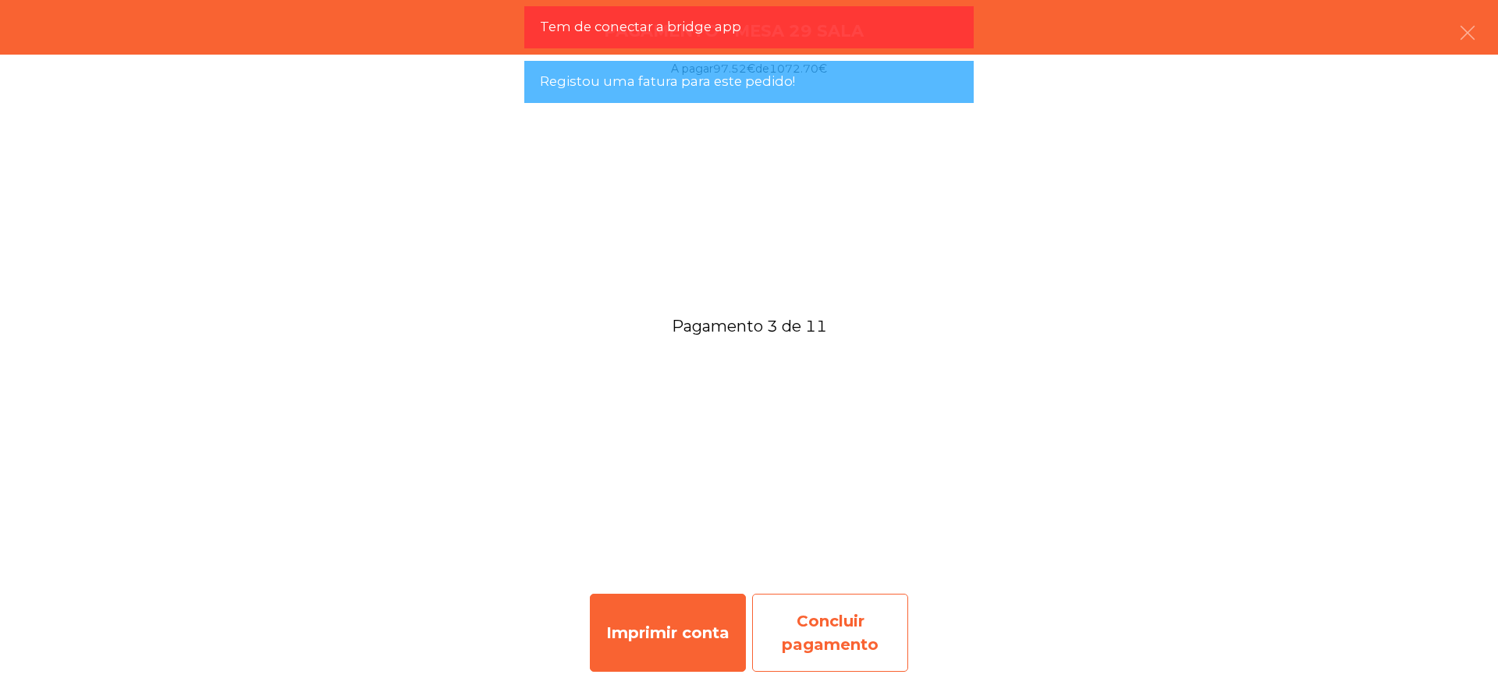
click at [837, 629] on div "Concluir pagamento" at bounding box center [830, 633] width 156 height 78
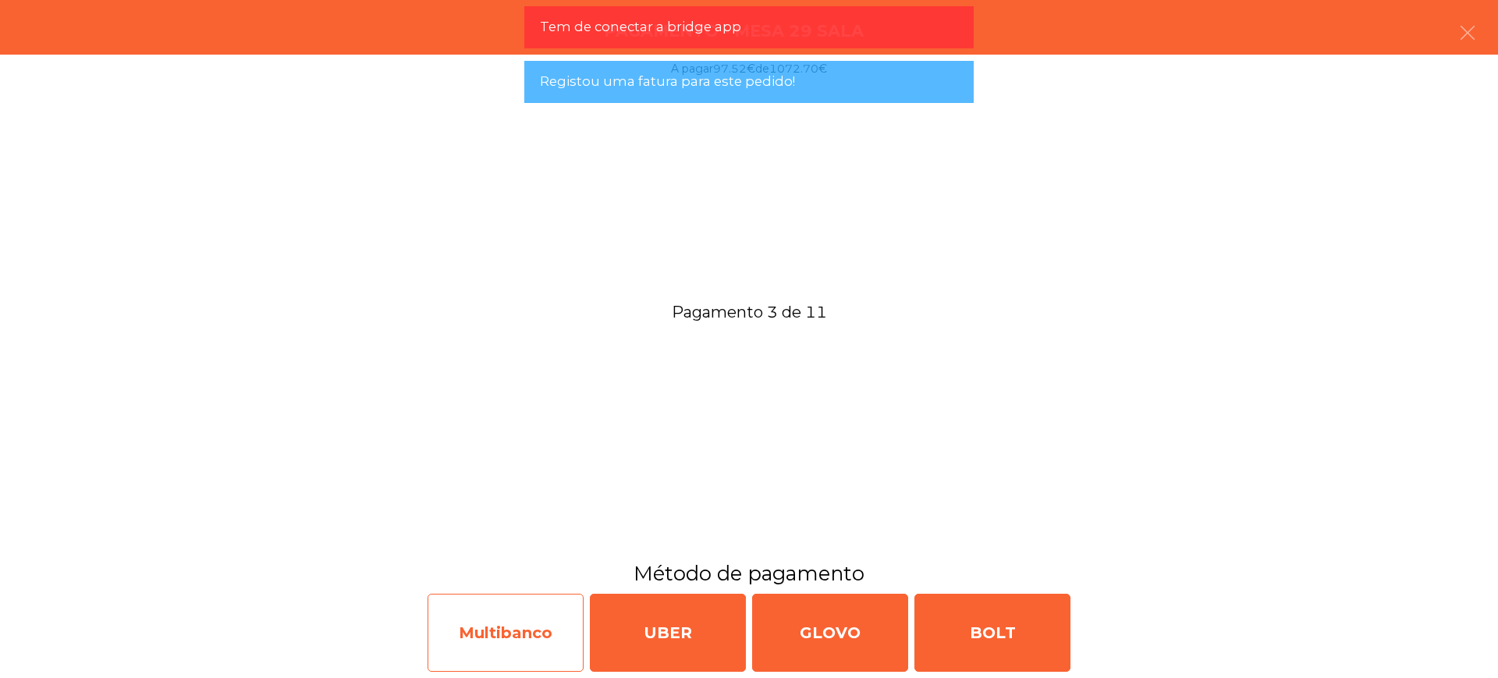
click at [546, 623] on div "Multibanco" at bounding box center [505, 633] width 156 height 78
select select "**"
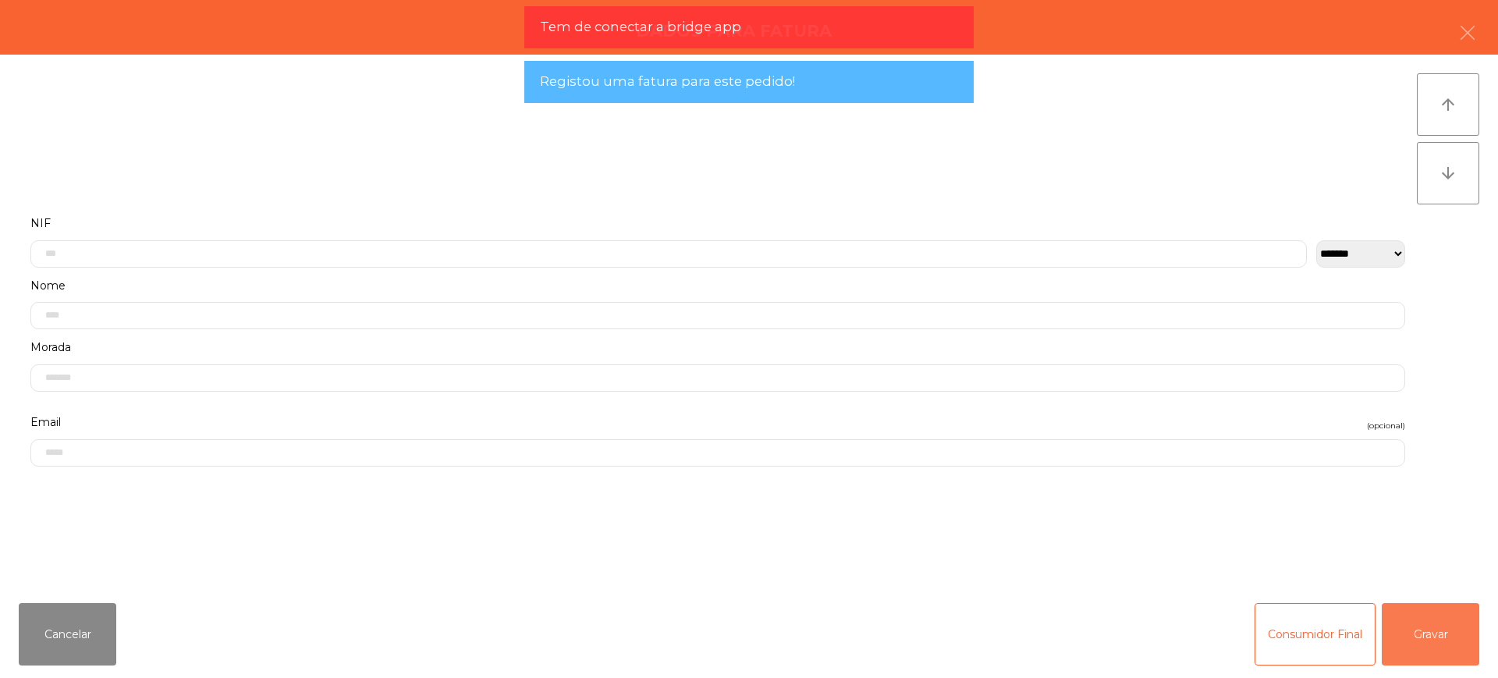
click at [1414, 624] on button "Gravar" at bounding box center [1429, 634] width 97 height 62
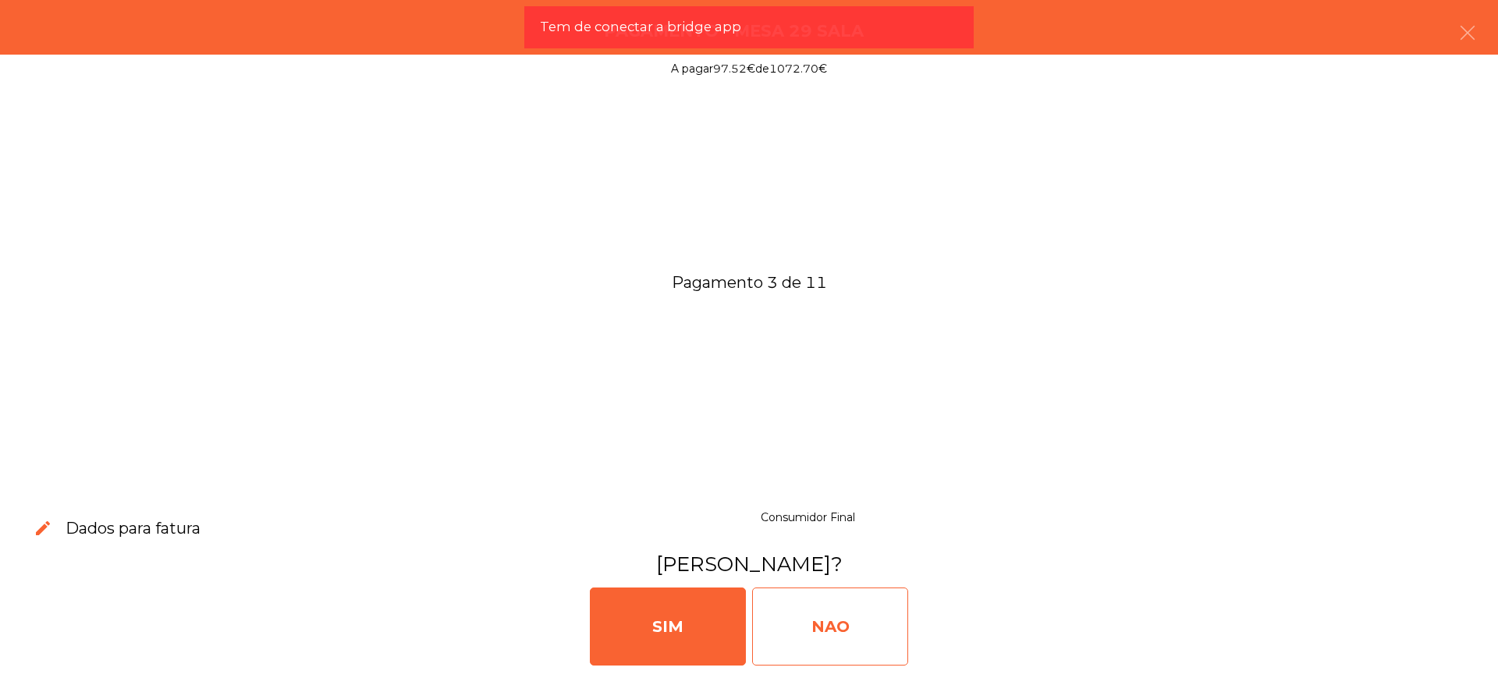
click at [811, 608] on div "NAO" at bounding box center [830, 626] width 156 height 78
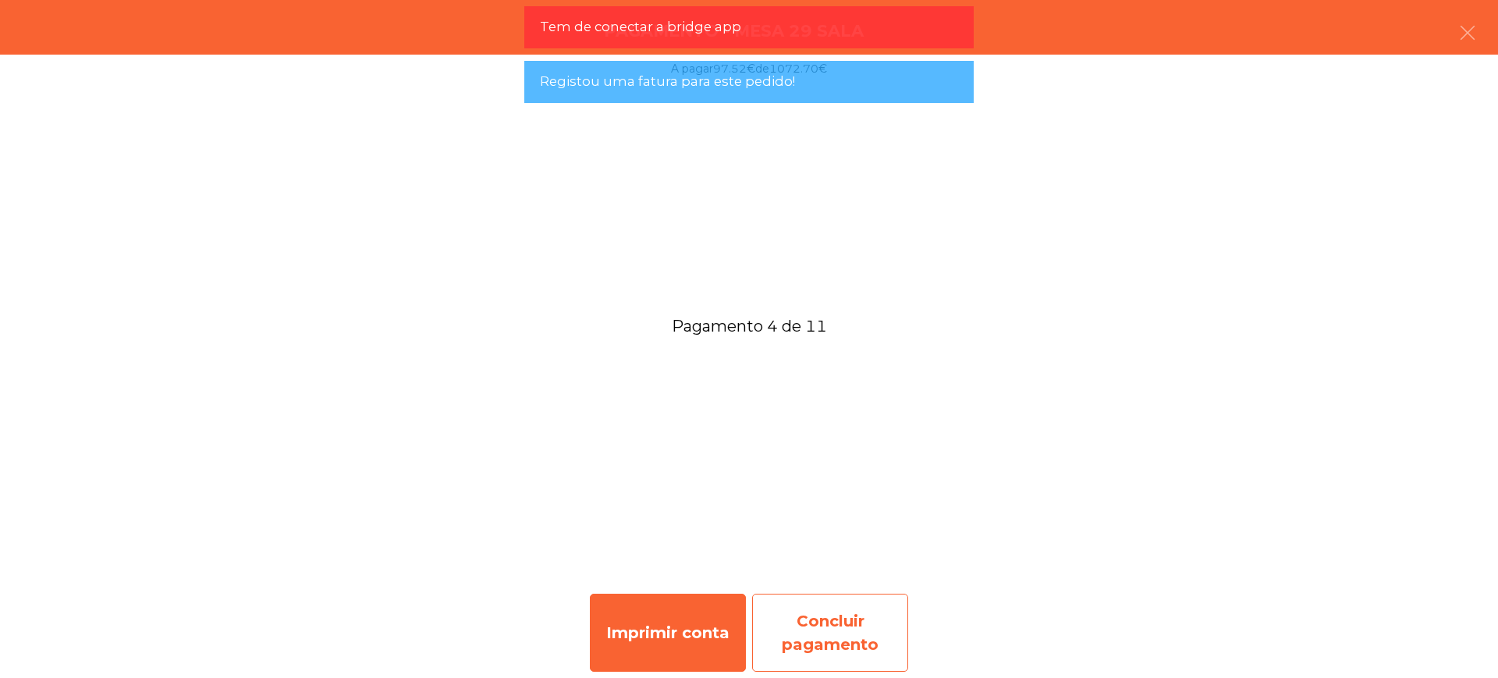
click at [849, 626] on div "Concluir pagamento" at bounding box center [830, 633] width 156 height 78
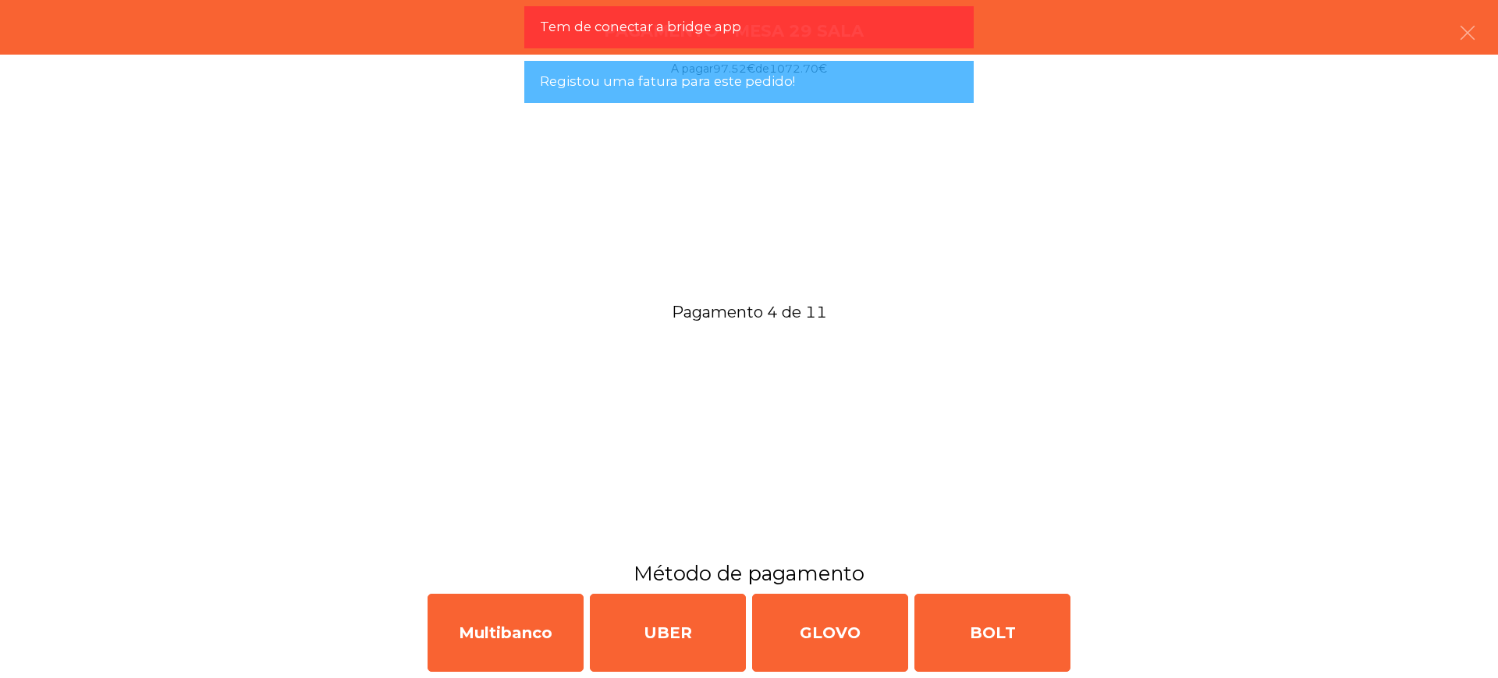
click at [583, 633] on div "Multibanco UBER GLOVO BOLT" at bounding box center [749, 632] width 1498 height 90
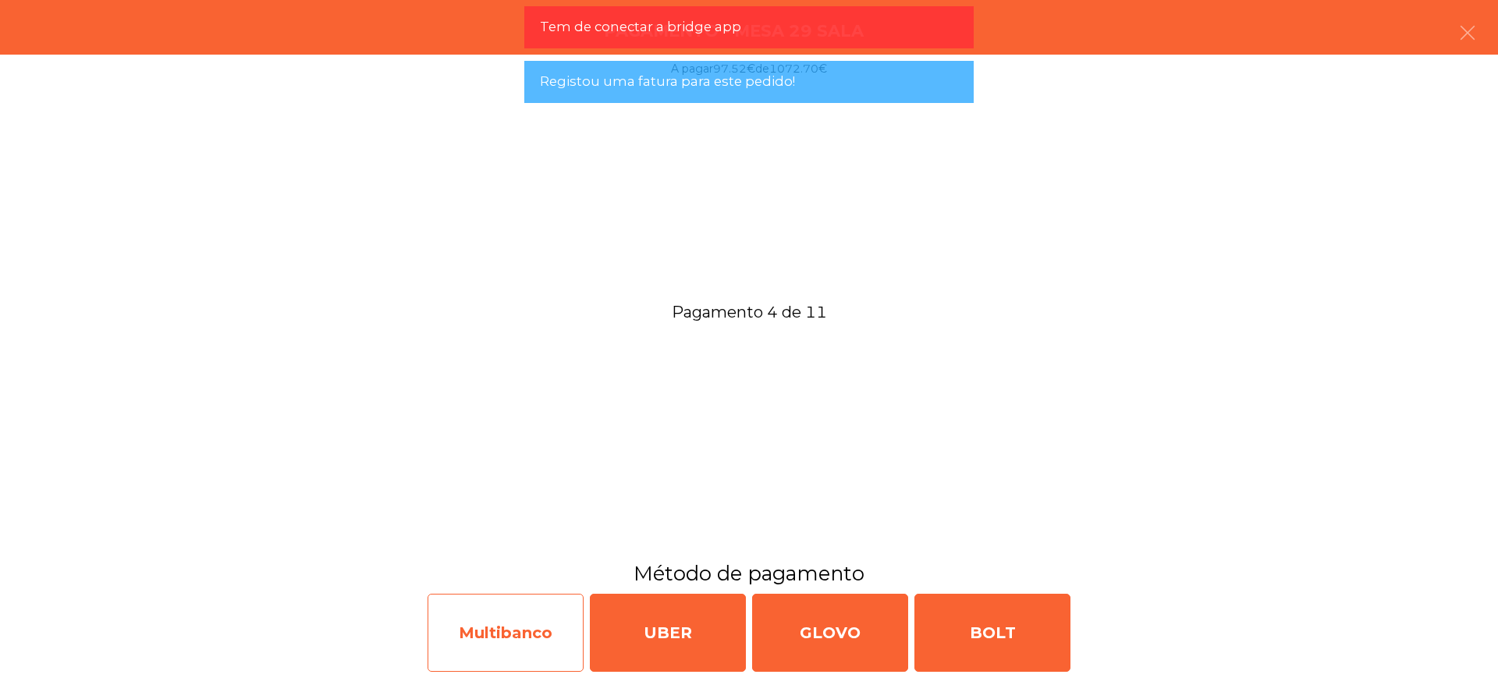
click at [560, 635] on div "Multibanco" at bounding box center [505, 633] width 156 height 78
select select "**"
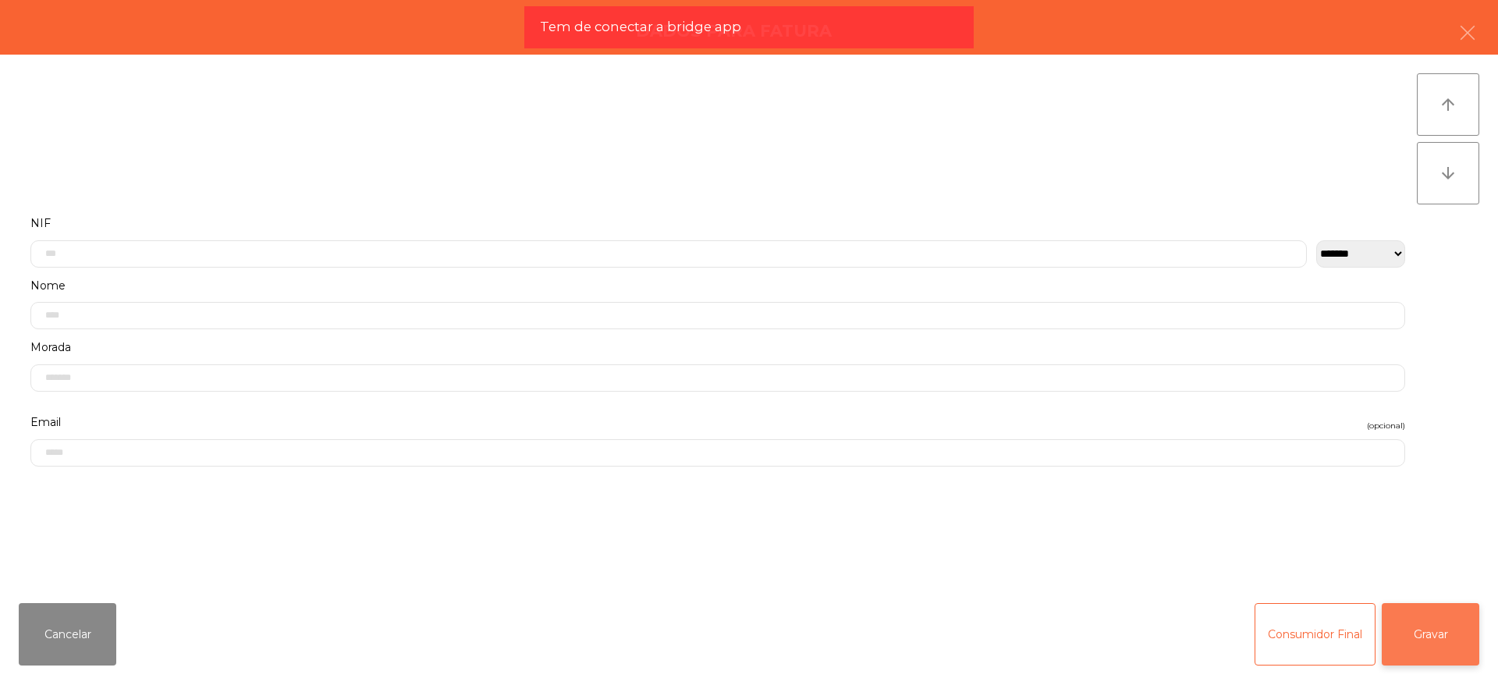
click at [1444, 634] on button "Gravar" at bounding box center [1429, 634] width 97 height 62
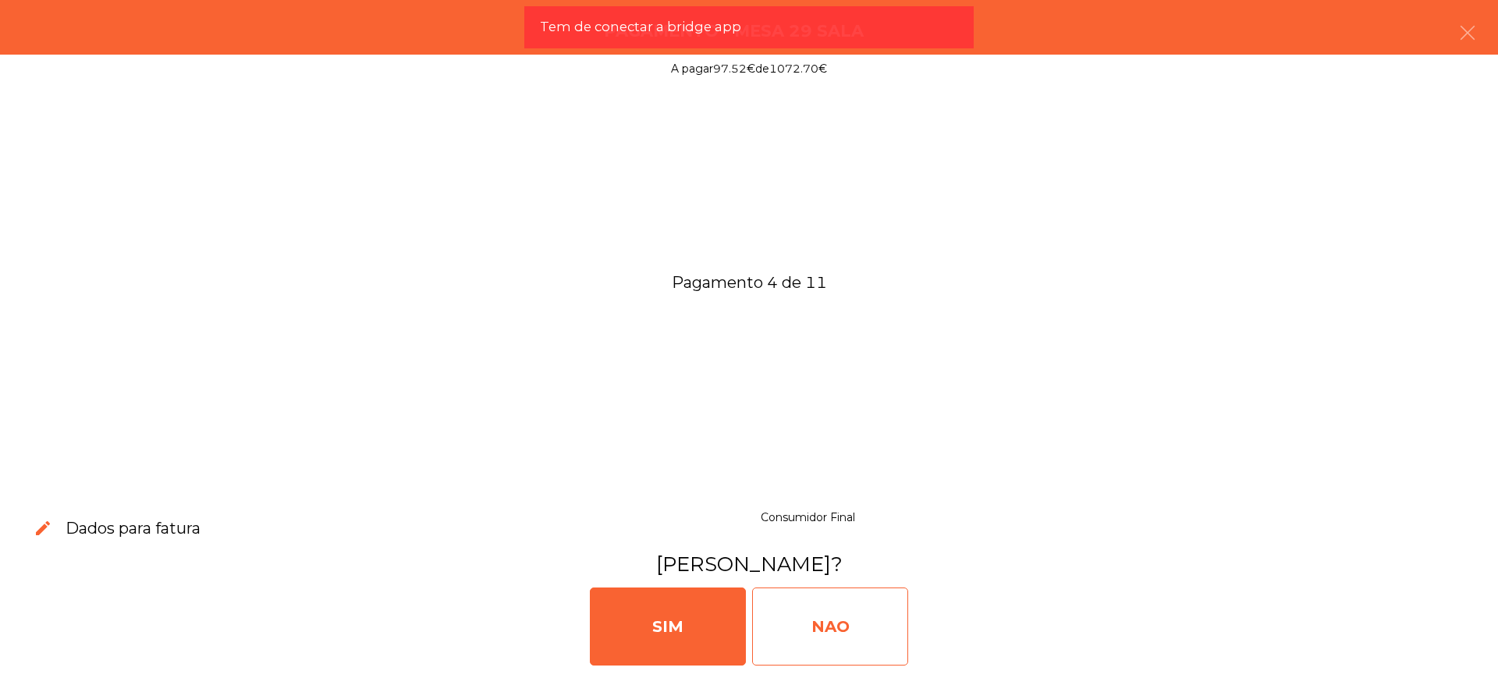
click at [814, 626] on div "NAO" at bounding box center [830, 626] width 156 height 78
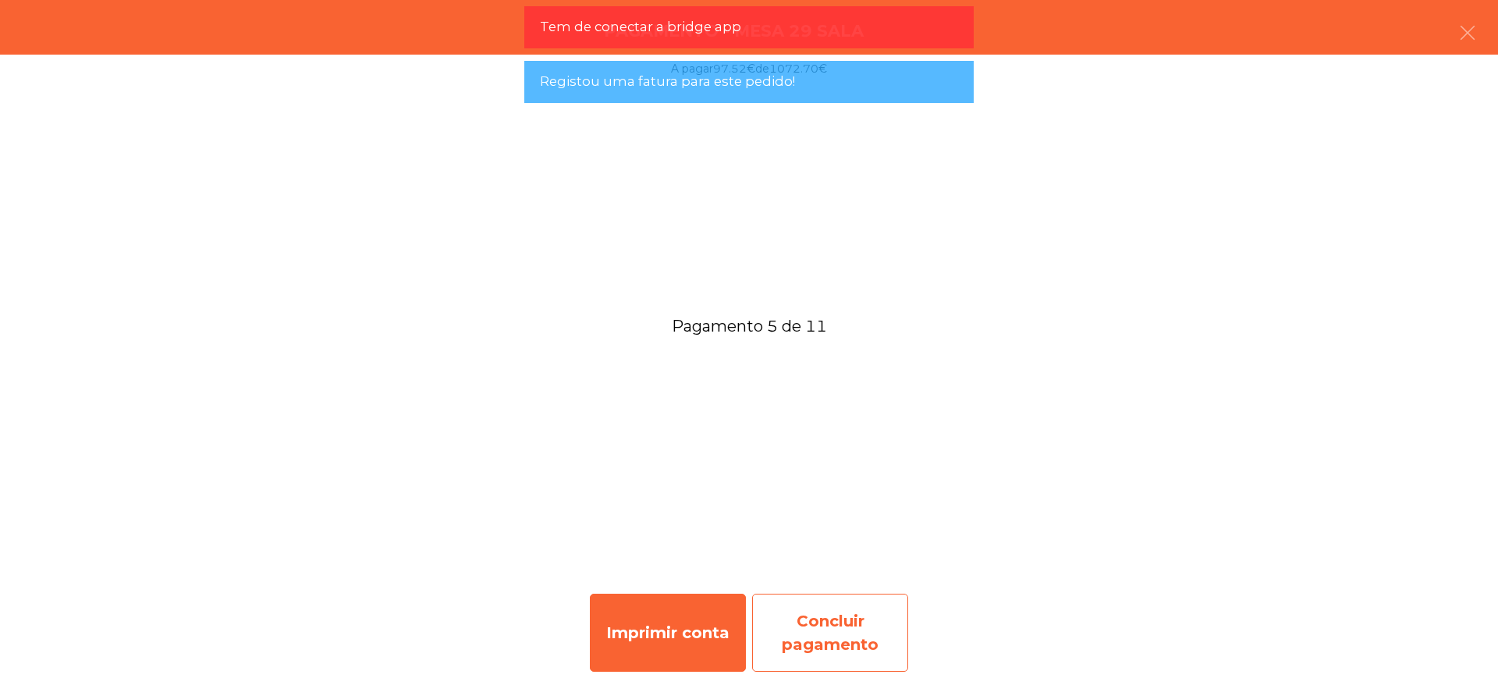
click at [829, 649] on div "Concluir pagamento" at bounding box center [830, 633] width 156 height 78
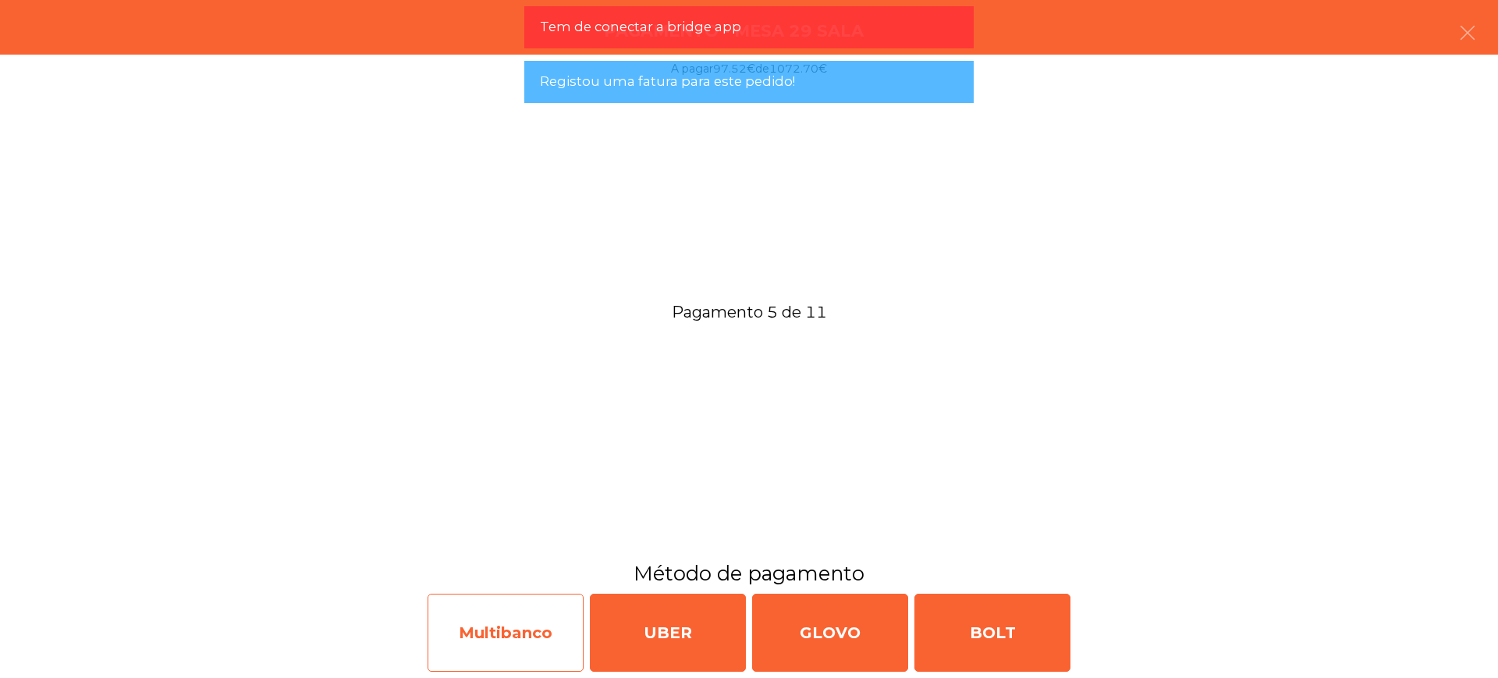
click at [555, 627] on div "Multibanco" at bounding box center [505, 633] width 156 height 78
select select "**"
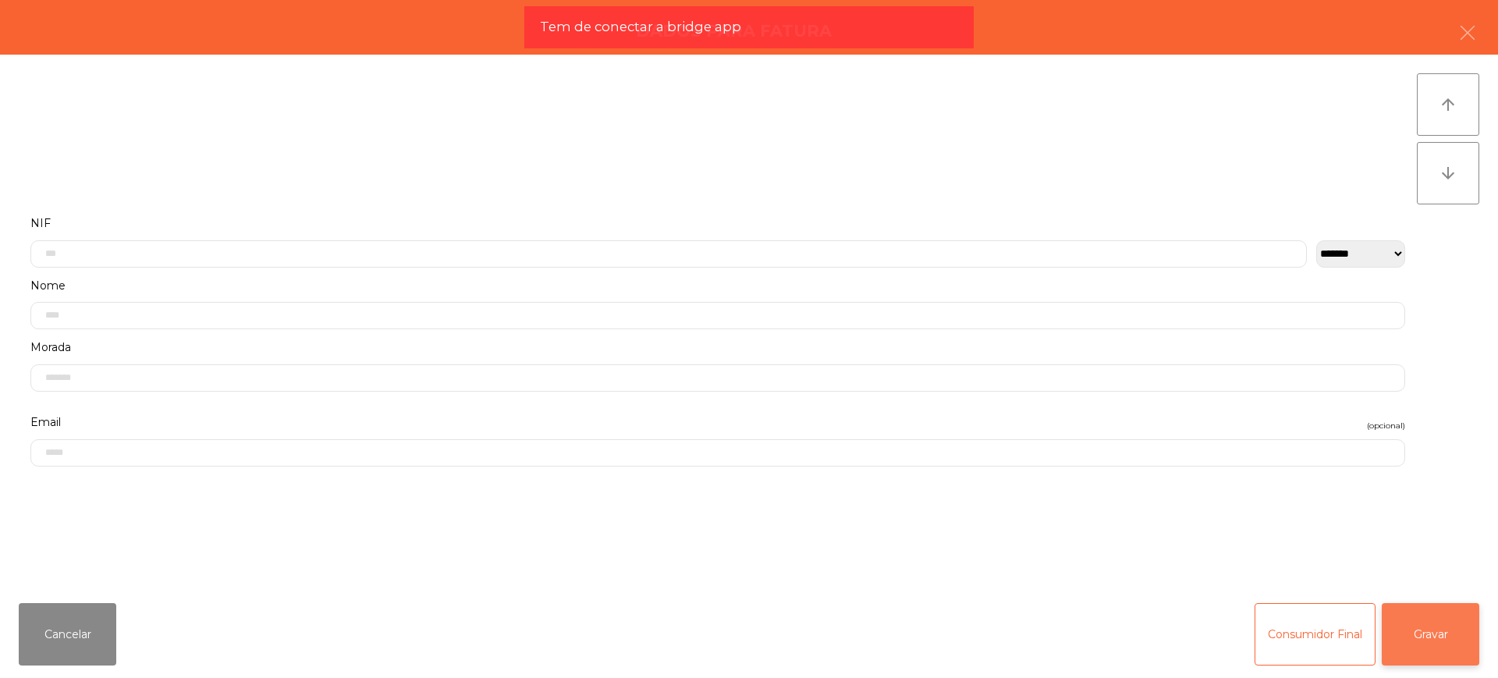
click at [1418, 624] on button "Gravar" at bounding box center [1429, 634] width 97 height 62
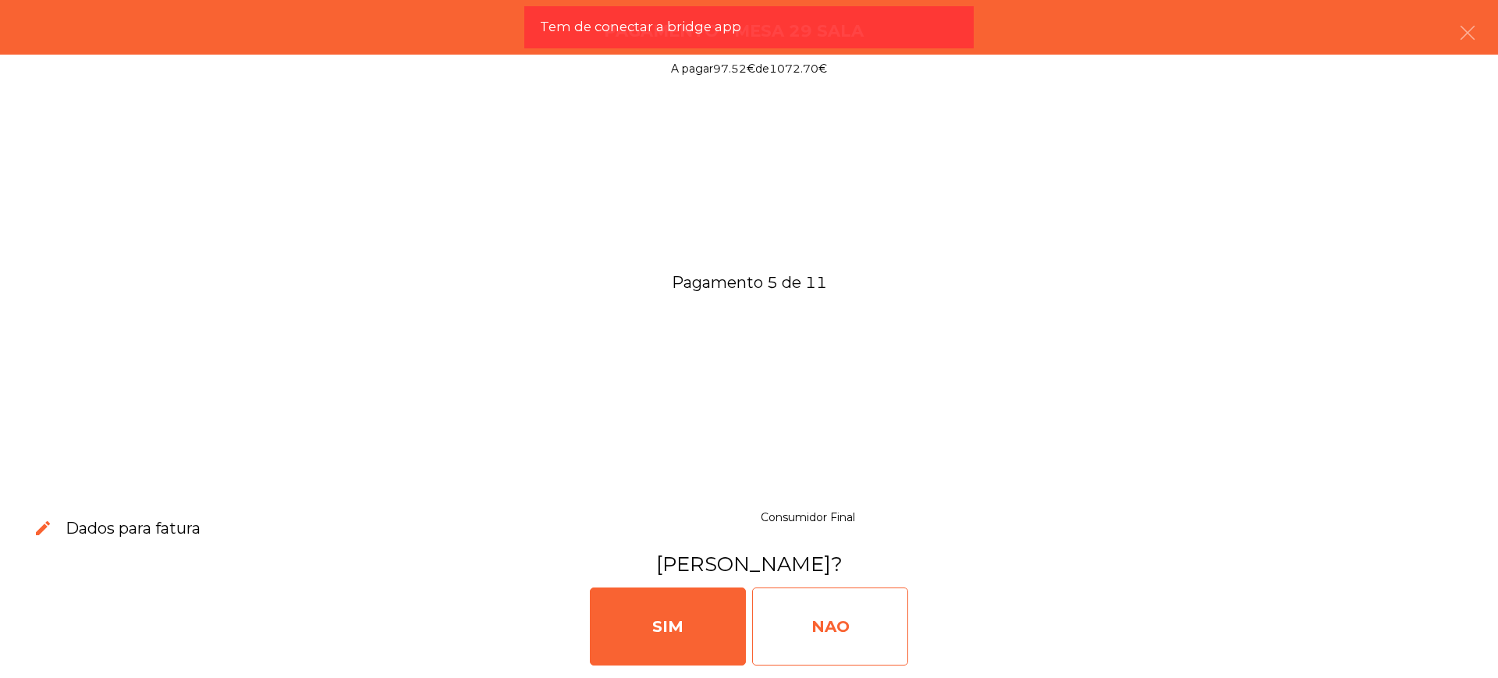
click at [792, 616] on div "NAO" at bounding box center [830, 626] width 156 height 78
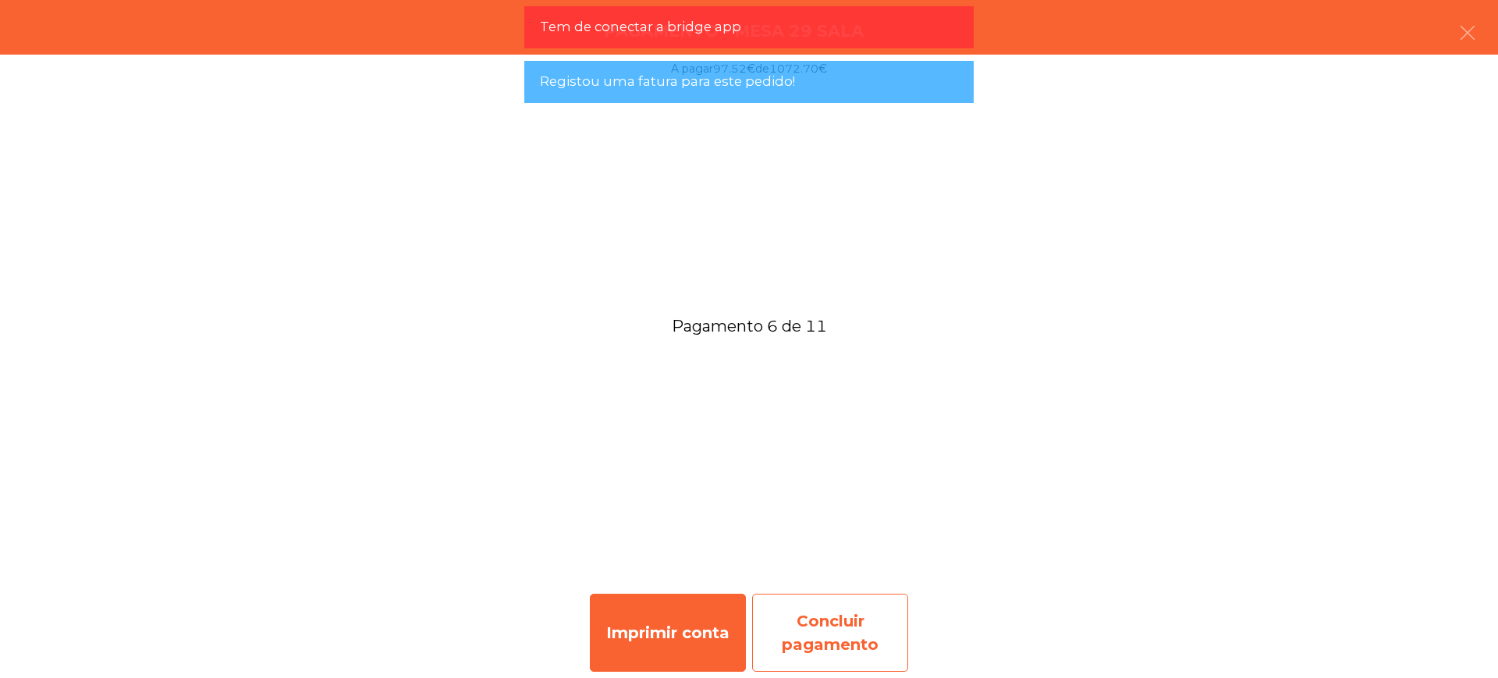
click at [880, 628] on div "Concluir pagamento" at bounding box center [830, 633] width 156 height 78
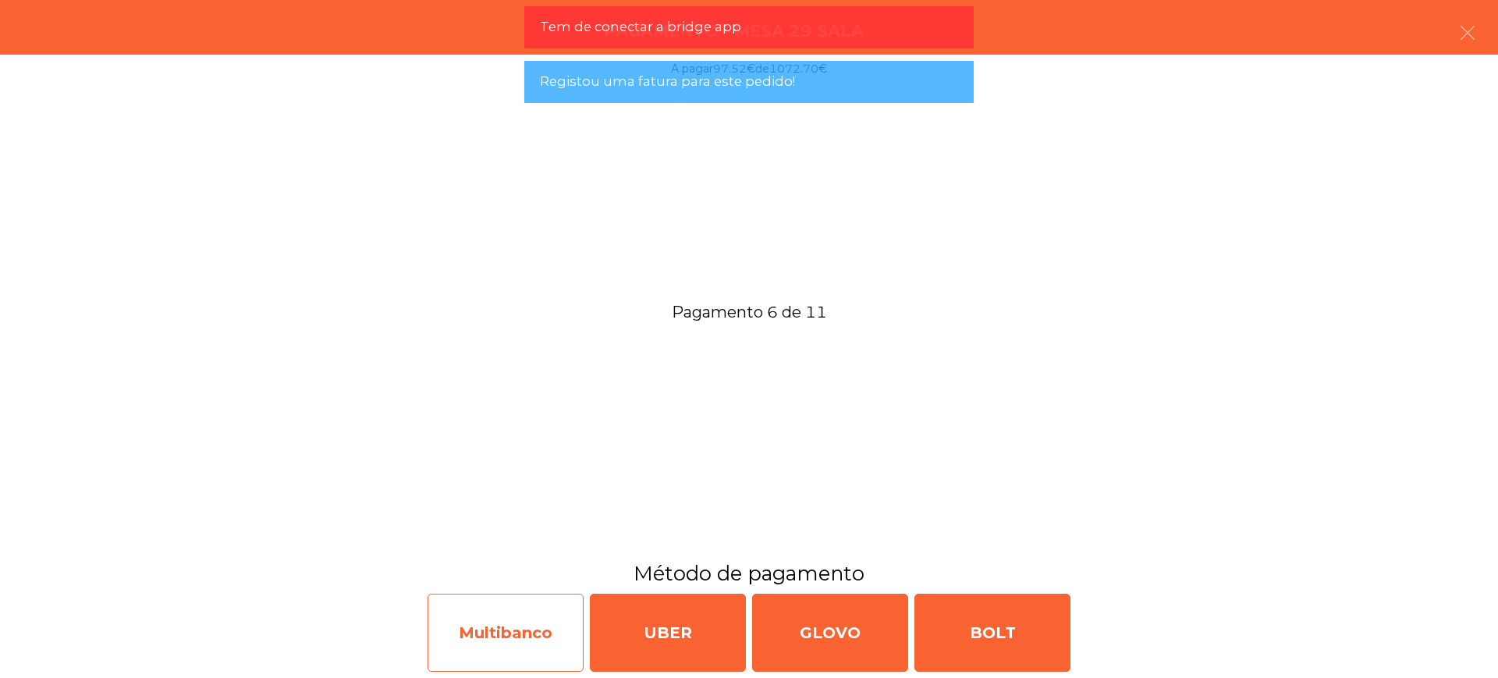
click at [547, 630] on div "Multibanco" at bounding box center [505, 633] width 156 height 78
select select "**"
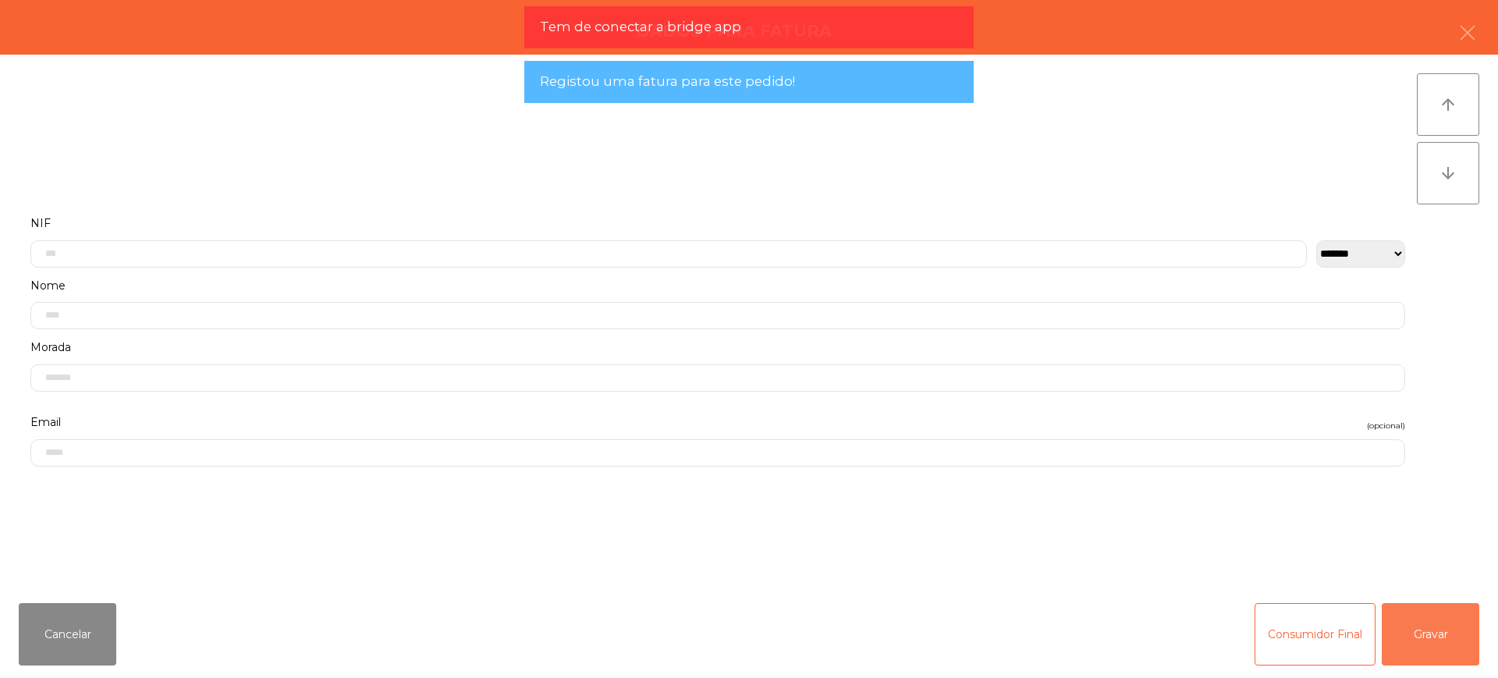
click at [1449, 630] on button "Gravar" at bounding box center [1429, 634] width 97 height 62
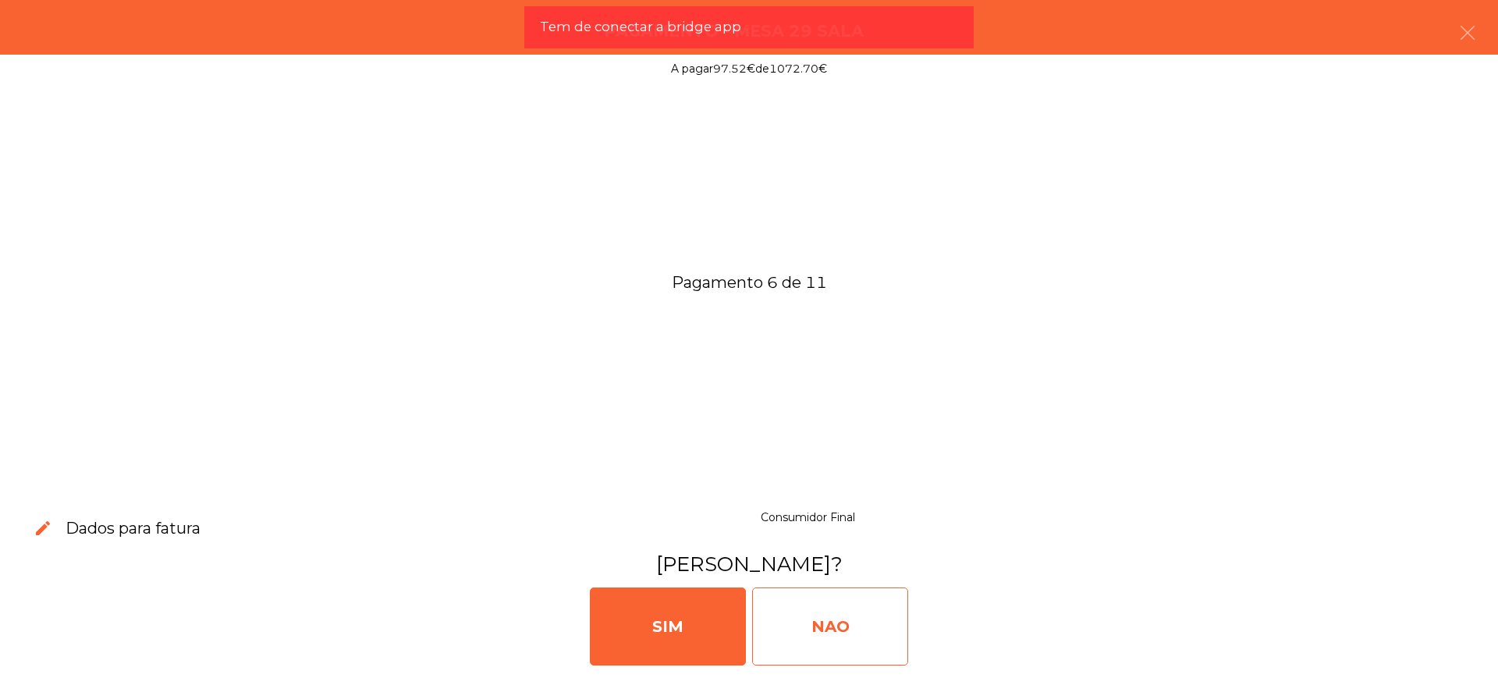
click at [866, 622] on div "NAO" at bounding box center [830, 626] width 156 height 78
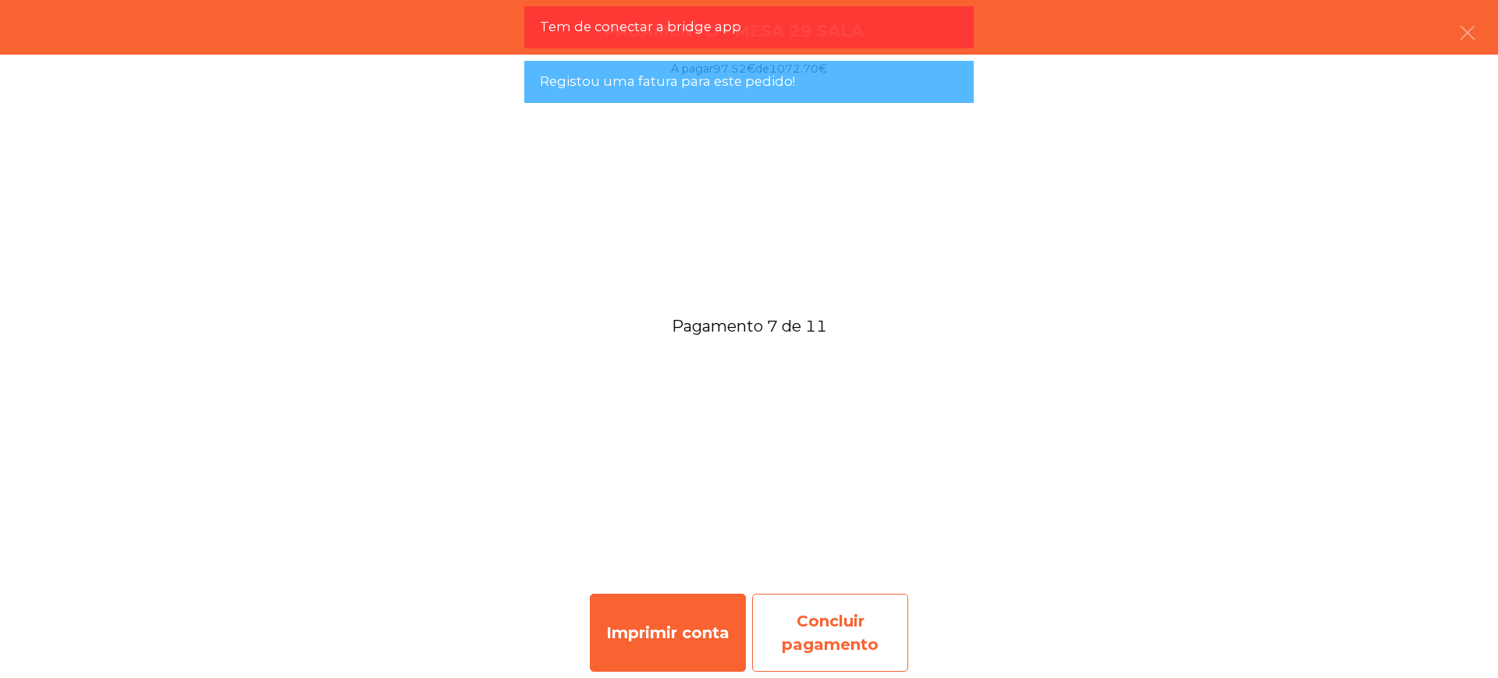
click at [852, 615] on div "Concluir pagamento" at bounding box center [830, 633] width 156 height 78
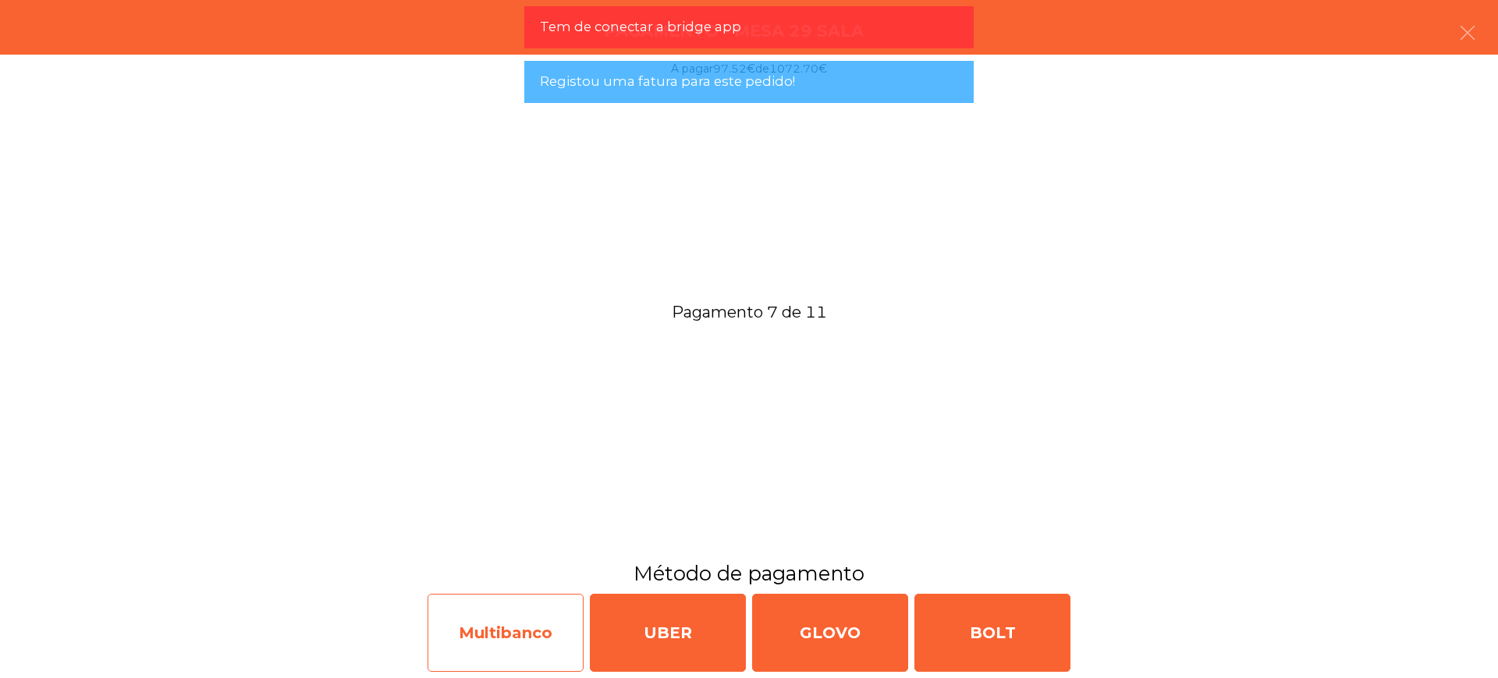
click at [440, 621] on div "Multibanco" at bounding box center [505, 633] width 156 height 78
select select "**"
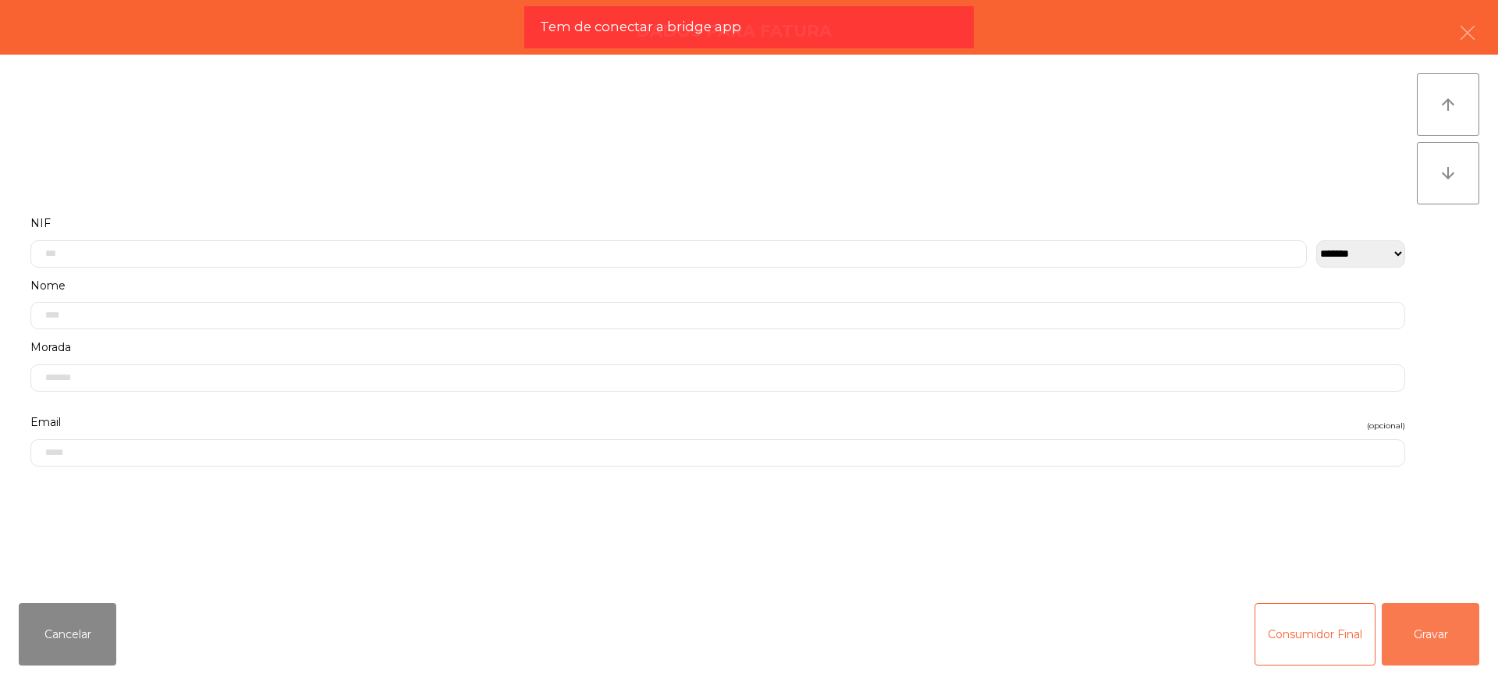
click at [1406, 637] on button "Gravar" at bounding box center [1429, 634] width 97 height 62
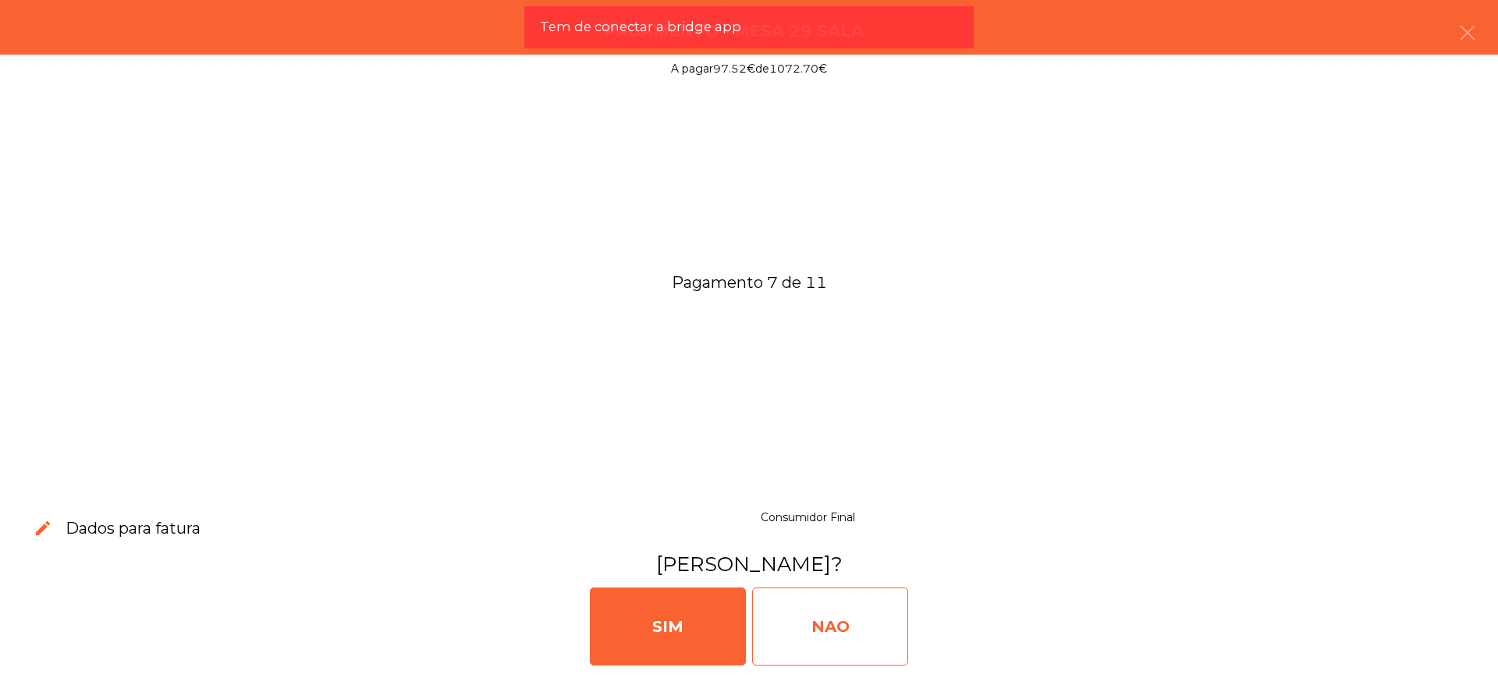
click at [842, 631] on div "NAO" at bounding box center [830, 626] width 156 height 78
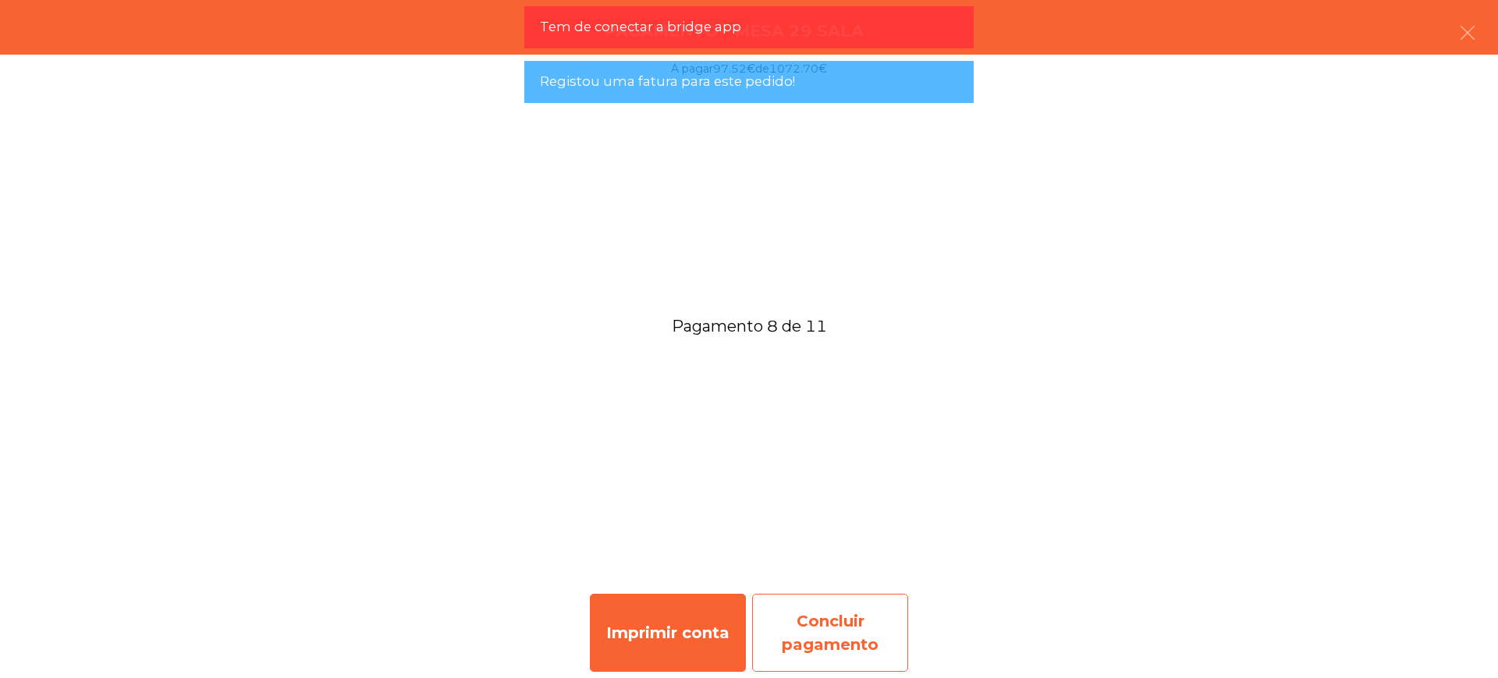
click at [831, 599] on div "Concluir pagamento" at bounding box center [830, 633] width 156 height 78
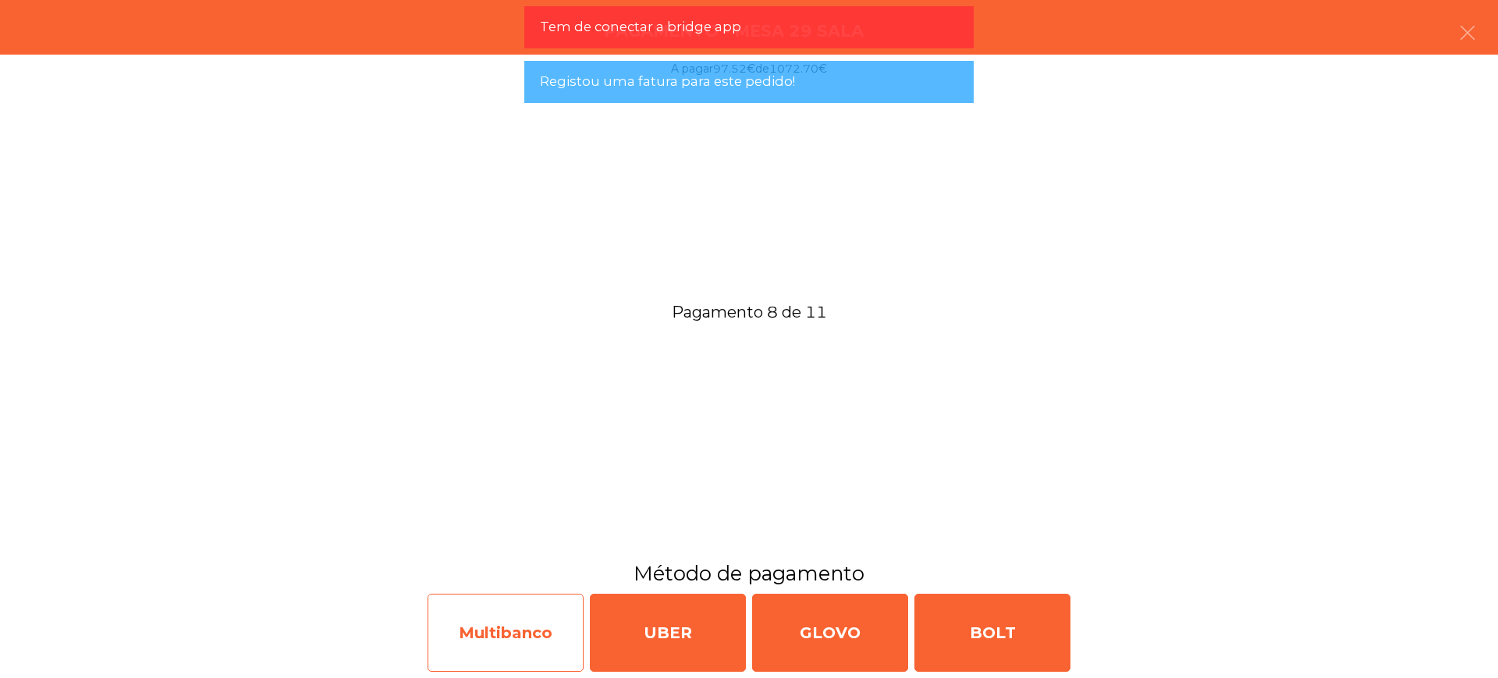
click at [508, 617] on div "Multibanco" at bounding box center [505, 633] width 156 height 78
select select "**"
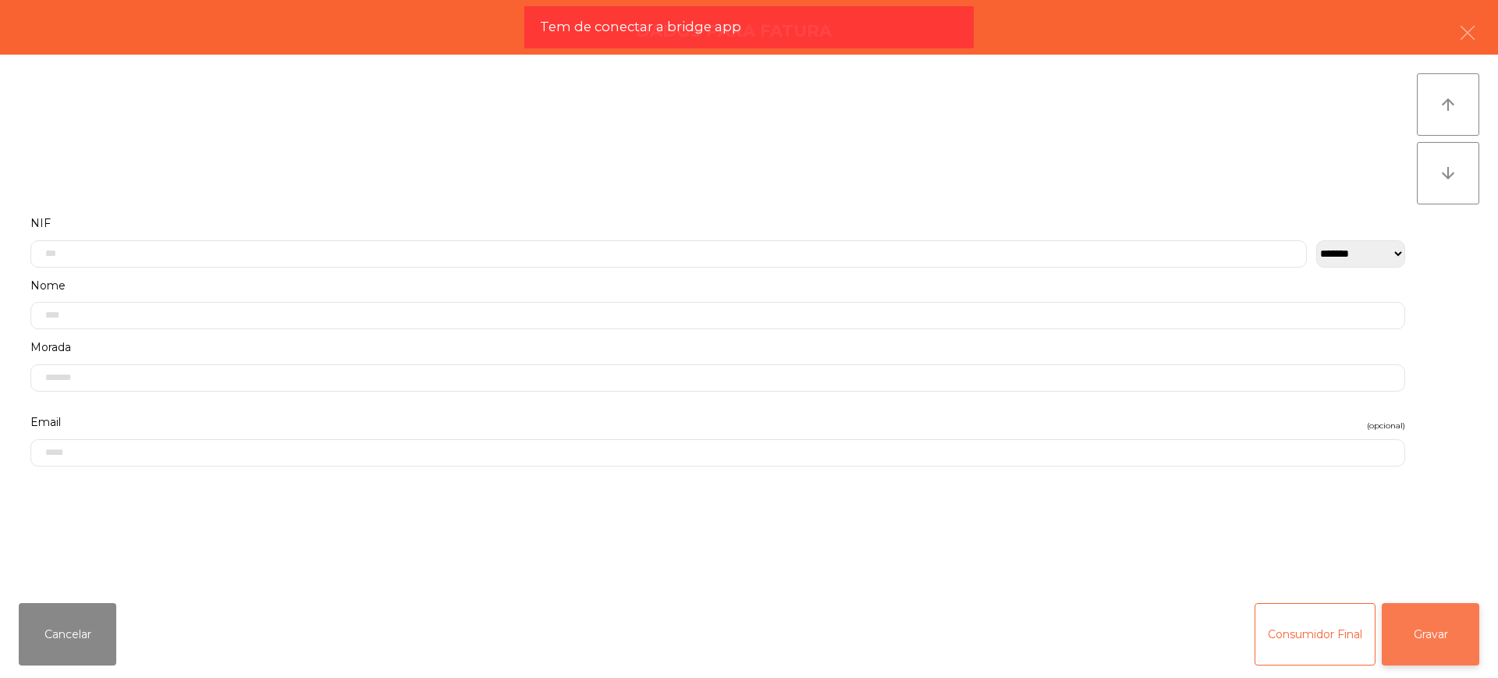
click at [1407, 621] on button "Gravar" at bounding box center [1429, 634] width 97 height 62
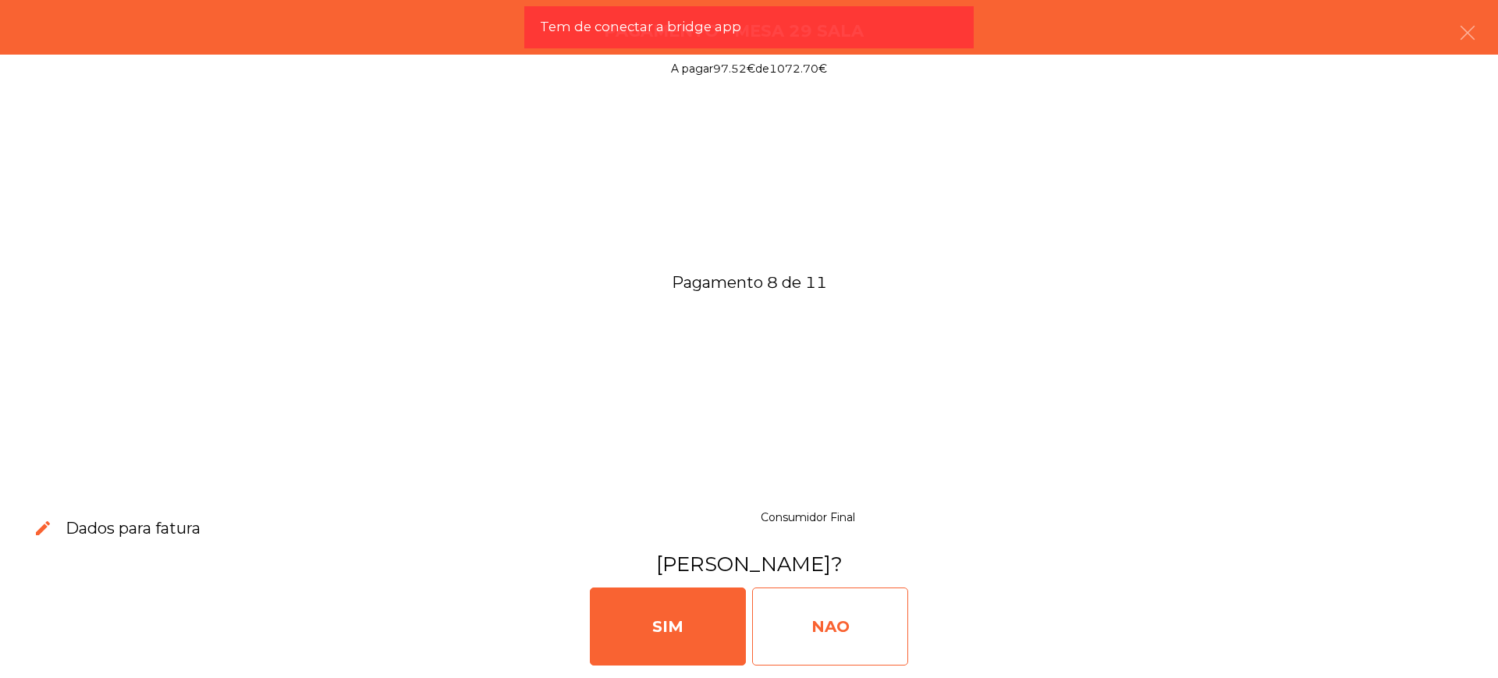
click at [904, 625] on div "NAO" at bounding box center [830, 626] width 156 height 78
click at [869, 623] on div "NAO" at bounding box center [830, 626] width 156 height 78
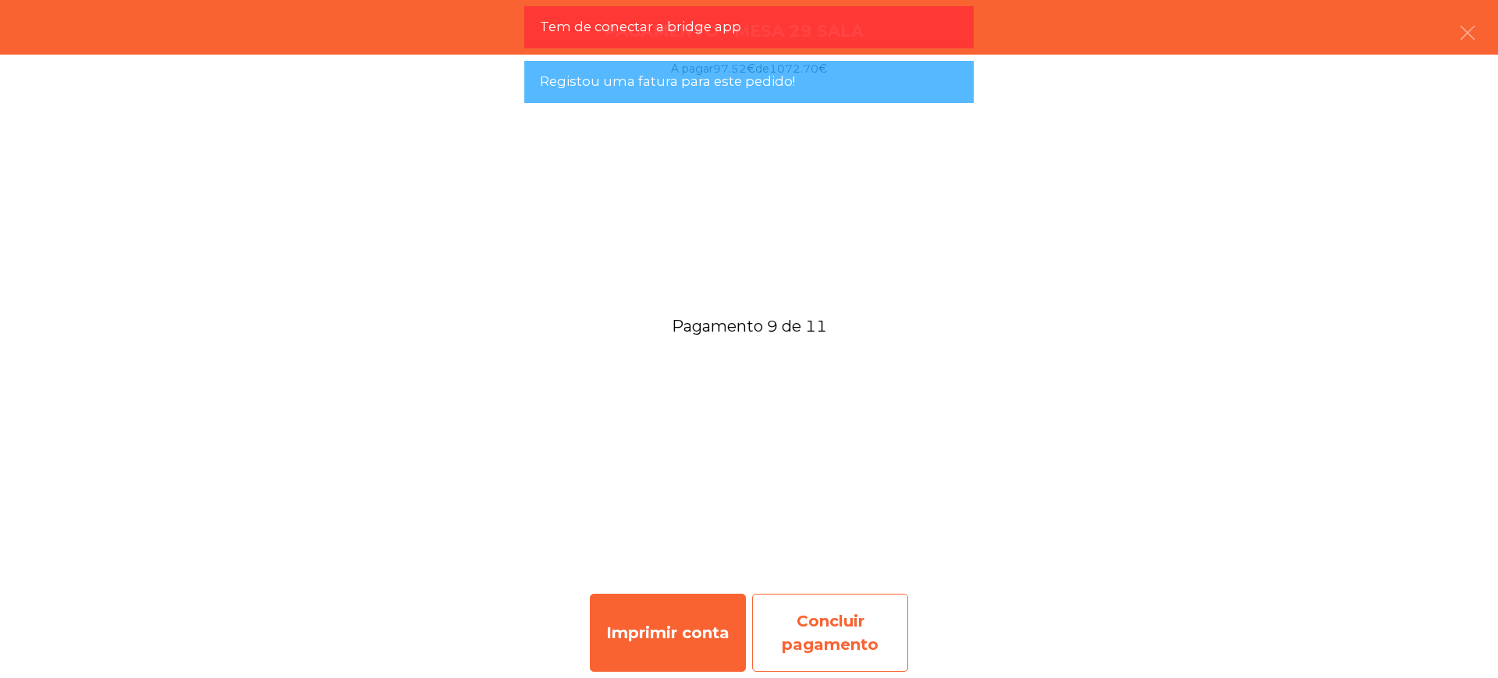
click at [824, 628] on div "Concluir pagamento" at bounding box center [830, 633] width 156 height 78
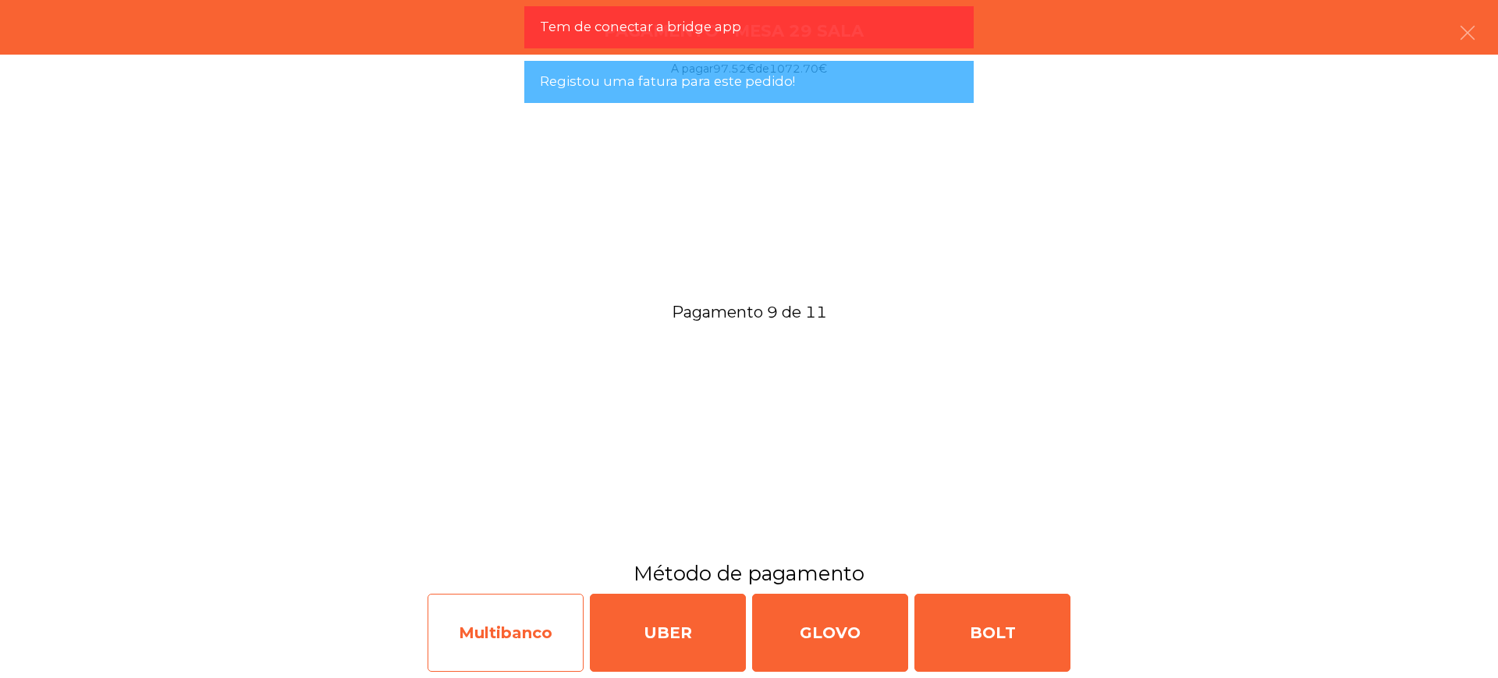
click at [509, 627] on div "Multibanco" at bounding box center [505, 633] width 156 height 78
select select "**"
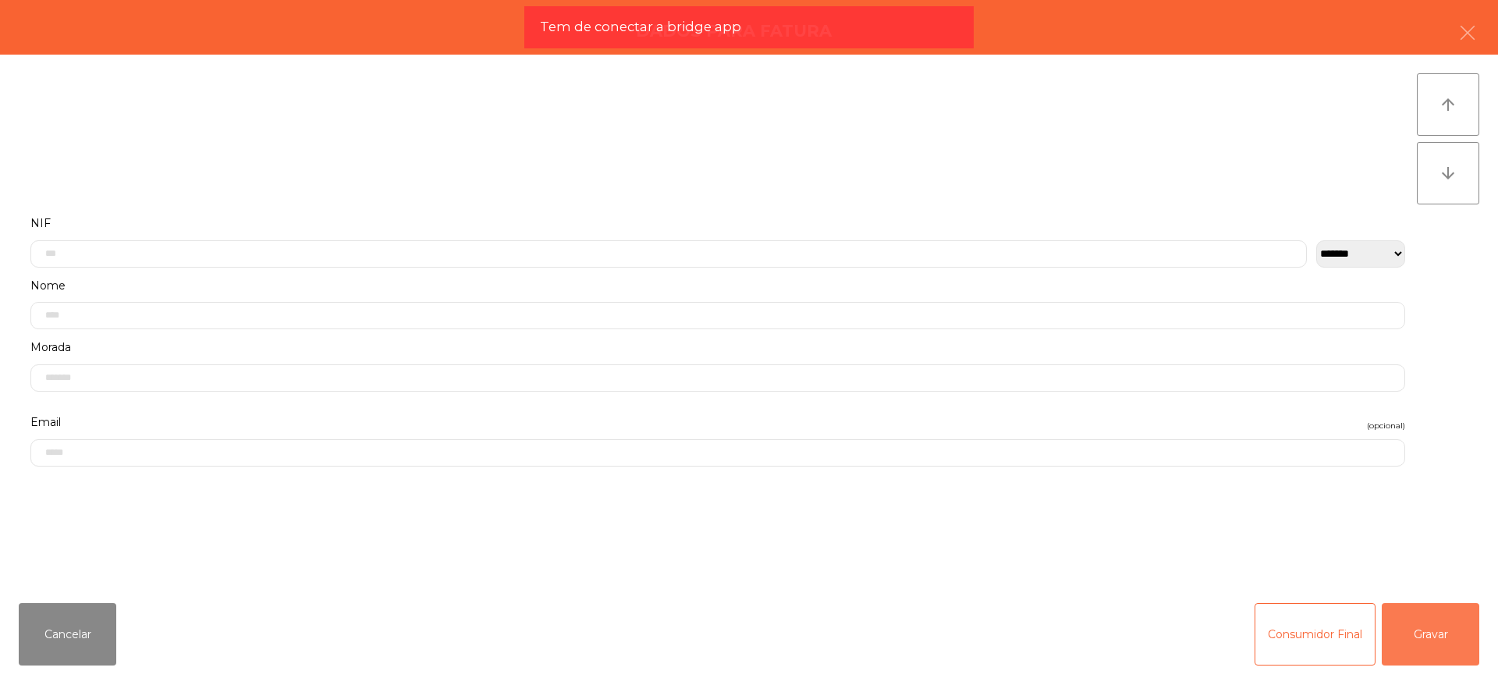
click at [1413, 624] on button "Gravar" at bounding box center [1429, 634] width 97 height 62
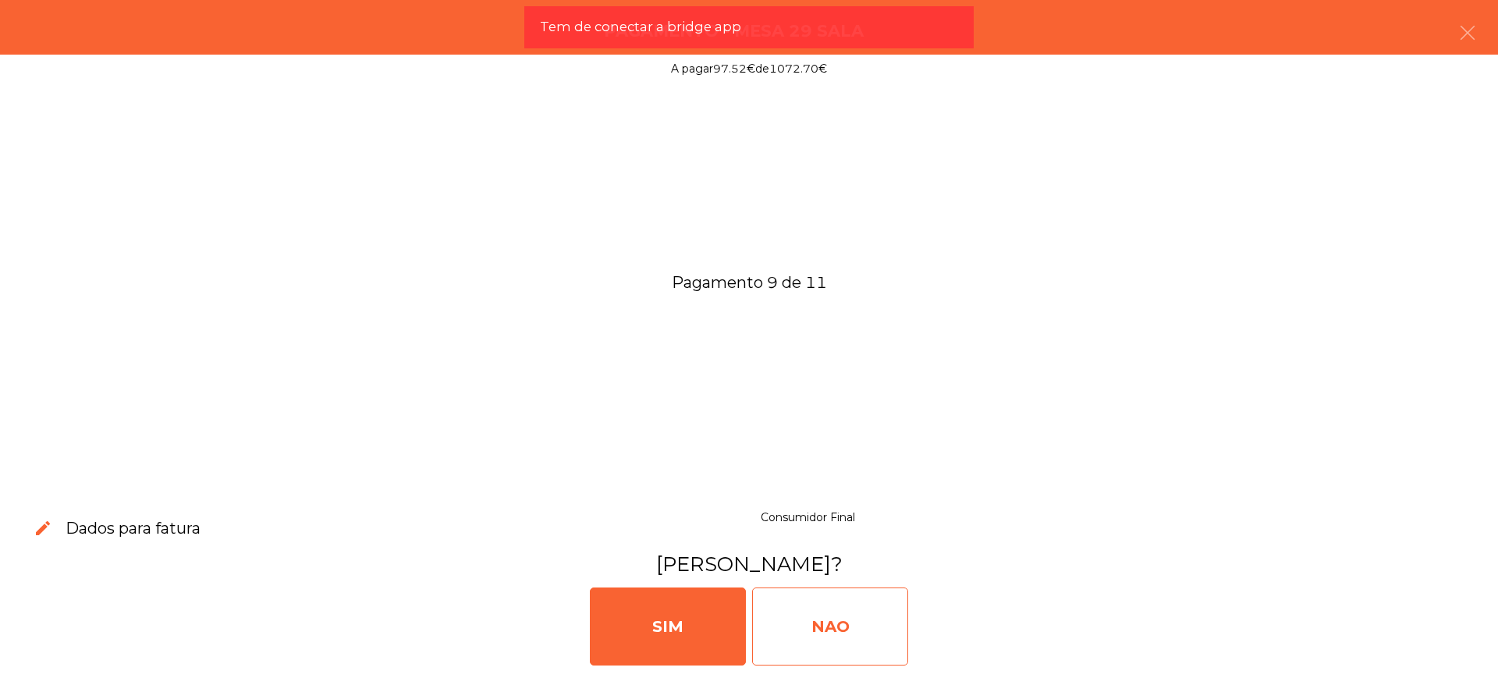
click at [870, 613] on div "NAO" at bounding box center [830, 626] width 156 height 78
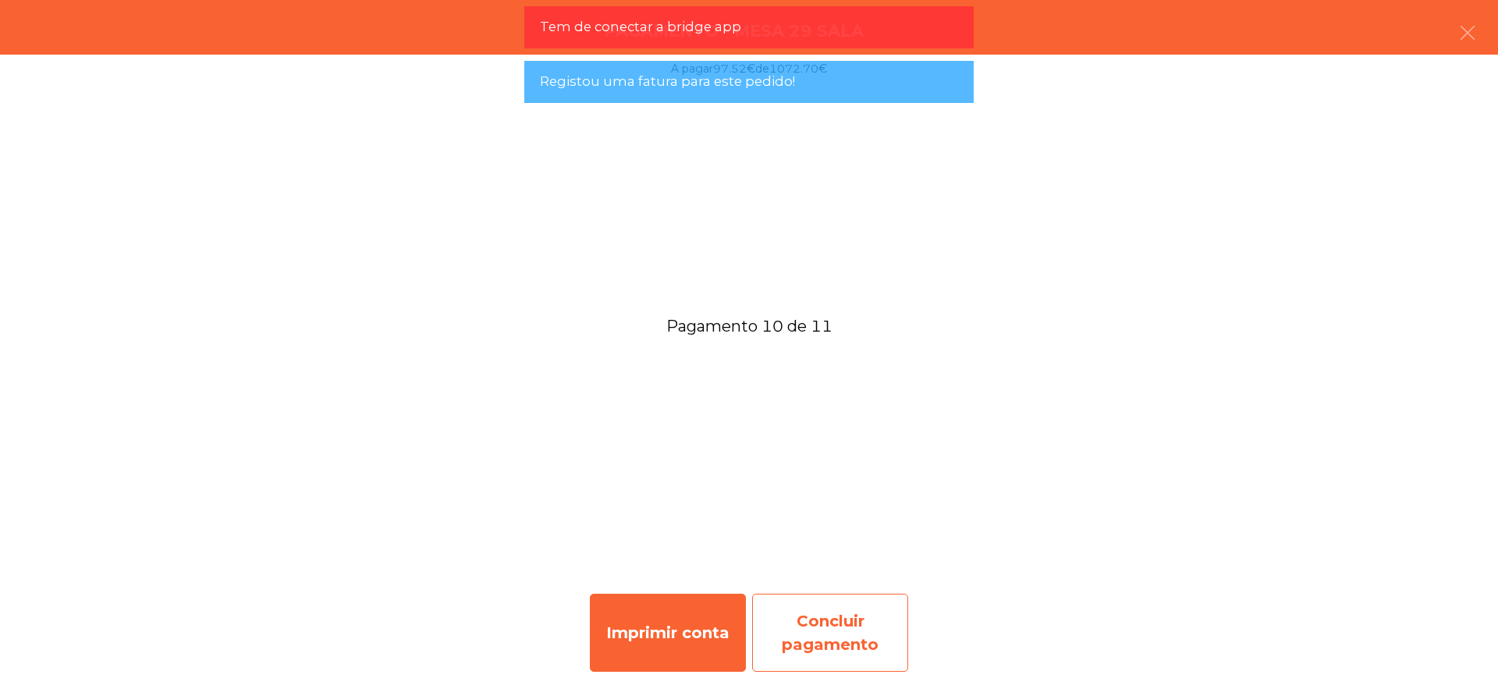
click at [834, 632] on div "Concluir pagamento" at bounding box center [830, 633] width 156 height 78
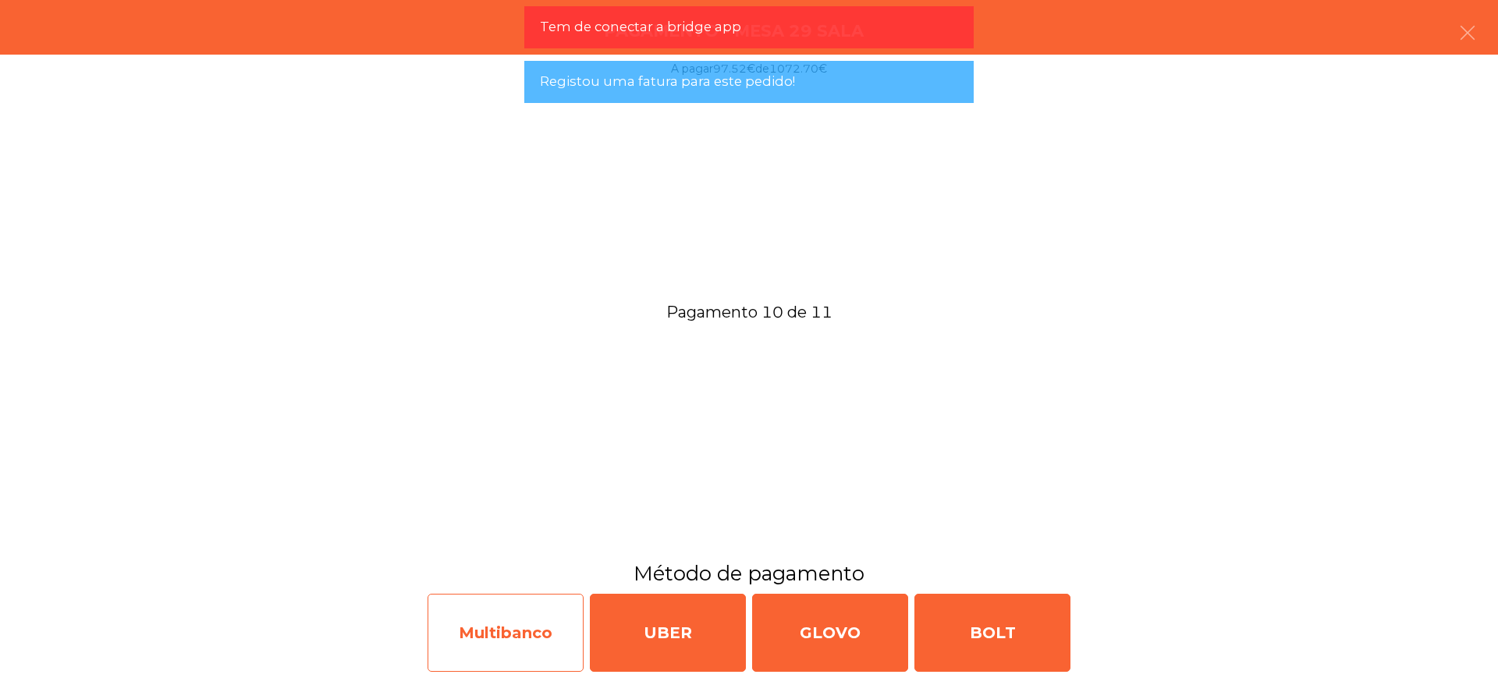
click at [497, 629] on div "Multibanco" at bounding box center [505, 633] width 156 height 78
select select "**"
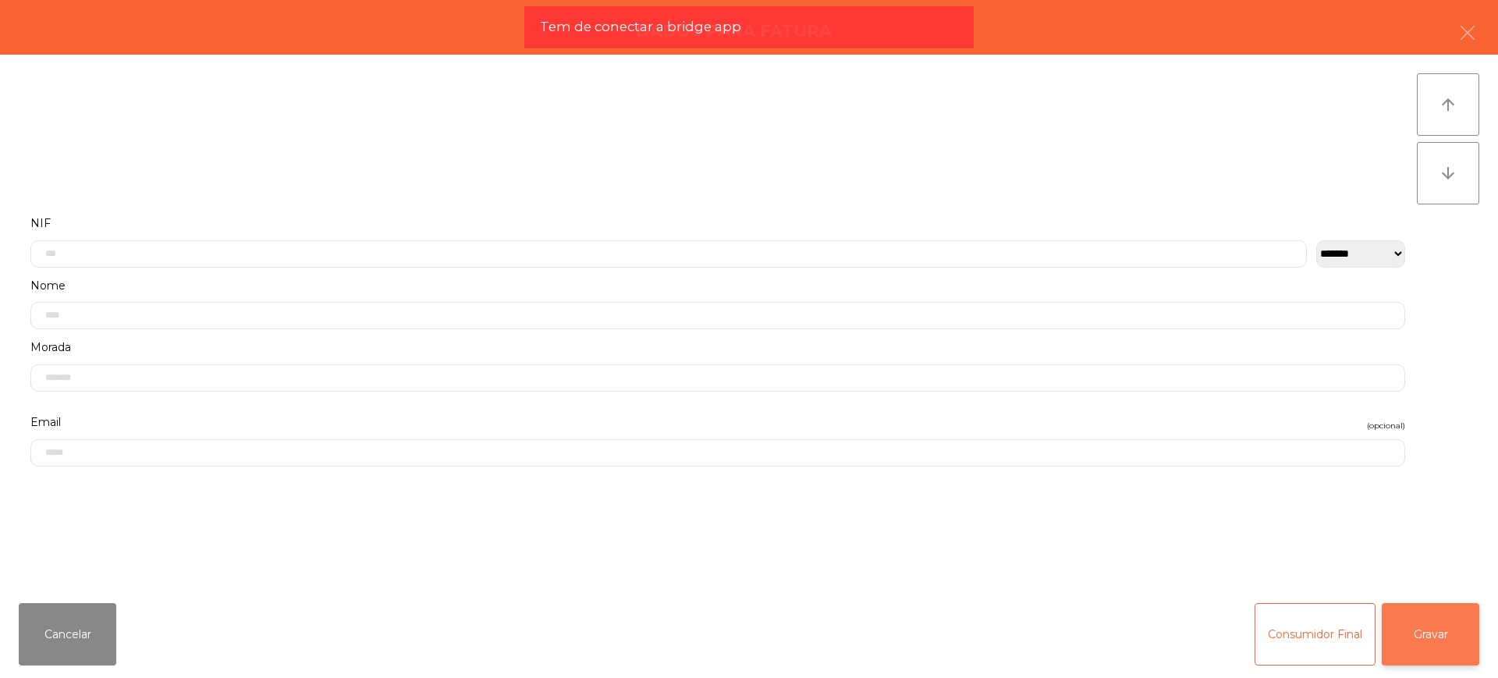
click at [1428, 624] on button "Gravar" at bounding box center [1429, 634] width 97 height 62
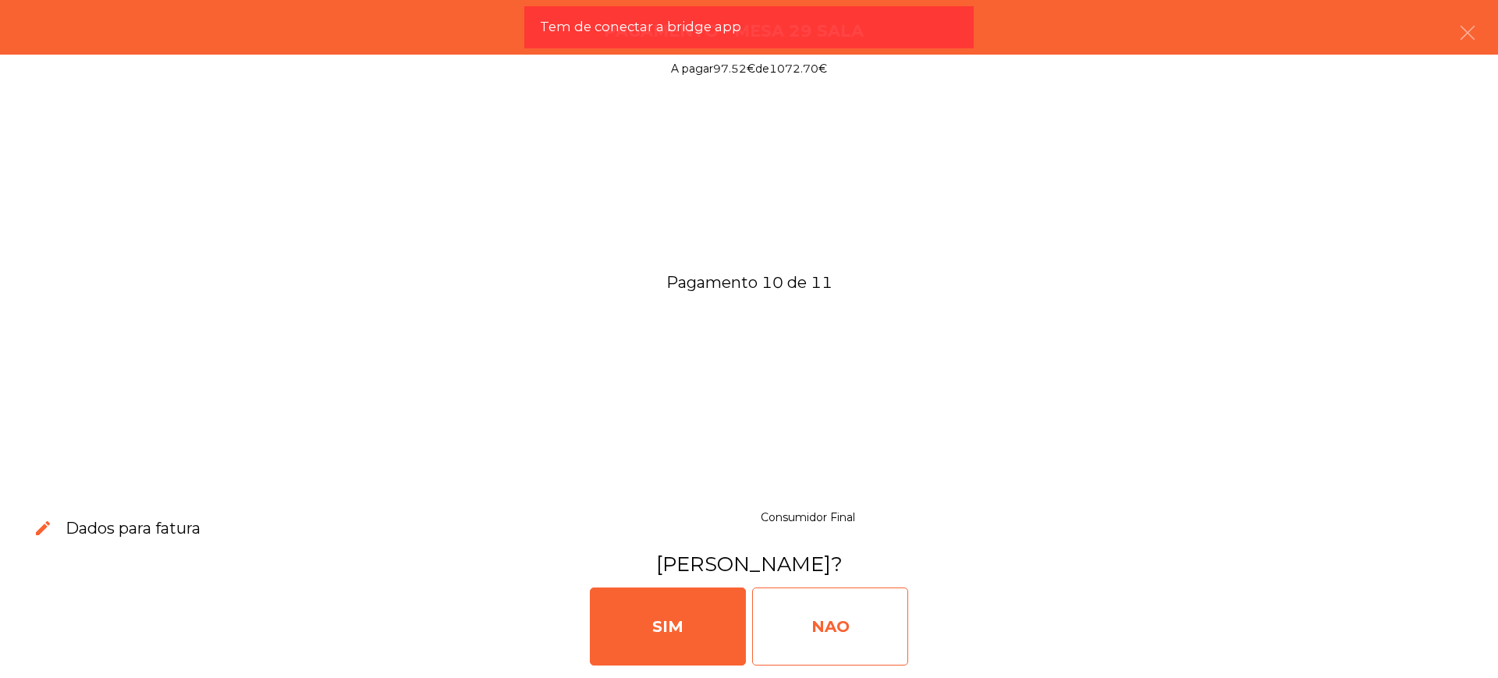
click at [852, 624] on div "NAO" at bounding box center [830, 626] width 156 height 78
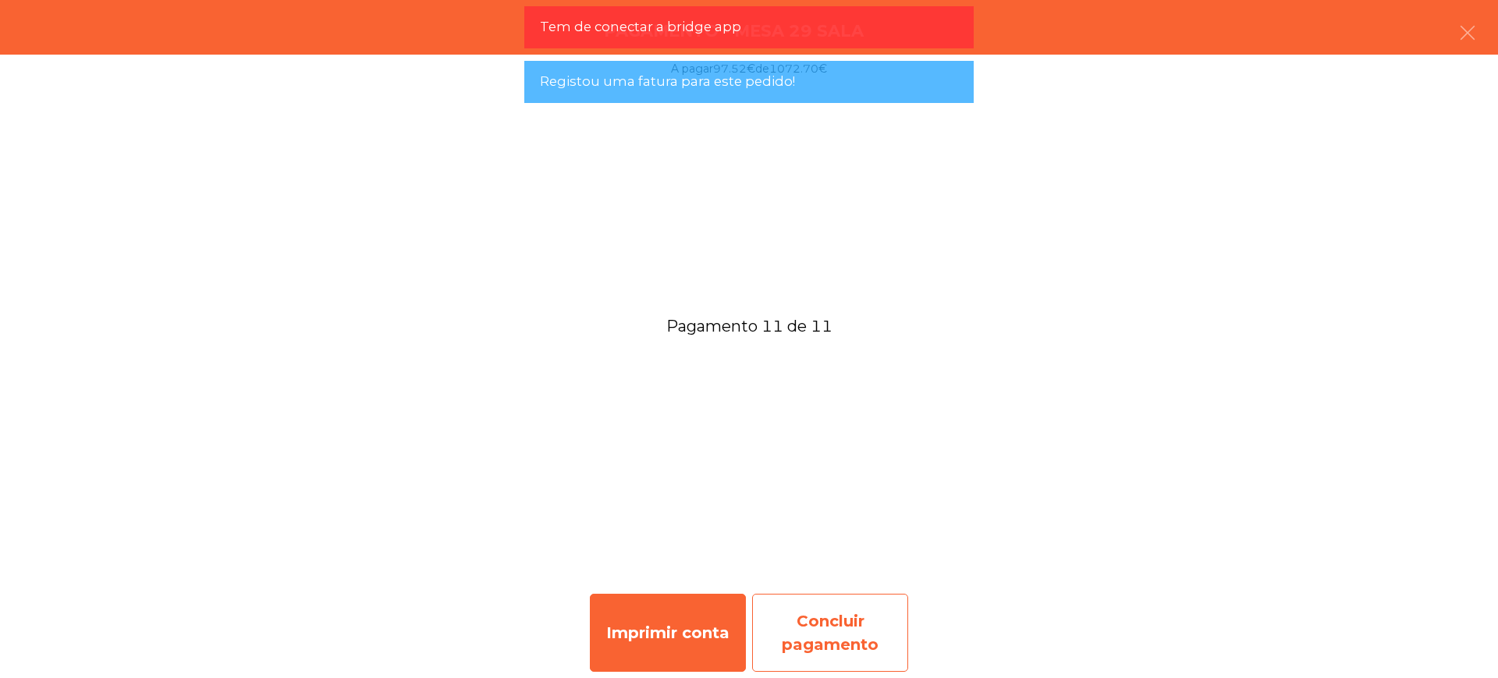
click at [839, 637] on div "Concluir pagamento" at bounding box center [830, 633] width 156 height 78
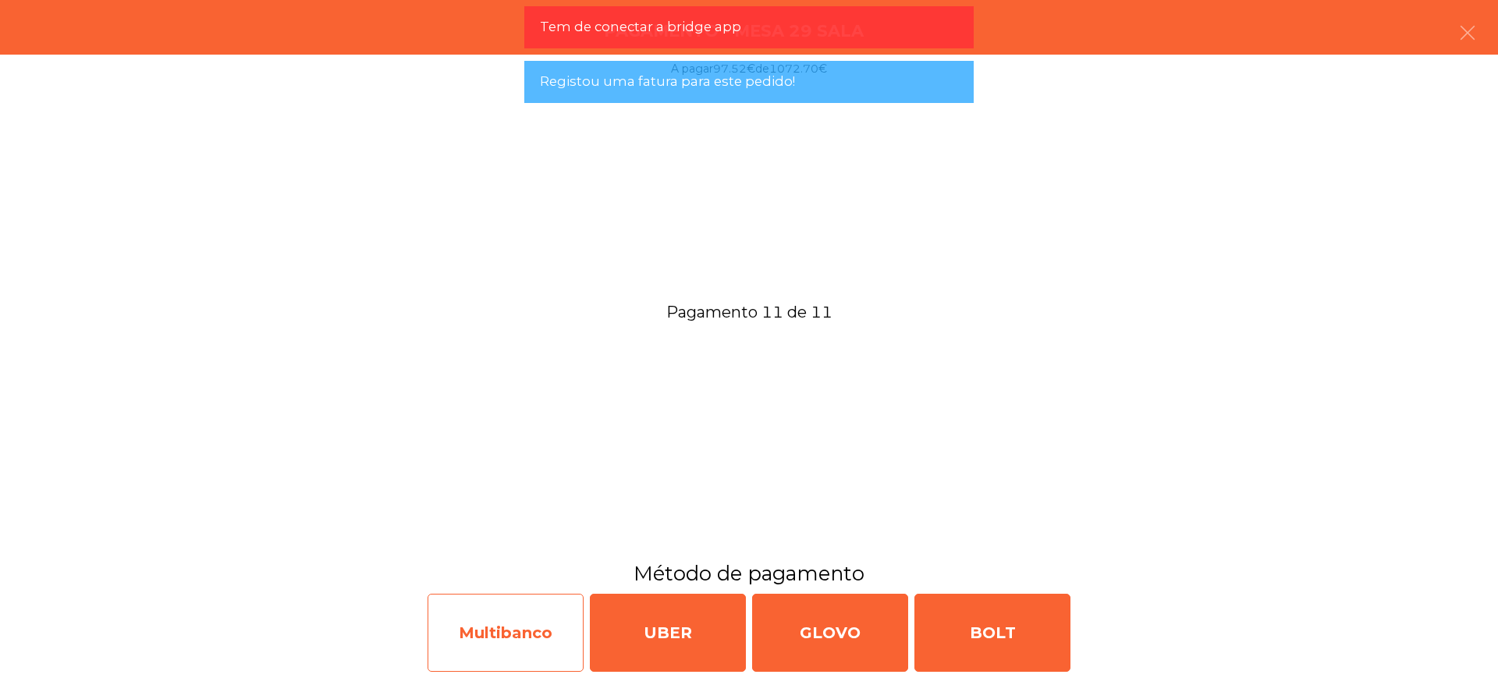
click at [551, 634] on div "Multibanco" at bounding box center [505, 633] width 156 height 78
select select "**"
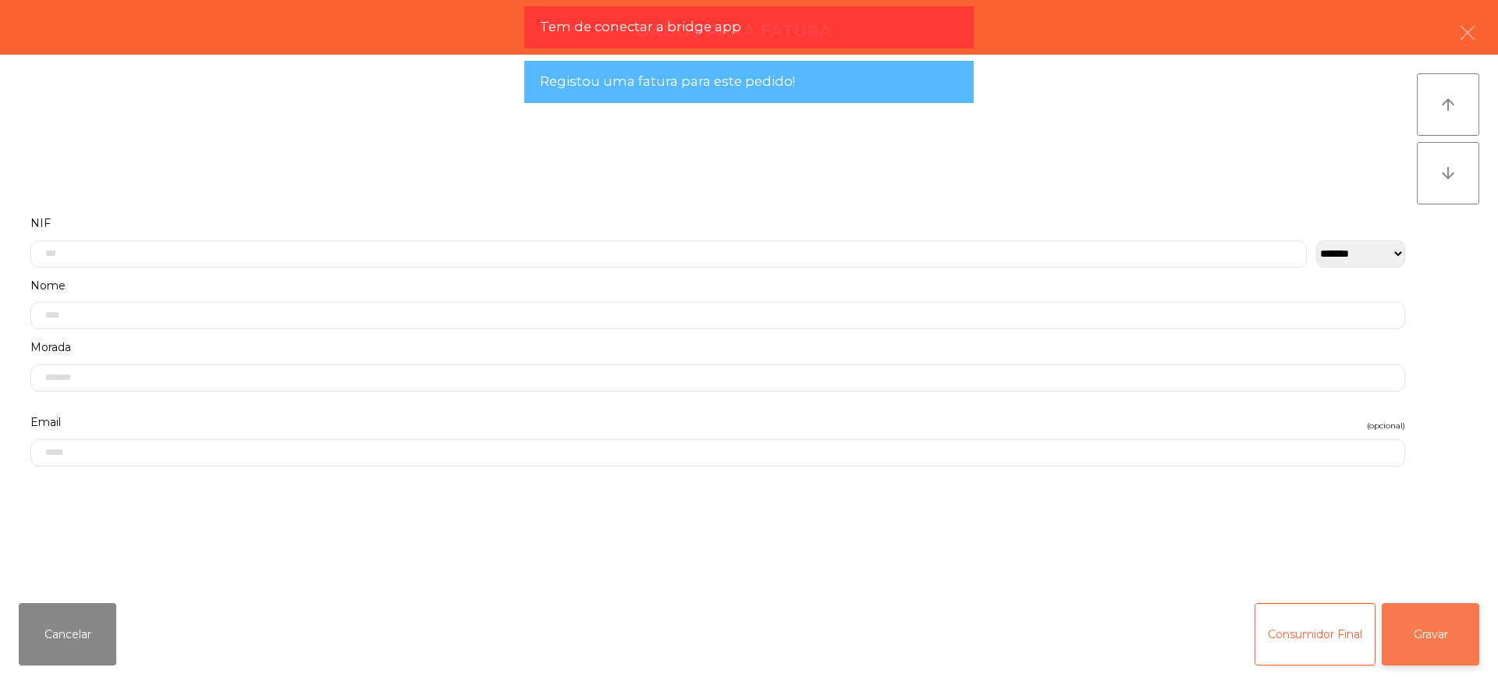
click at [1448, 636] on button "Gravar" at bounding box center [1429, 634] width 97 height 62
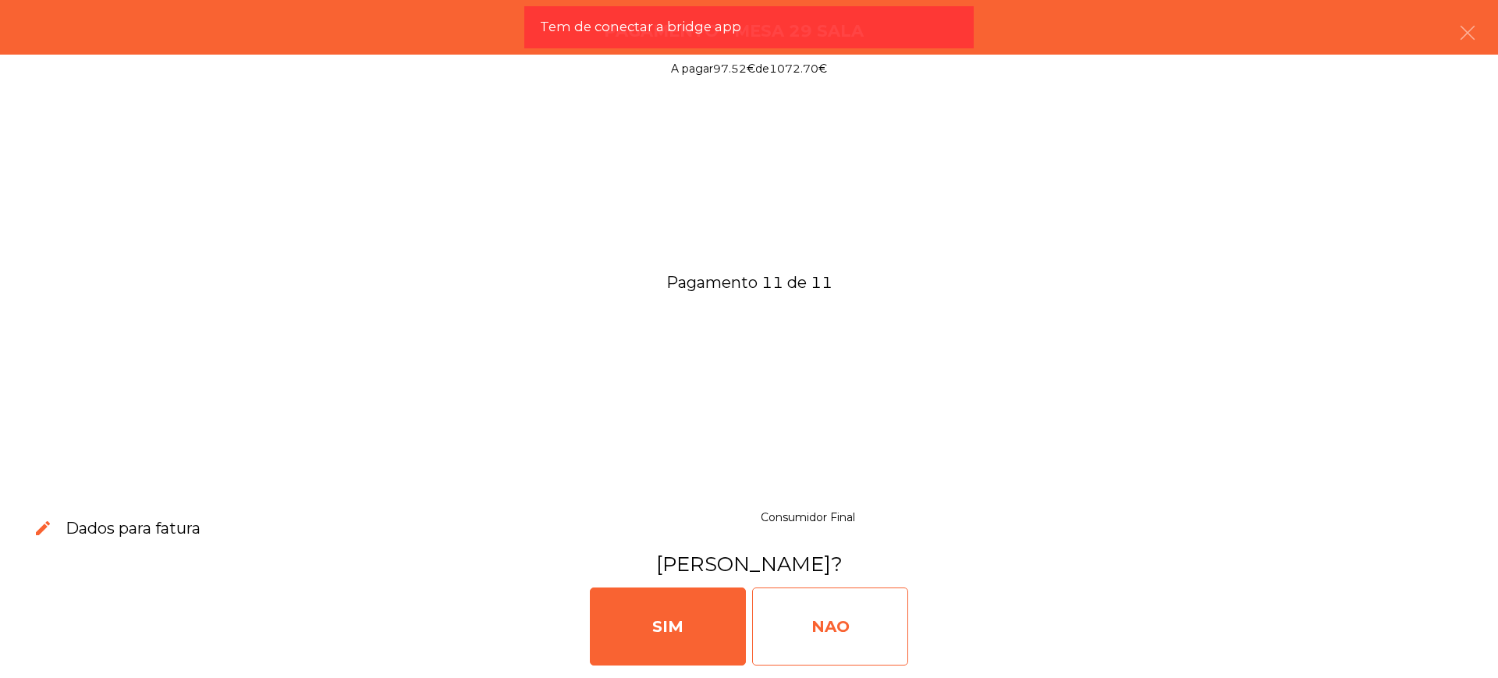
click at [818, 622] on div "NAO" at bounding box center [830, 626] width 156 height 78
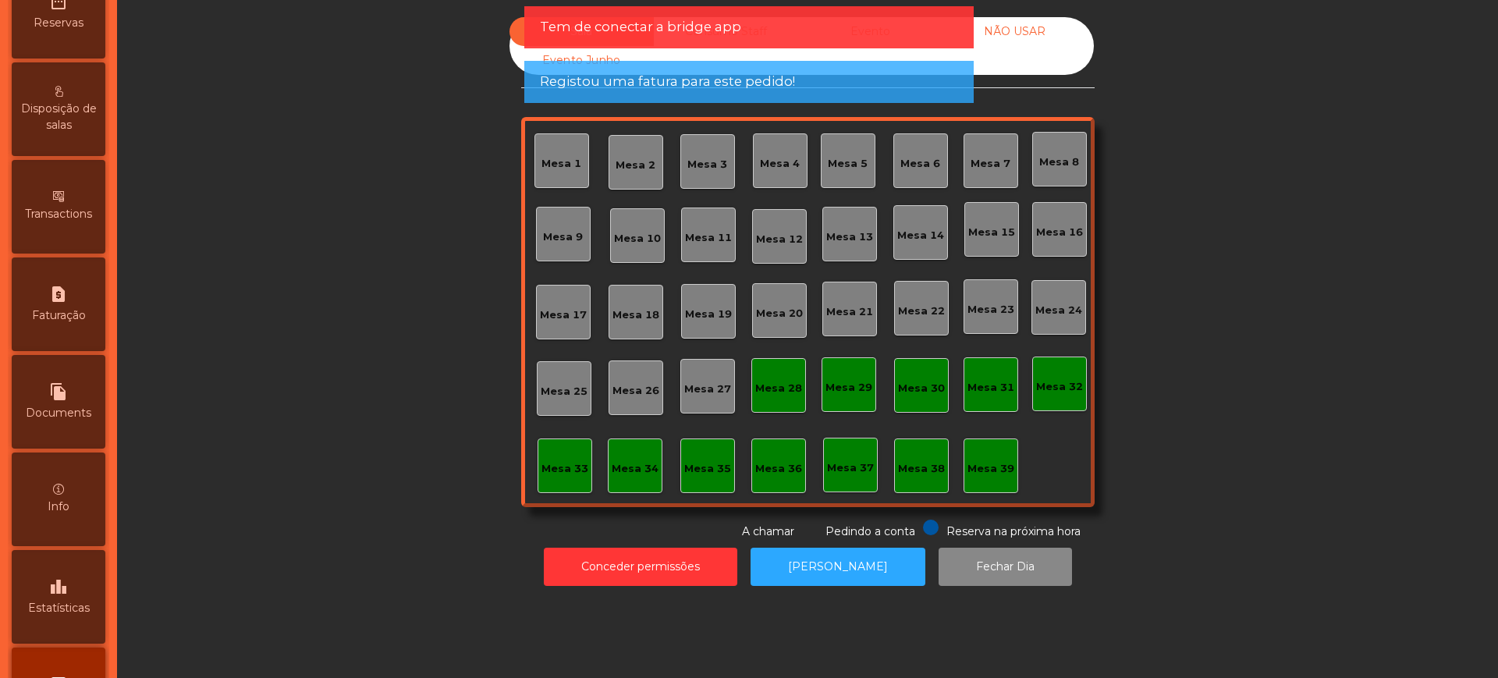
scroll to position [660, 0]
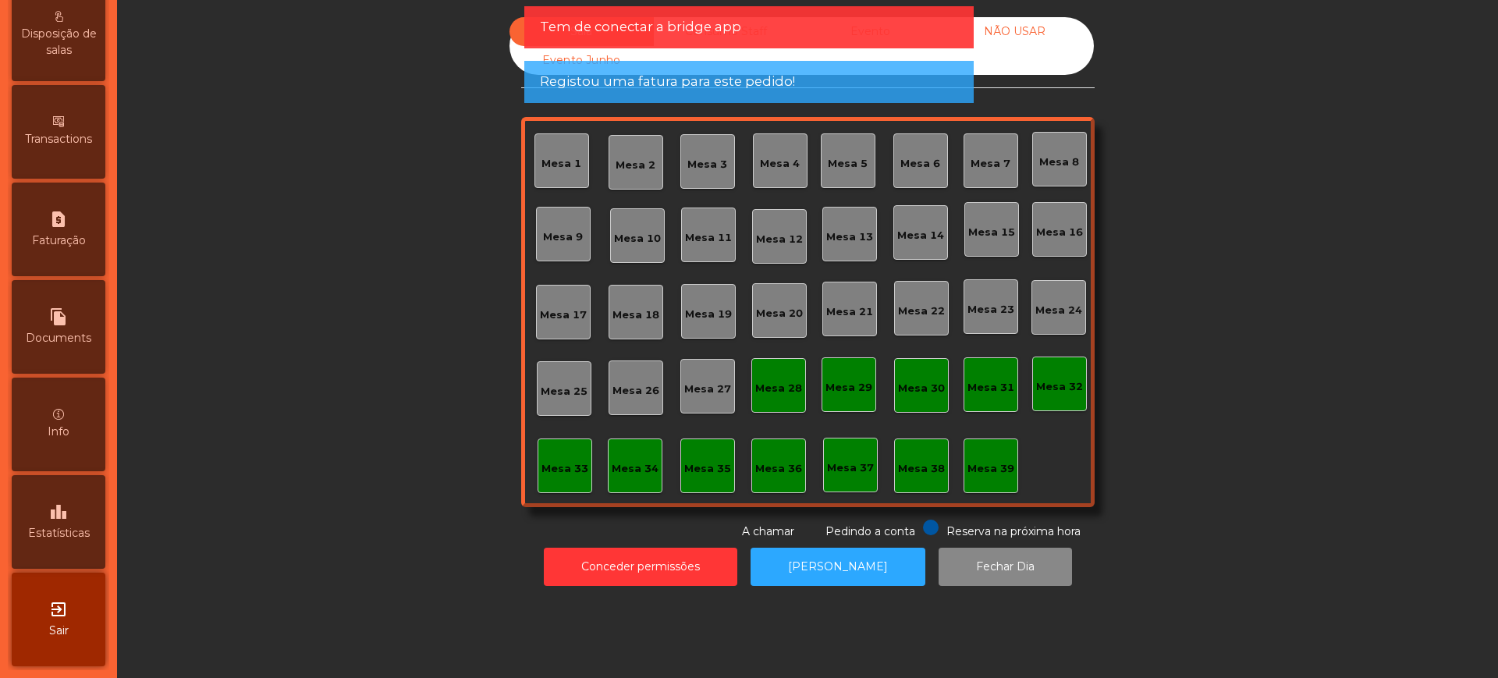
drag, startPoint x: 76, startPoint y: 498, endPoint x: 156, endPoint y: 305, distance: 208.7
click at [76, 498] on div "leaderboard Estatísticas" at bounding box center [59, 522] width 94 height 94
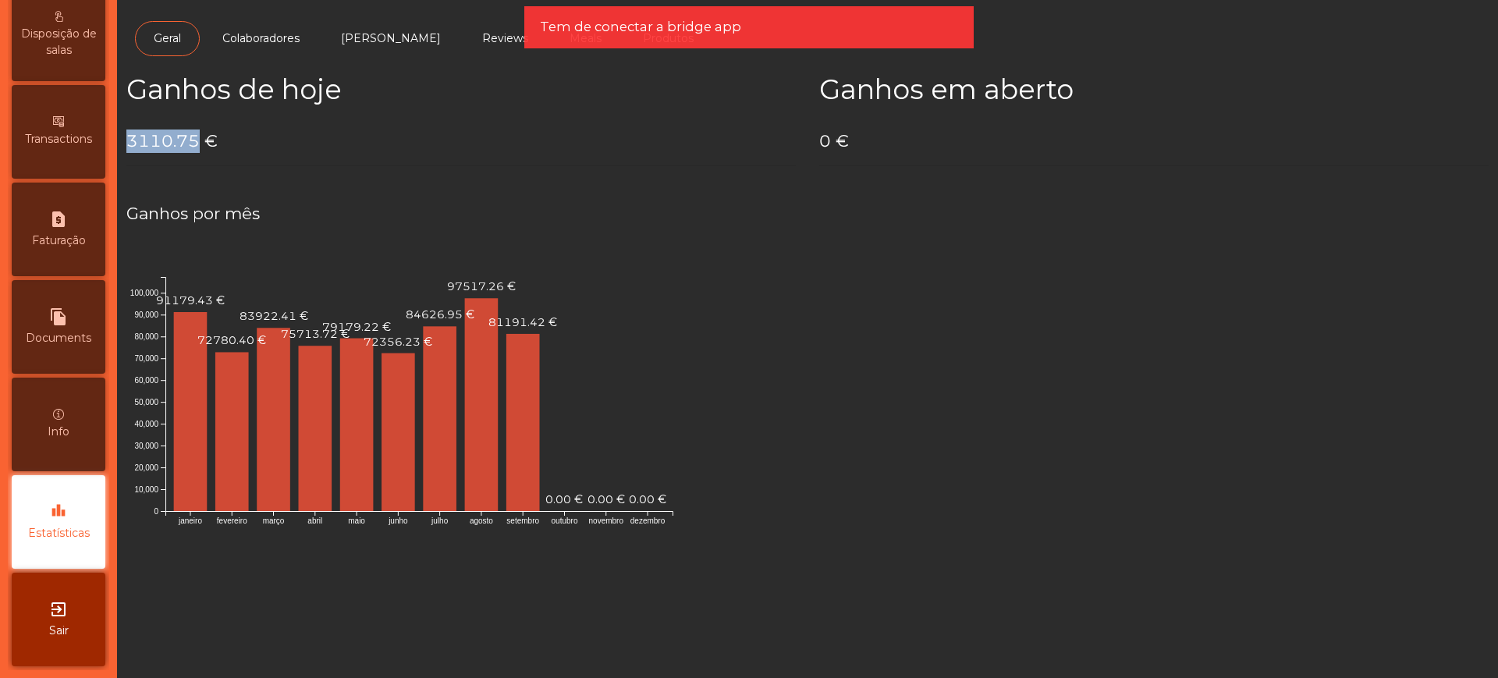
drag, startPoint x: 131, startPoint y: 140, endPoint x: 197, endPoint y: 140, distance: 65.5
click at [197, 140] on h4 "3110.75 €" at bounding box center [460, 140] width 669 height 23
copy h4 "3110.75"
